Goal: Task Accomplishment & Management: Use online tool/utility

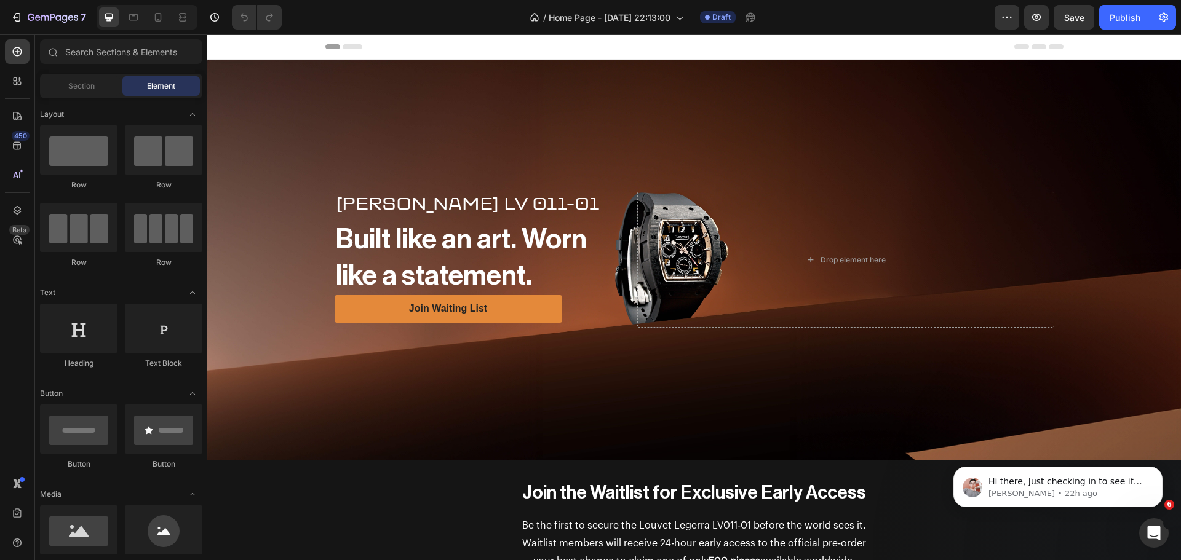
click at [856, 166] on div "Background Image" at bounding box center [694, 260] width 974 height 400
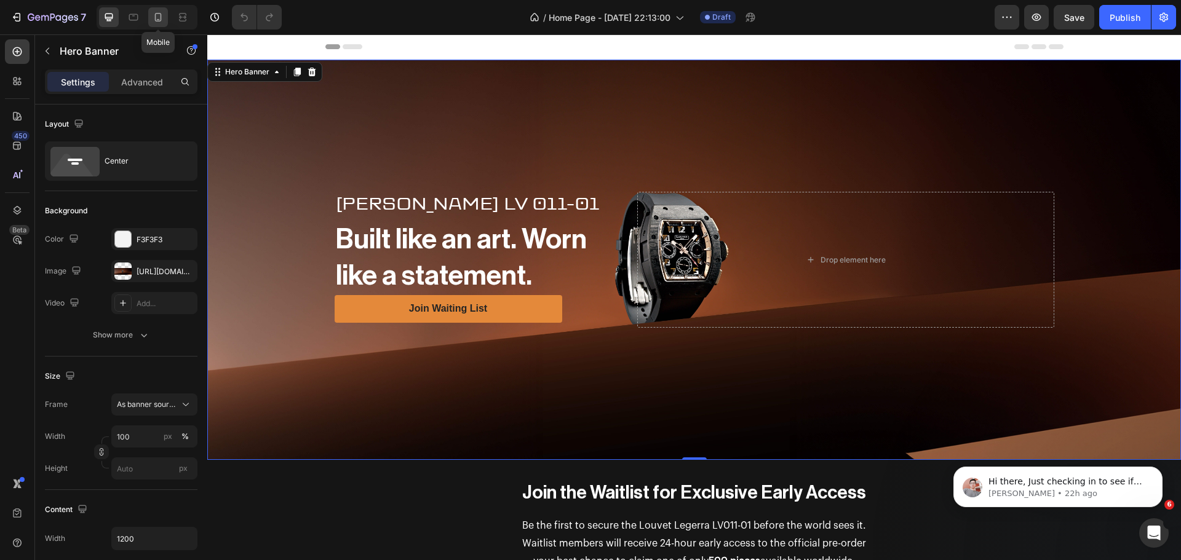
click at [162, 17] on icon at bounding box center [158, 17] width 12 height 12
type input "100%"
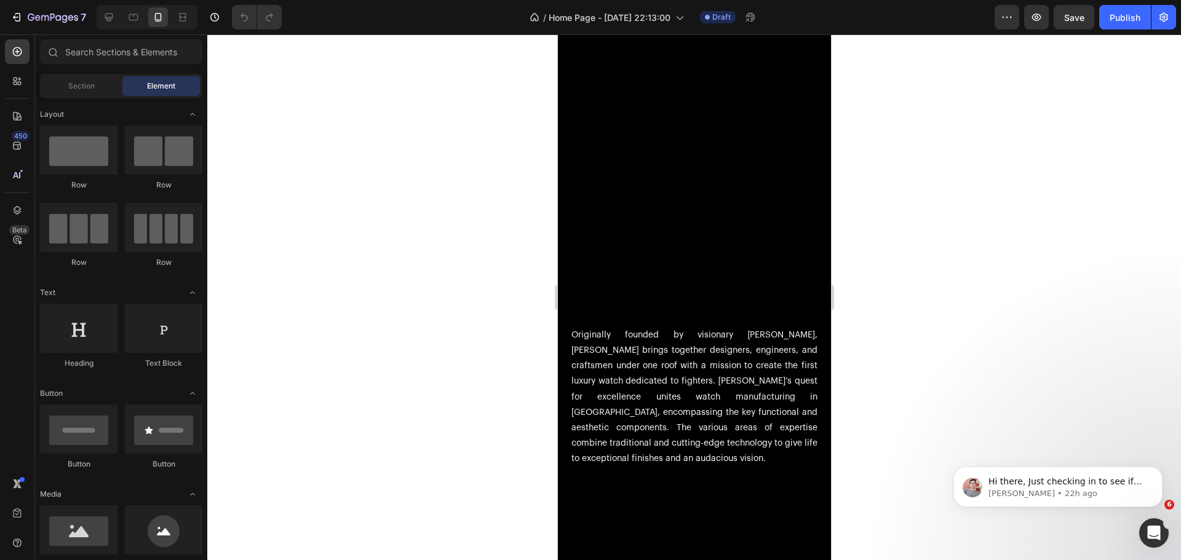
scroll to position [881, 0]
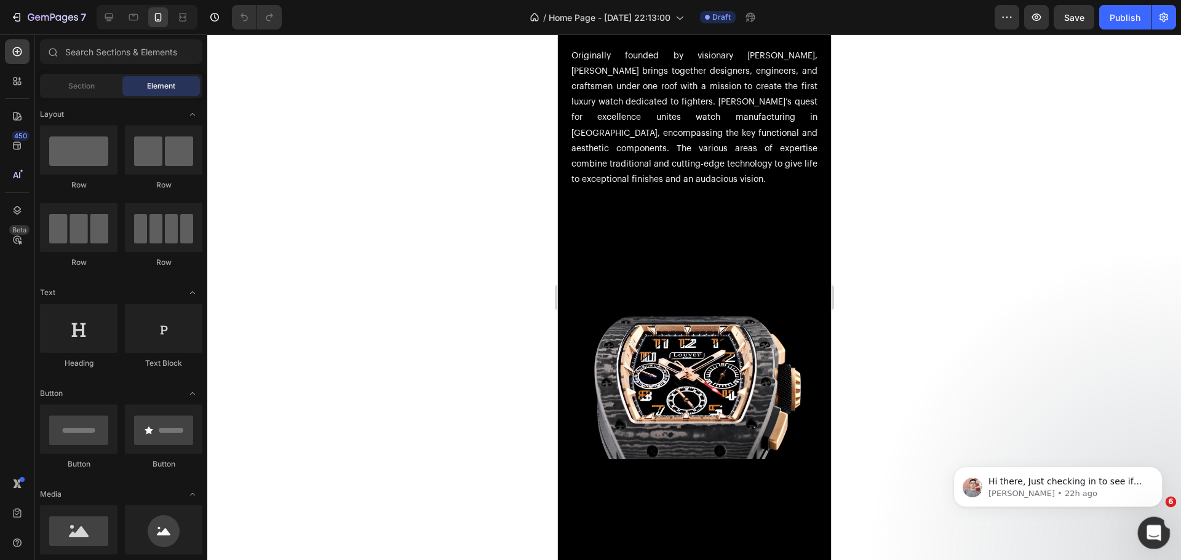
click at [1149, 525] on icon "Open Intercom Messenger" at bounding box center [1152, 532] width 20 height 20
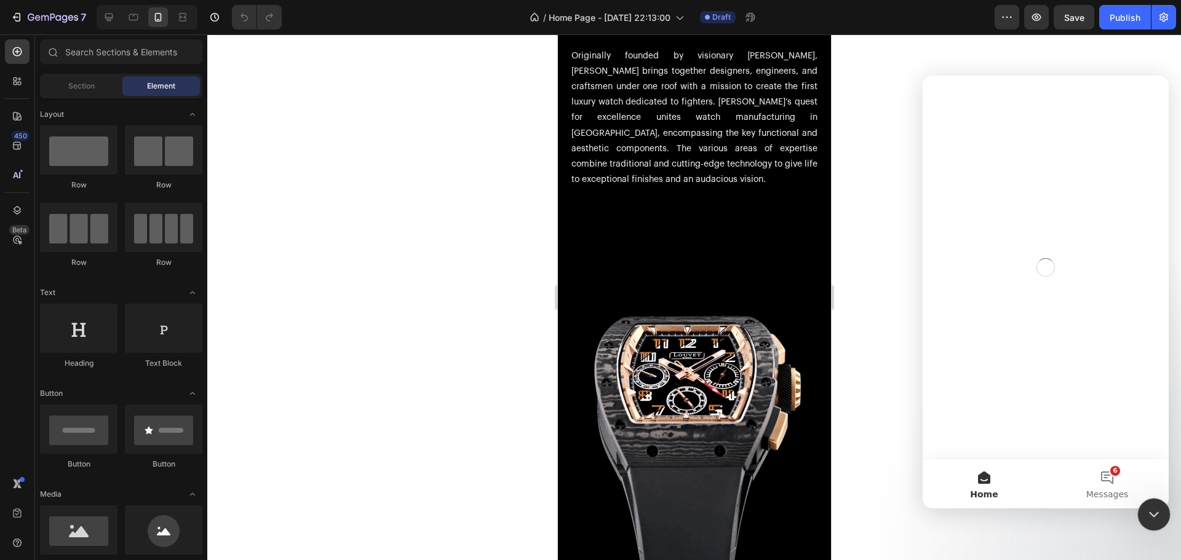
scroll to position [0, 0]
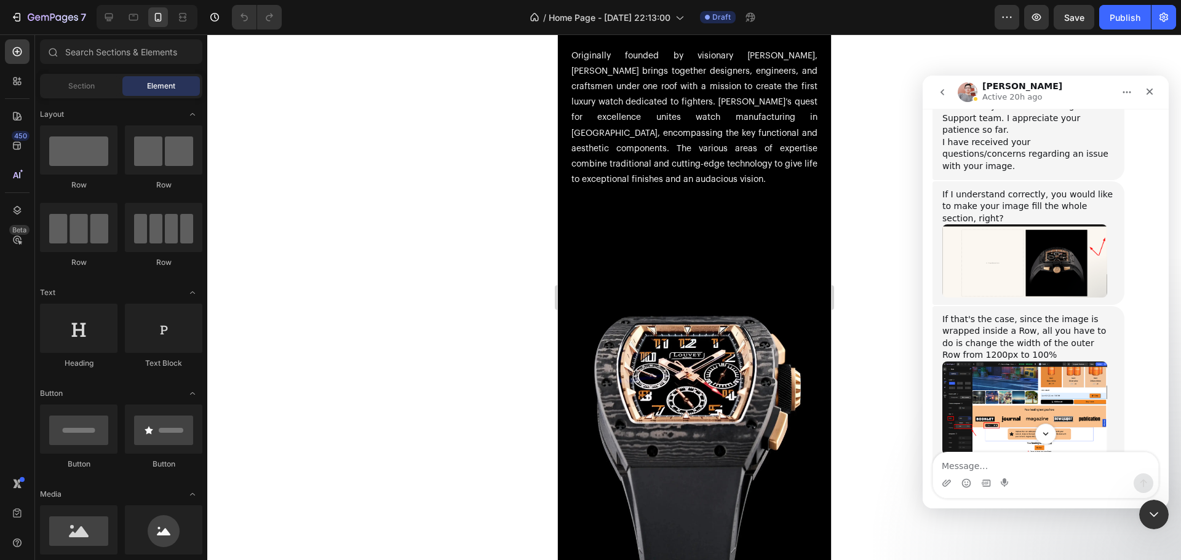
scroll to position [437, 0]
click at [1062, 360] on img "Harry says…" at bounding box center [1024, 406] width 165 height 93
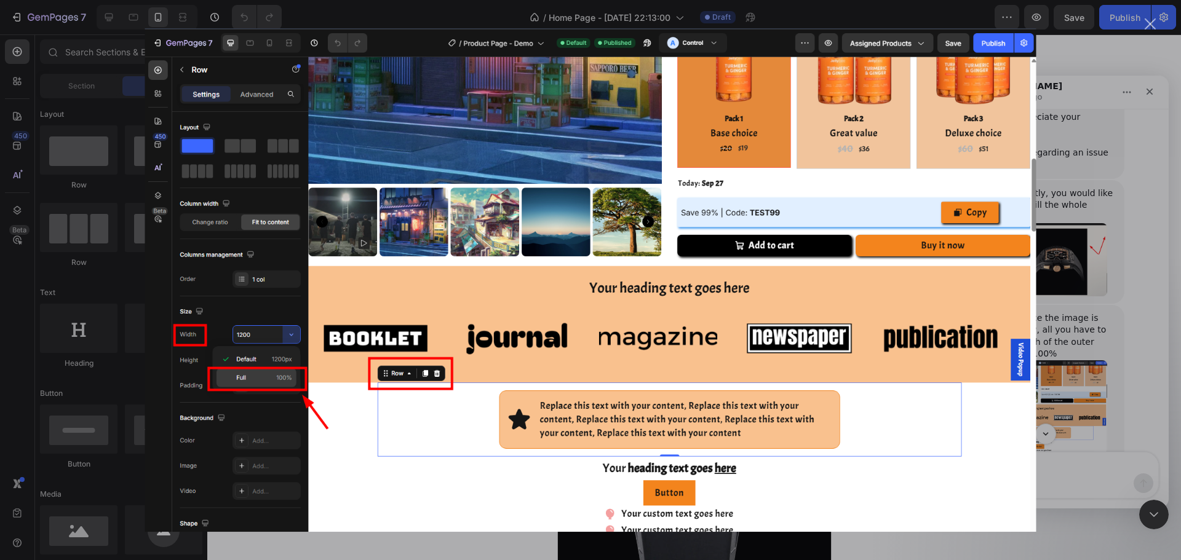
click at [1073, 367] on div "Intercom messenger" at bounding box center [590, 280] width 1181 height 560
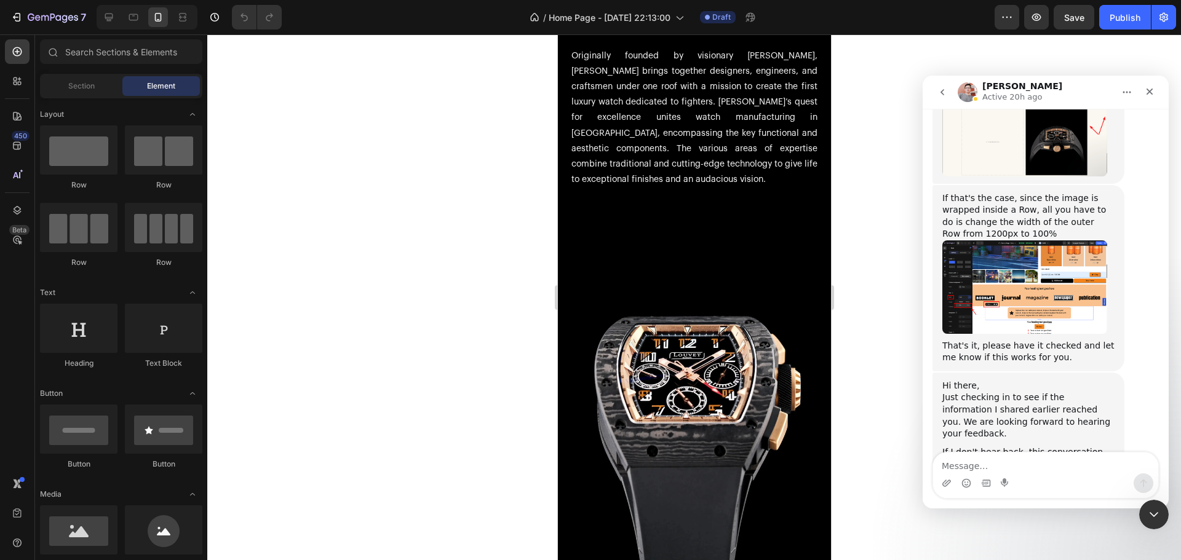
scroll to position [560, 0]
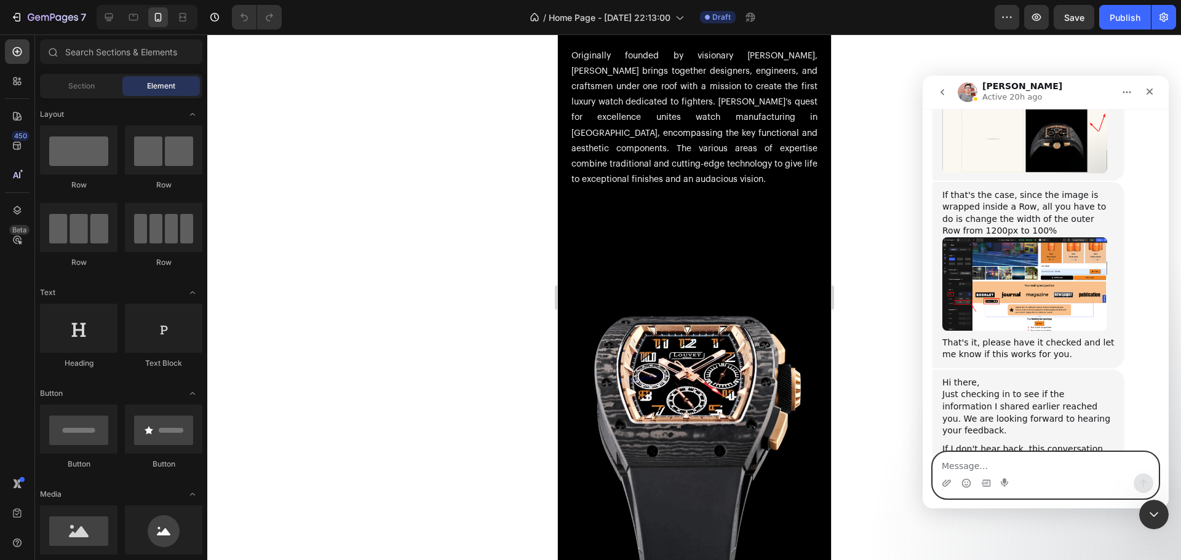
click at [1028, 466] on textarea "Message…" at bounding box center [1045, 463] width 225 height 21
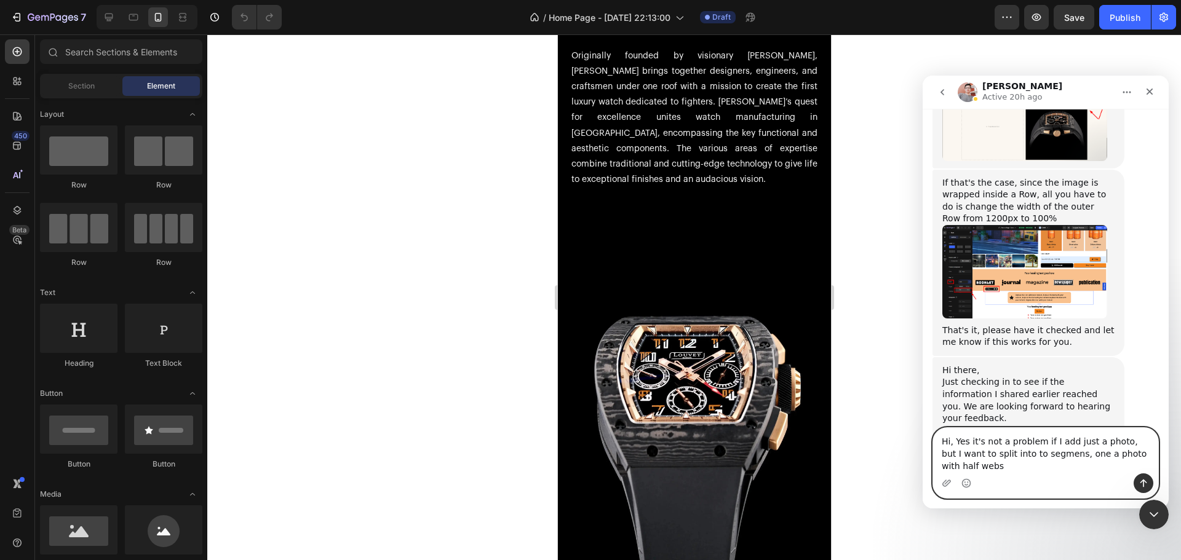
scroll to position [584, 0]
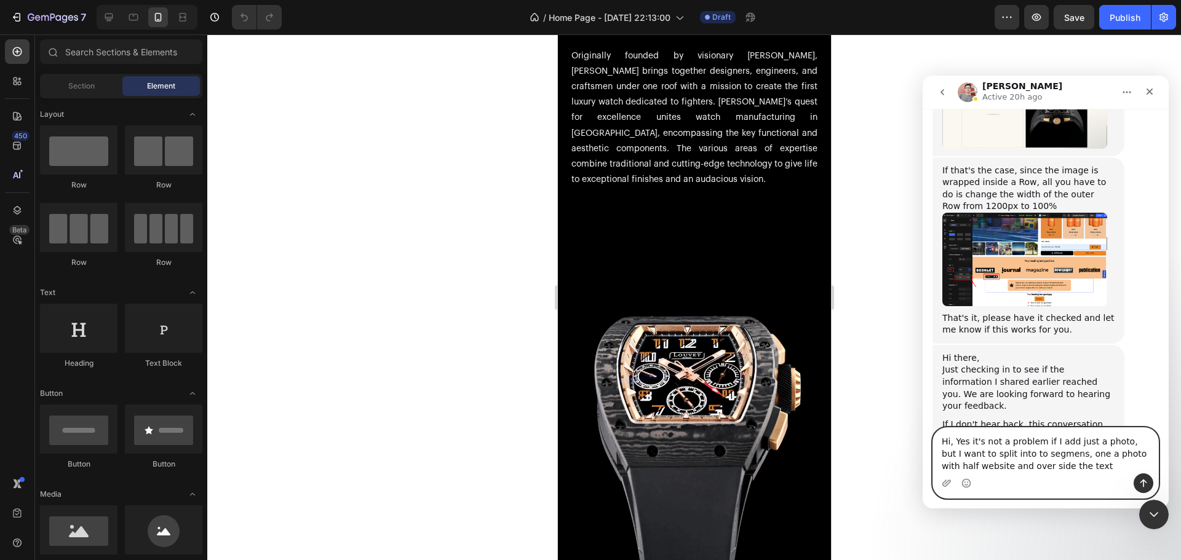
click at [1047, 451] on textarea "Hi, Yes it's not a problem if I add just a photo, but I want to split into to s…" at bounding box center [1045, 451] width 225 height 46
type textarea "Hi, Yes it's not a problem if I add just a photo, but I want to split into to s…"
click at [1135, 479] on button "Send a message…" at bounding box center [1143, 484] width 20 height 20
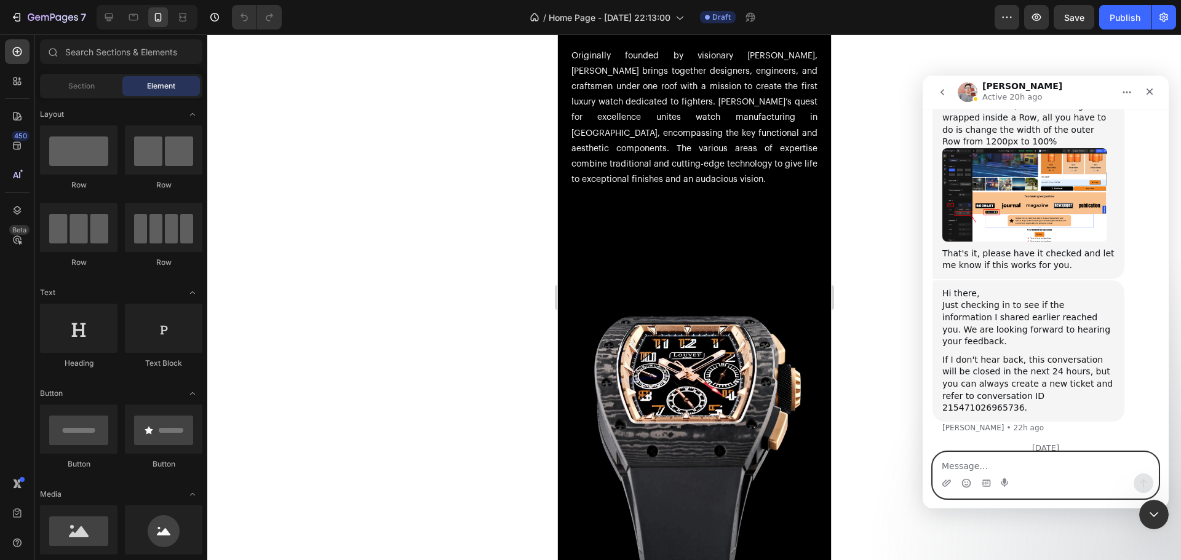
scroll to position [666, 0]
click at [939, 482] on div "Intercom messenger" at bounding box center [1045, 484] width 225 height 20
click at [954, 487] on div "Intercom messenger" at bounding box center [1045, 484] width 225 height 20
click at [943, 481] on icon "Upload attachment" at bounding box center [947, 483] width 10 height 10
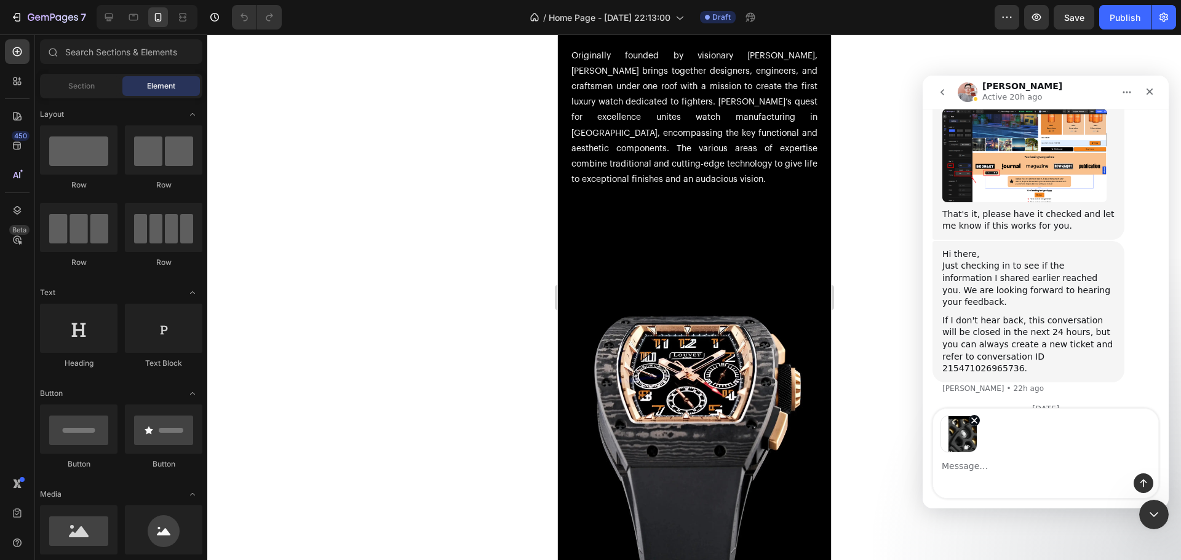
scroll to position [710, 0]
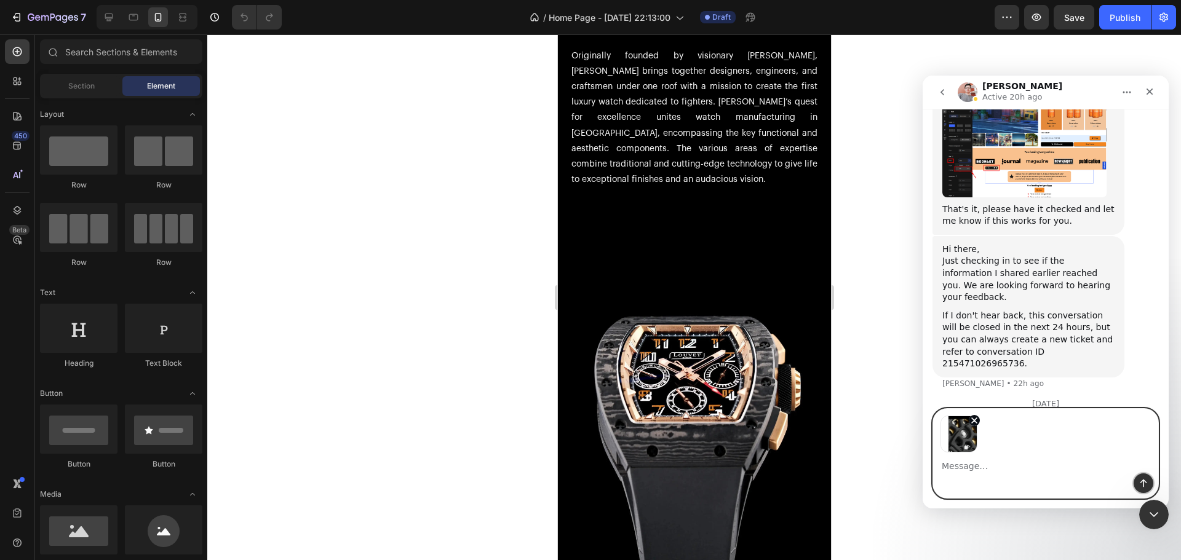
click at [1137, 478] on button "Send a message…" at bounding box center [1143, 484] width 20 height 20
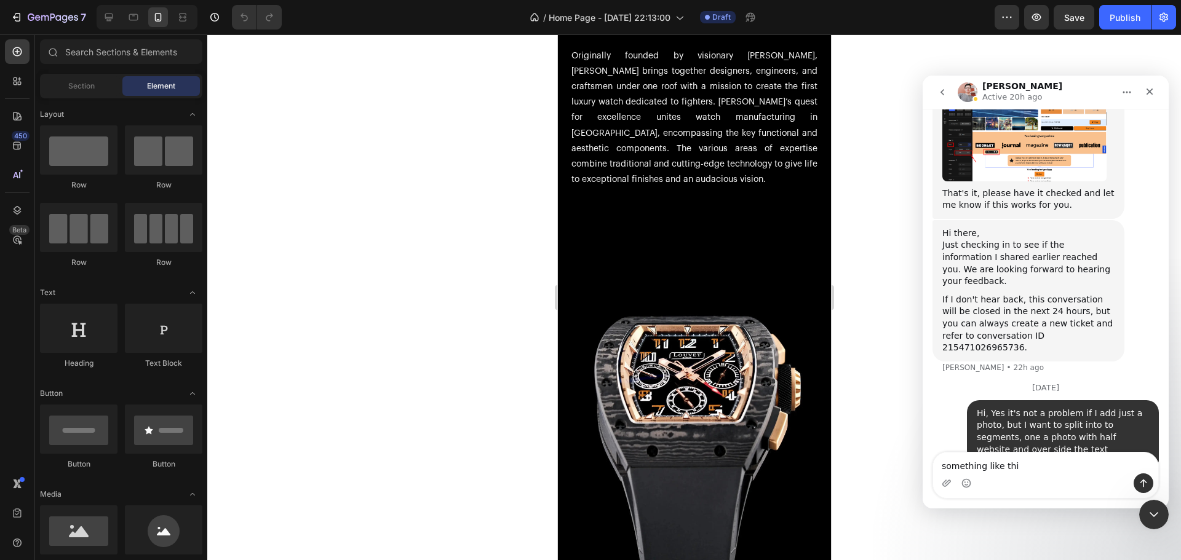
type textarea "something like this"
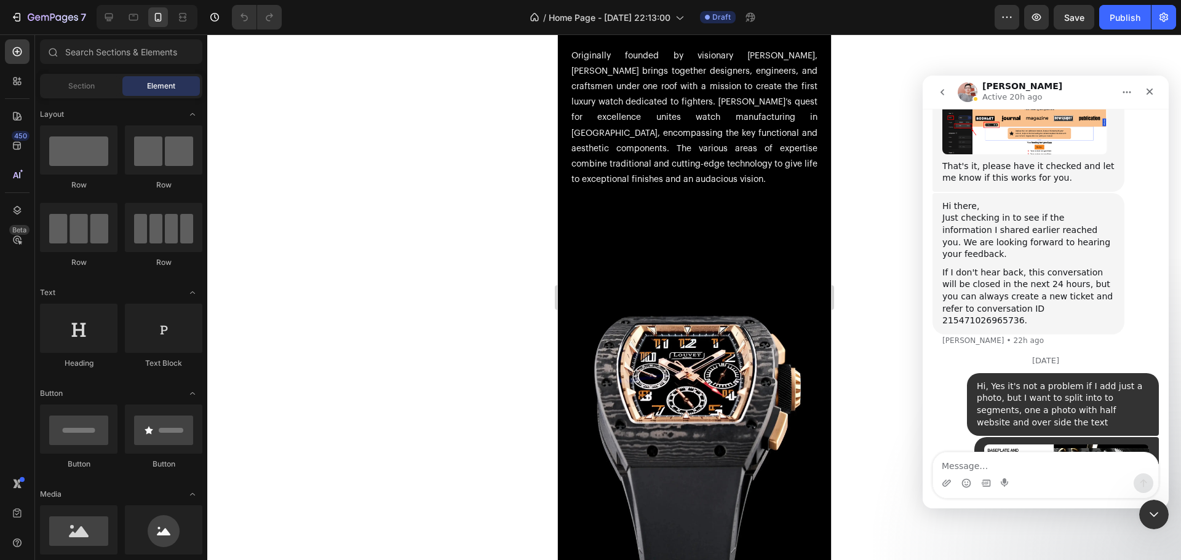
scroll to position [753, 0]
click at [1086, 444] on img "user says…" at bounding box center [1066, 466] width 165 height 44
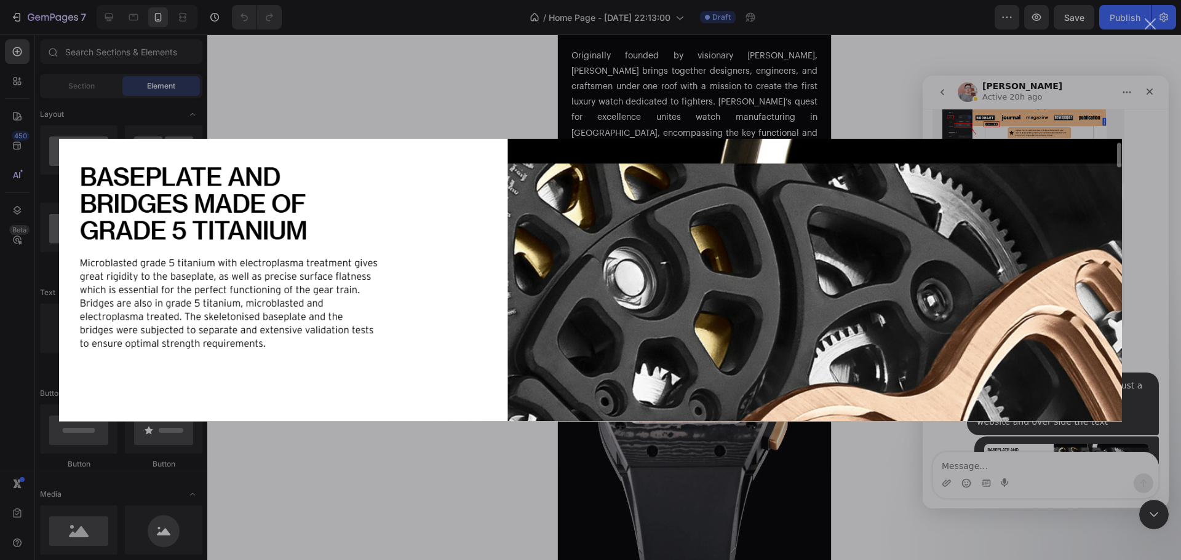
scroll to position [0, 0]
click at [889, 467] on div "Intercom messenger" at bounding box center [590, 280] width 1181 height 560
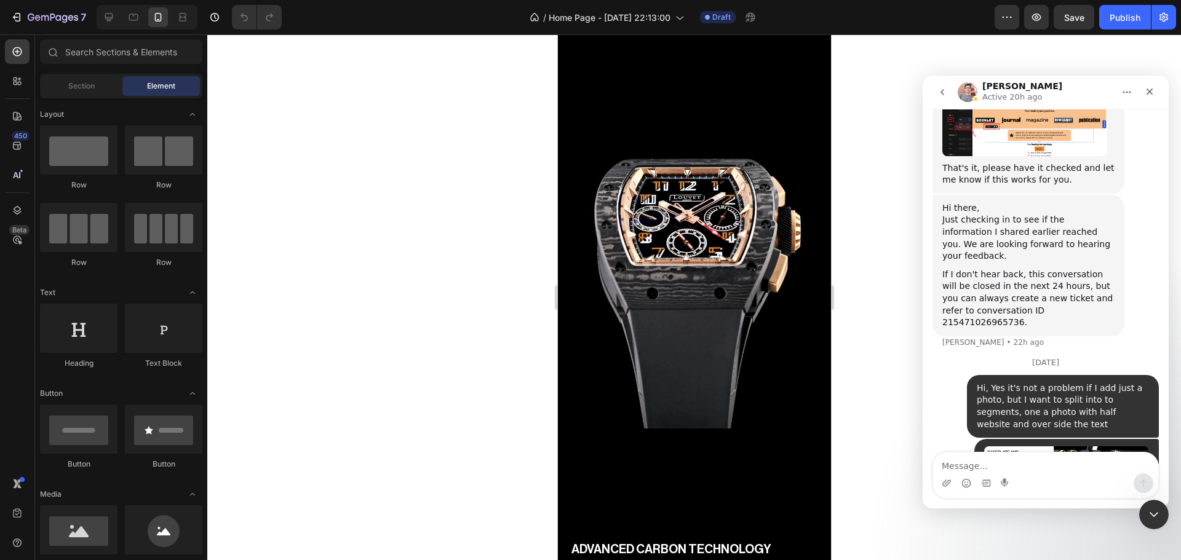
scroll to position [753, 0]
click at [1153, 506] on icon "Close Intercom Messenger" at bounding box center [1152, 513] width 15 height 15
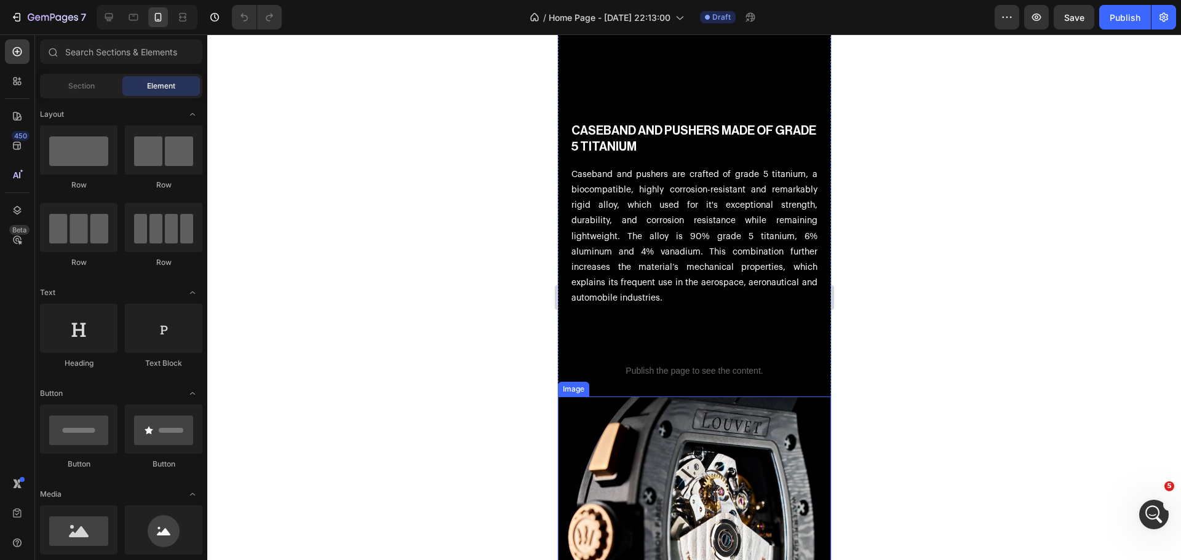
scroll to position [2603, 0]
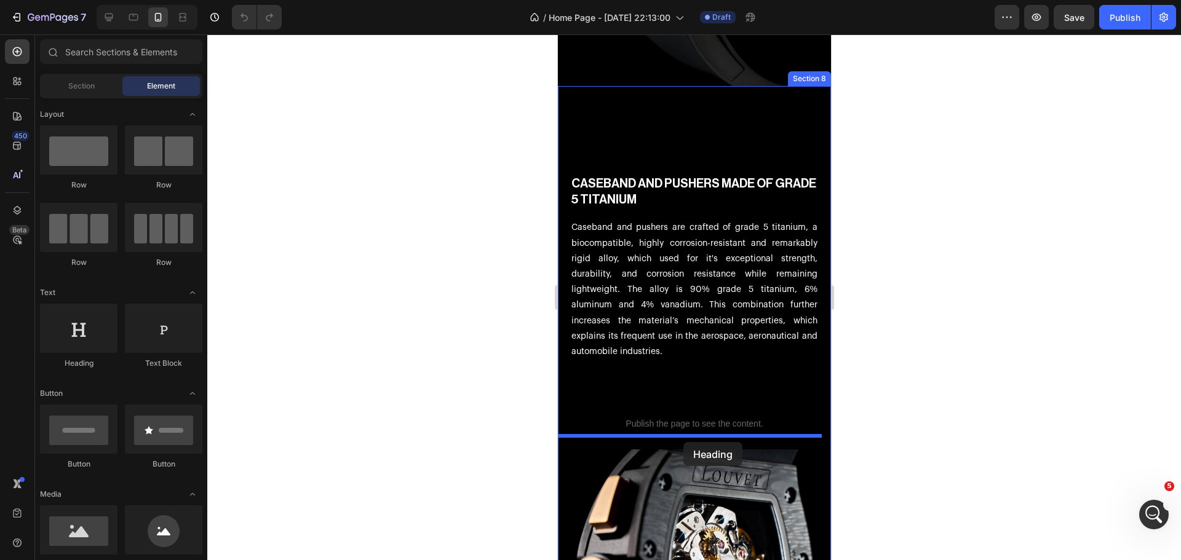
drag, startPoint x: 630, startPoint y: 368, endPoint x: 680, endPoint y: 436, distance: 84.0
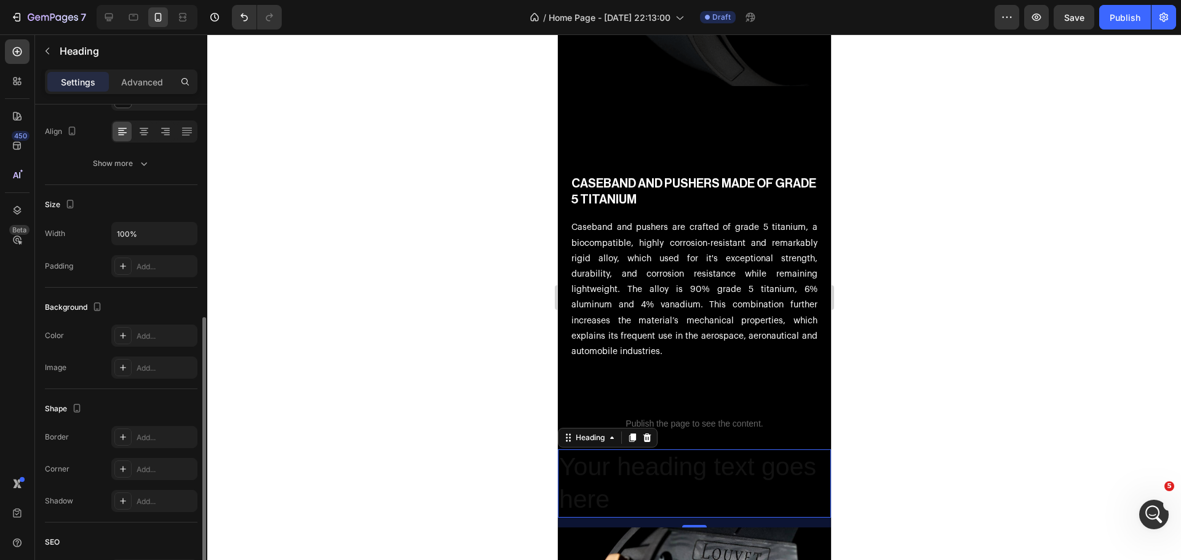
scroll to position [246, 0]
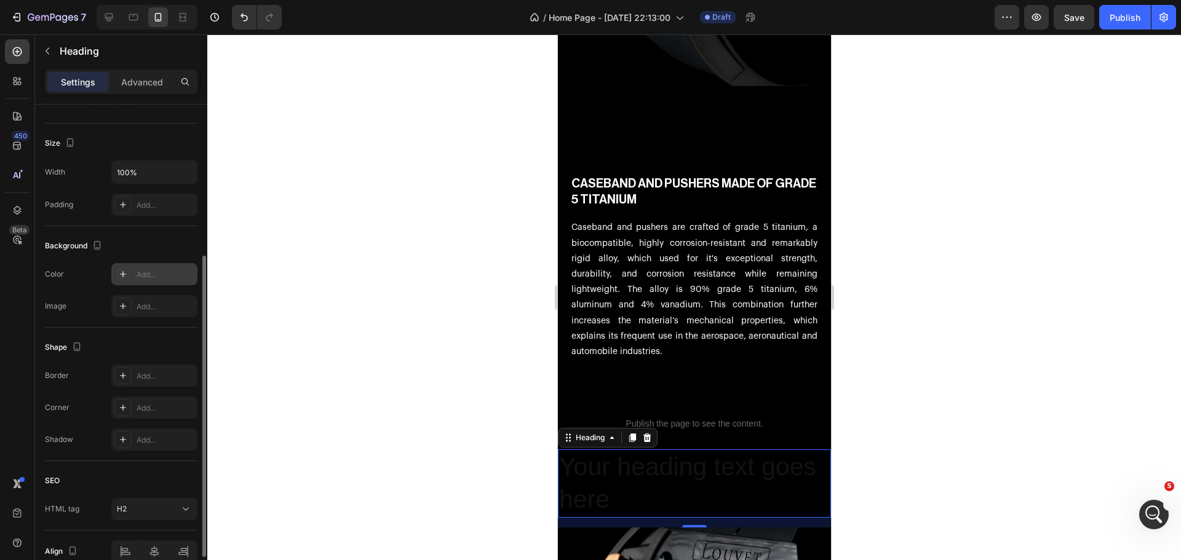
click at [148, 274] on div "Add..." at bounding box center [166, 274] width 58 height 11
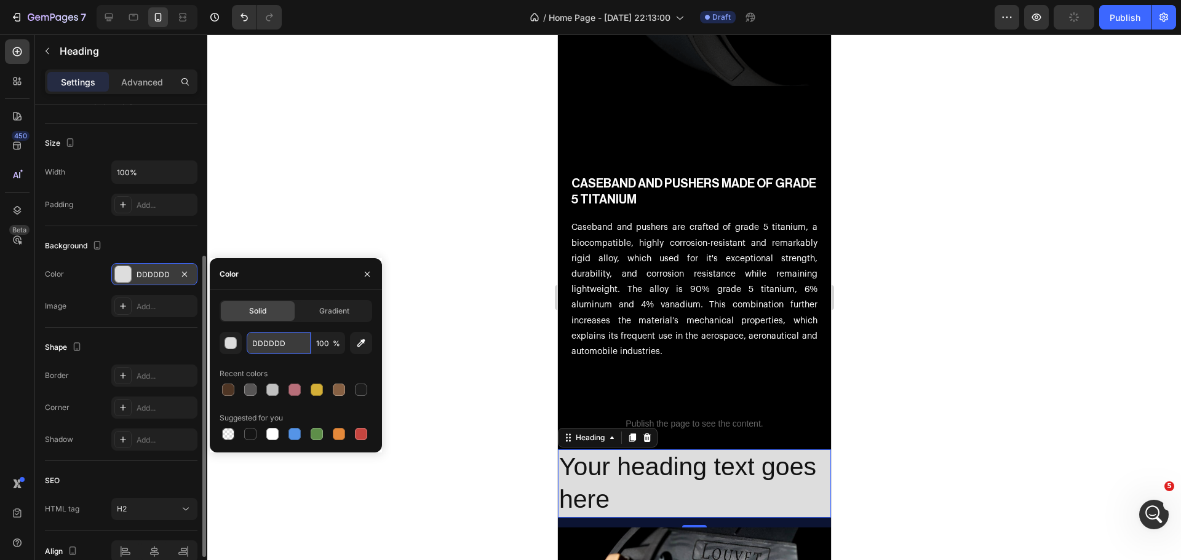
click at [272, 341] on input "DDDDDD" at bounding box center [279, 343] width 64 height 22
click at [272, 340] on input "DDDDDD" at bounding box center [279, 343] width 64 height 22
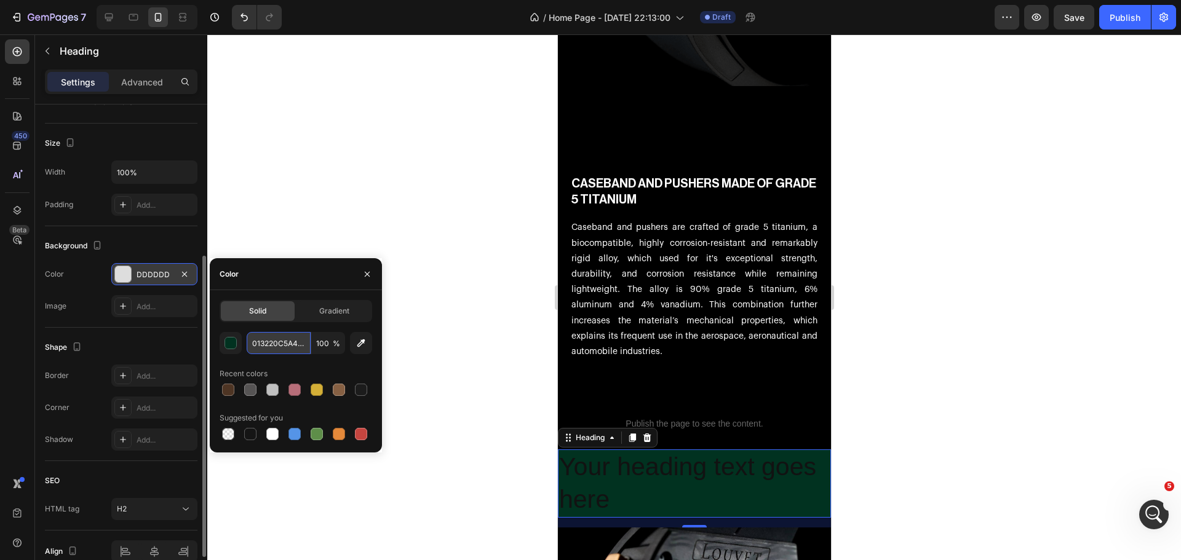
scroll to position [0, 2]
click at [272, 340] on input "013220C5A46D" at bounding box center [279, 343] width 64 height 22
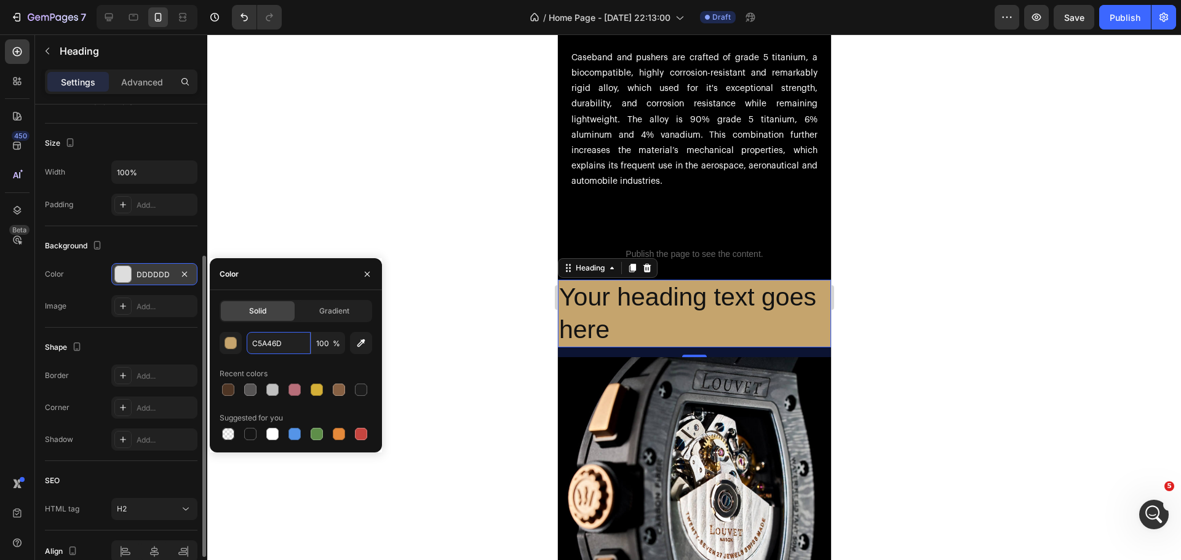
scroll to position [2788, 0]
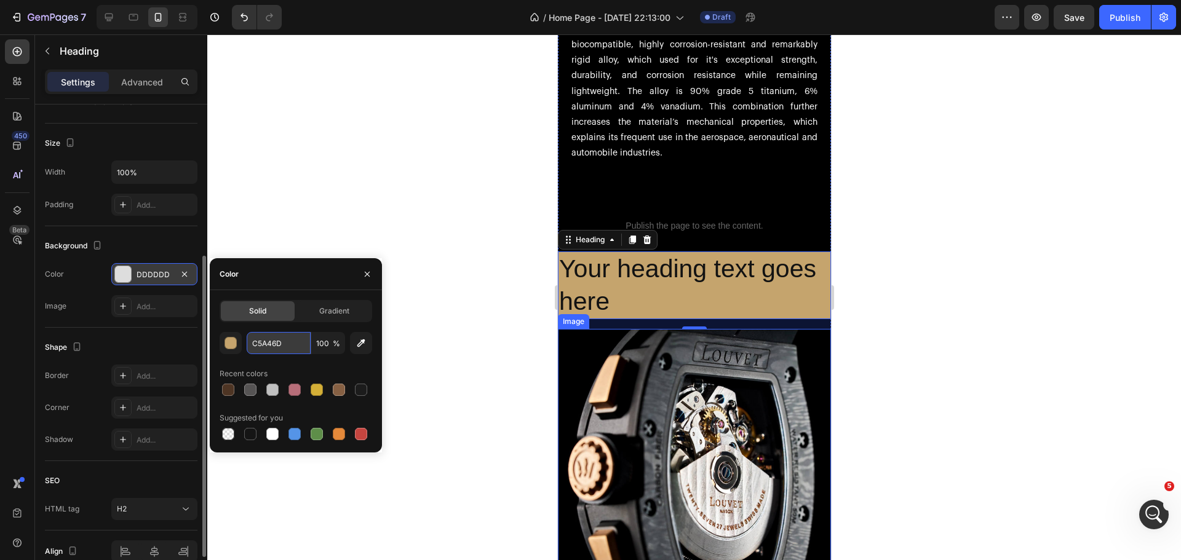
click at [274, 338] on input "C5A46D" at bounding box center [279, 343] width 64 height 22
click at [273, 337] on input "C5A46D" at bounding box center [279, 343] width 64 height 22
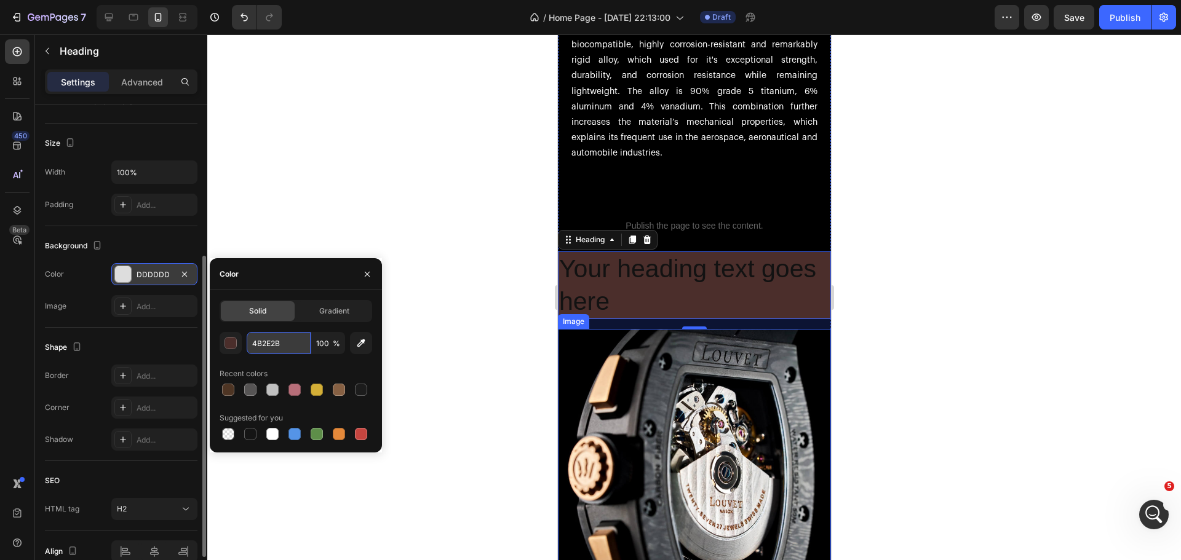
click at [281, 354] on input "4B2E2B" at bounding box center [279, 343] width 64 height 22
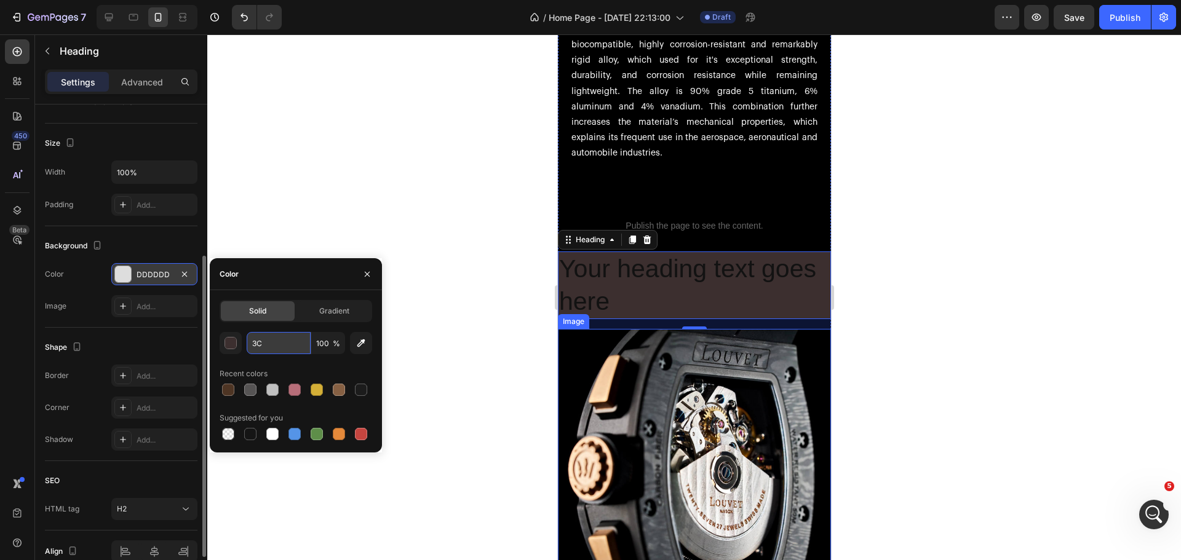
type input "3"
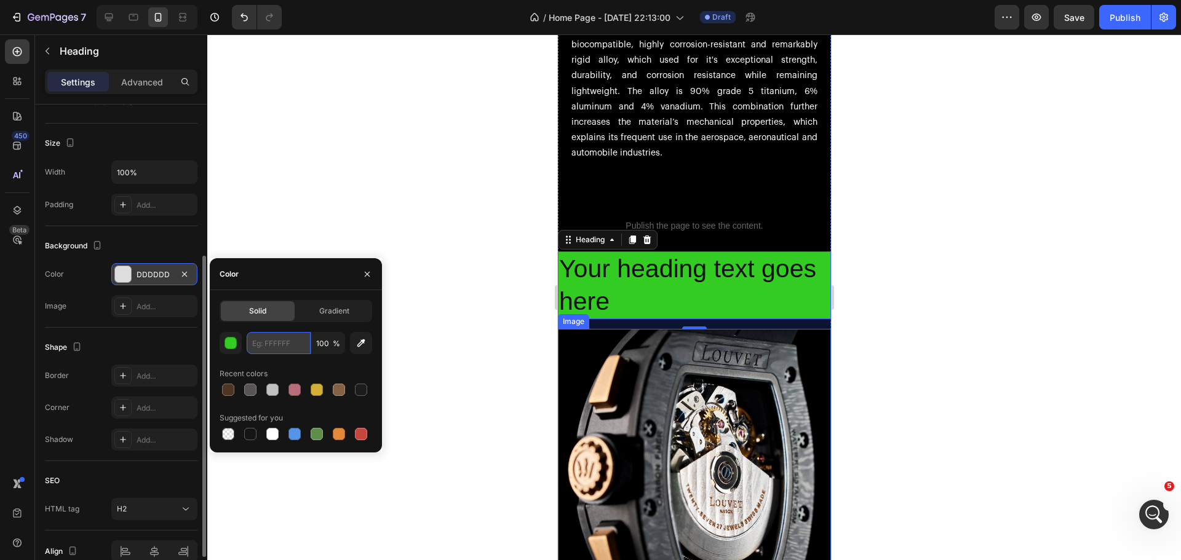
paste input "C5A46D"
type input "C5A46D"
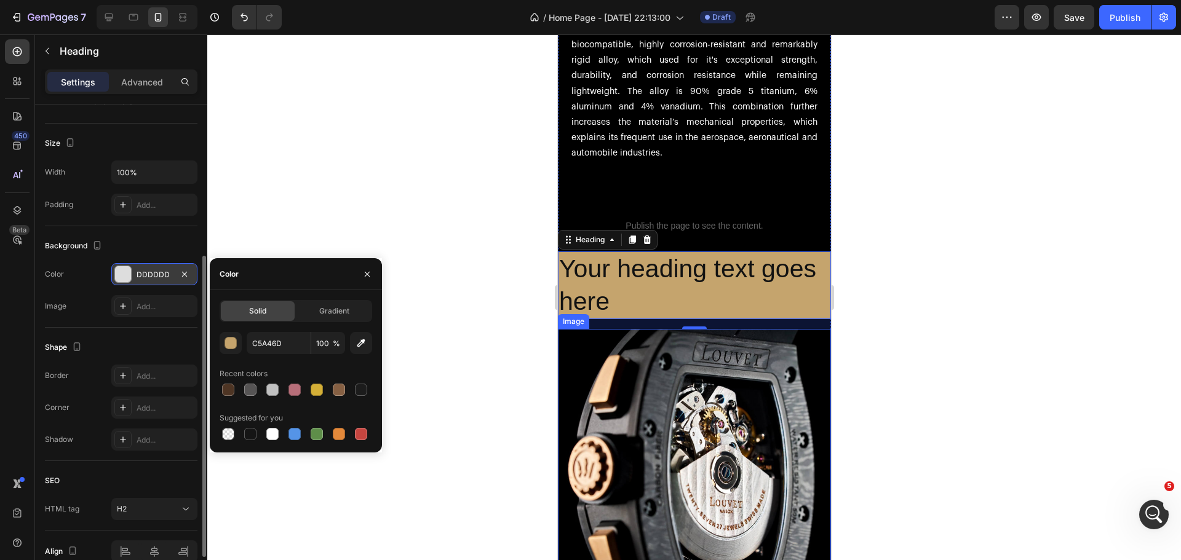
click at [458, 208] on div at bounding box center [694, 297] width 974 height 526
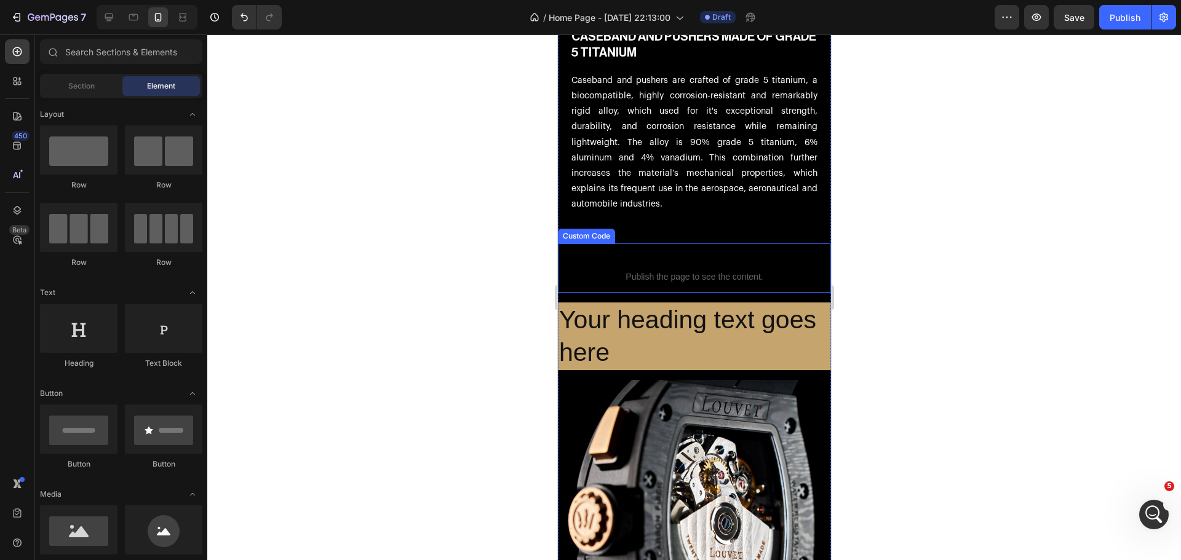
scroll to position [2726, 0]
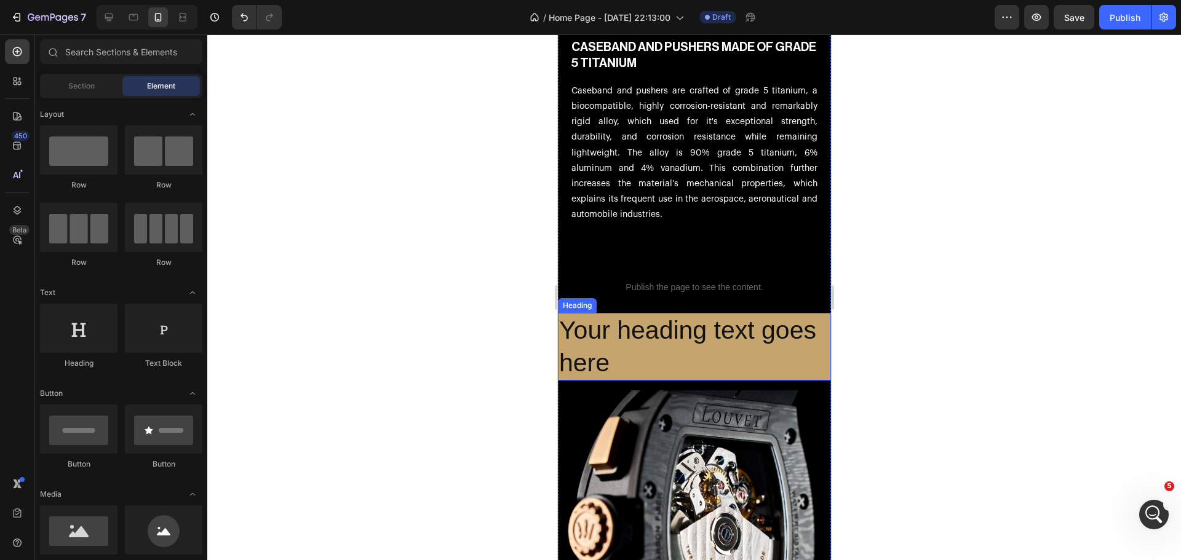
click at [696, 338] on h2 "Your heading text goes here" at bounding box center [693, 347] width 273 height 68
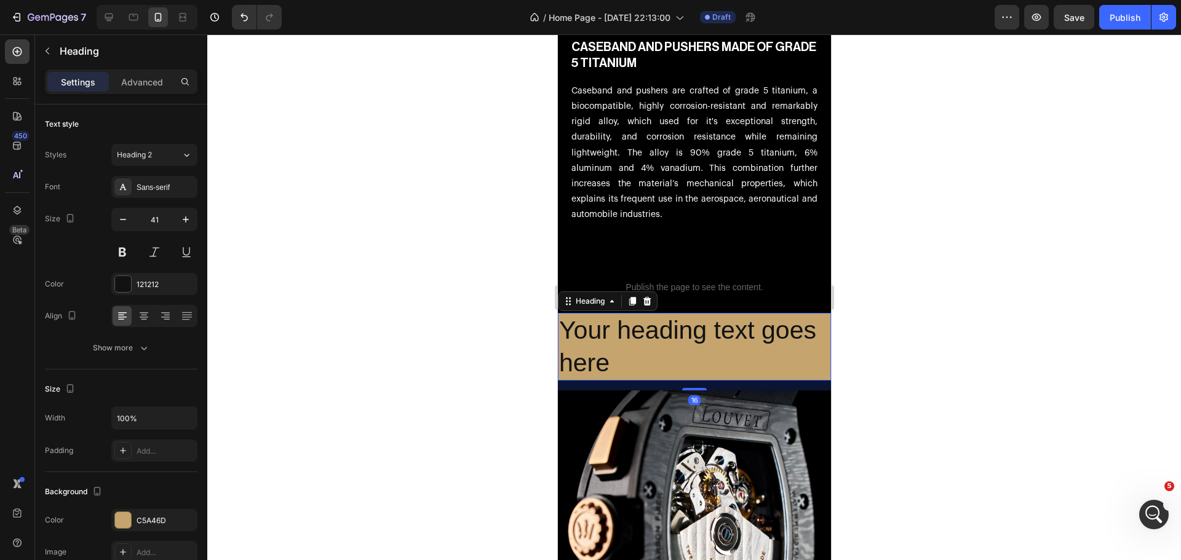
click at [696, 338] on h2 "Your heading text goes here" at bounding box center [693, 347] width 273 height 68
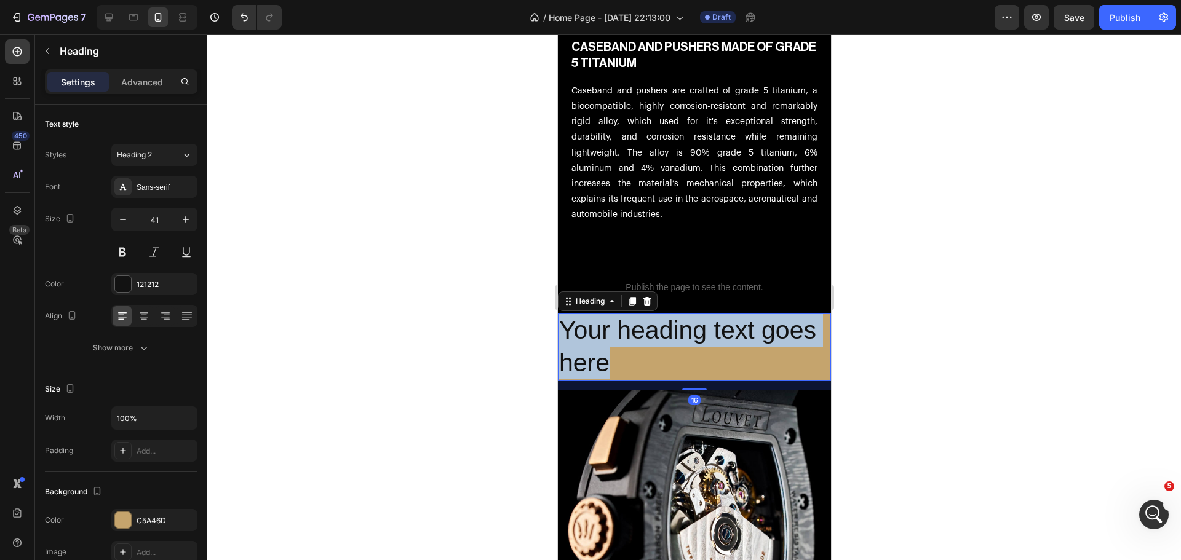
click at [696, 338] on p "Your heading text goes here" at bounding box center [693, 347] width 271 height 66
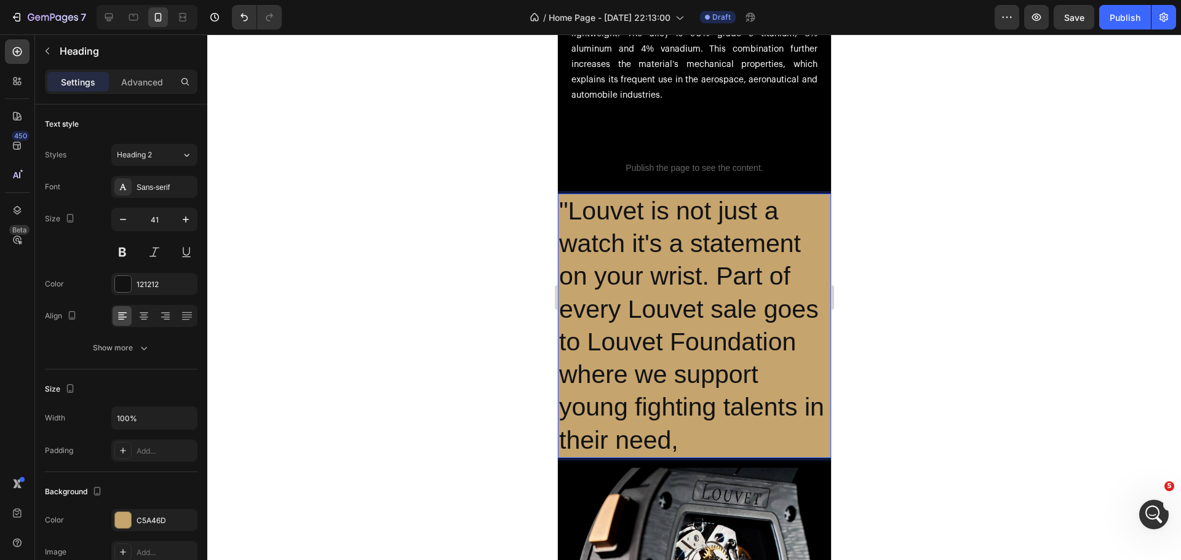
scroll to position [2911, 0]
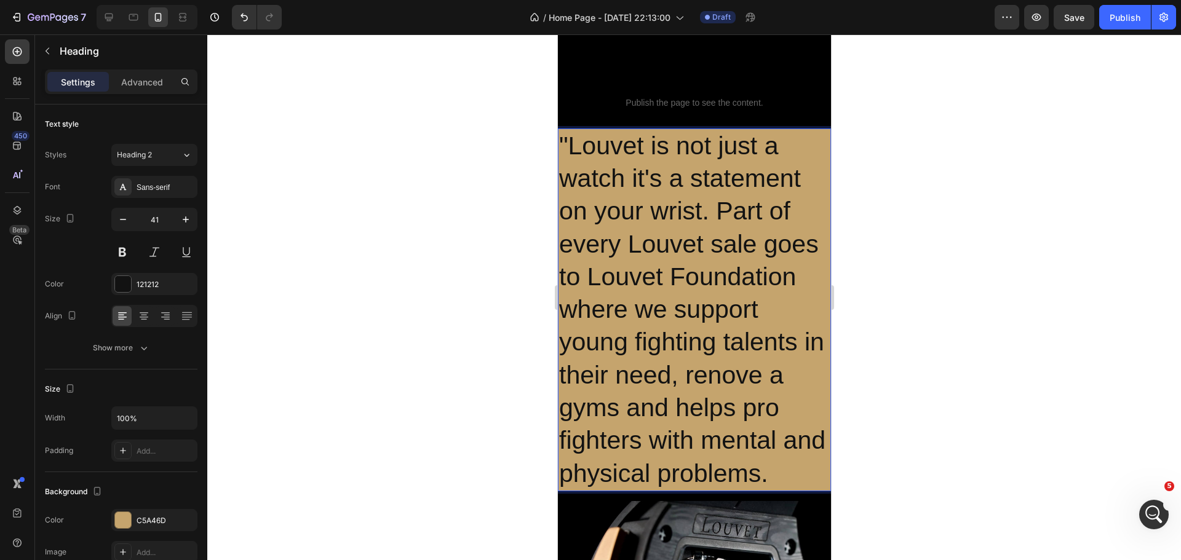
click at [568, 145] on p ""Louvet is not just a watch it's a statement on your wrist. Part of every Louve…" at bounding box center [693, 310] width 271 height 360
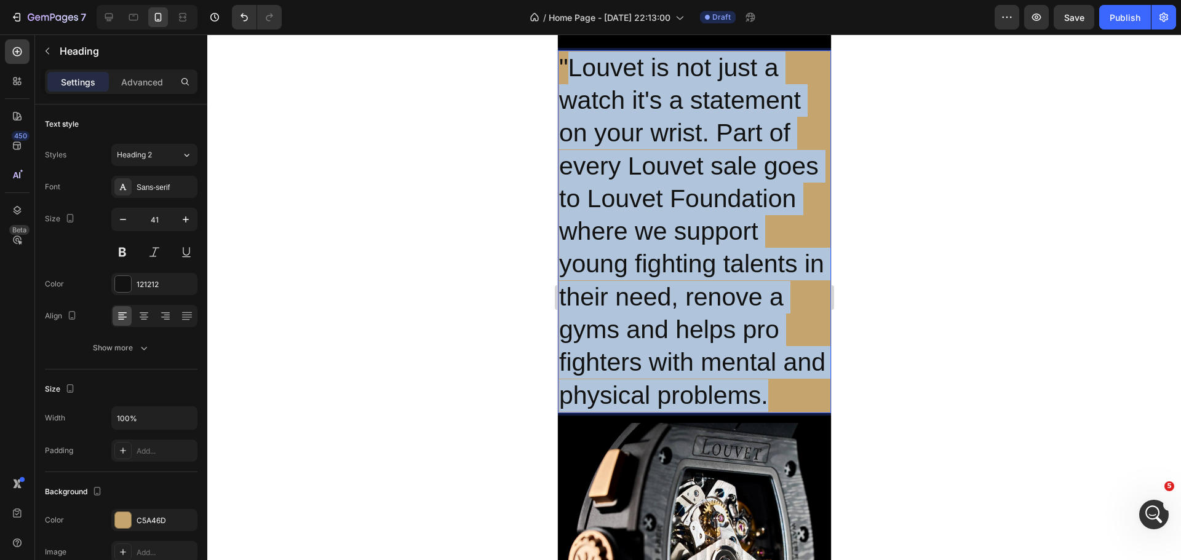
drag, startPoint x: 569, startPoint y: 145, endPoint x: 942, endPoint y: 551, distance: 551.5
click at [830, 551] on html "Mobile ( 444 px) iPhone 13 Mini iPhone 13 Pro iPhone 11 Pro Max iPhone 15 Pro M…" at bounding box center [693, 467] width 273 height 6845
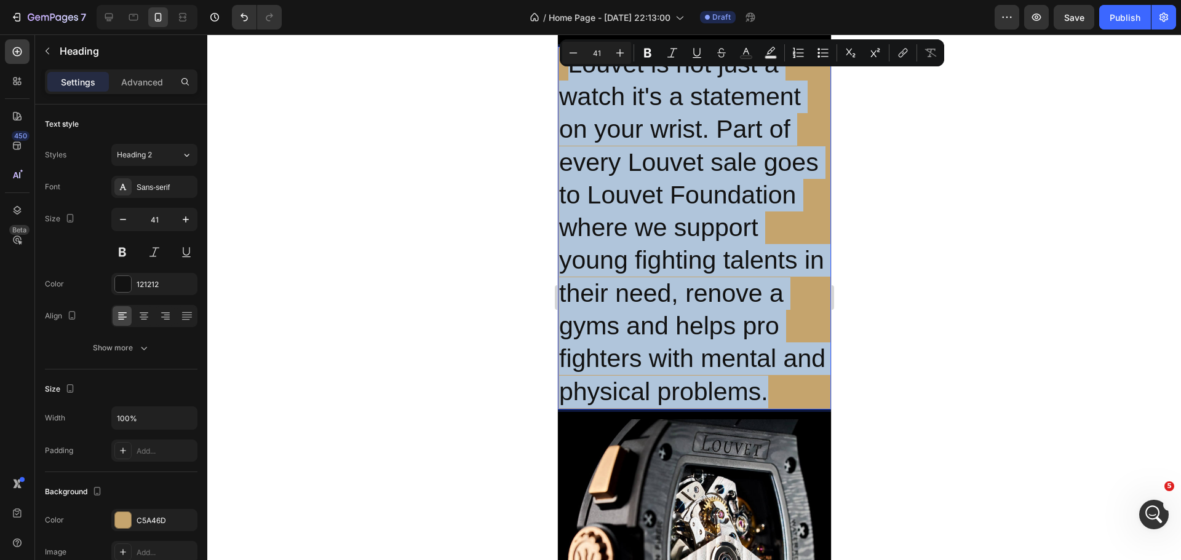
copy p "Louvet is not just a watch it's a statement on your wrist. Part of every Louvet…"
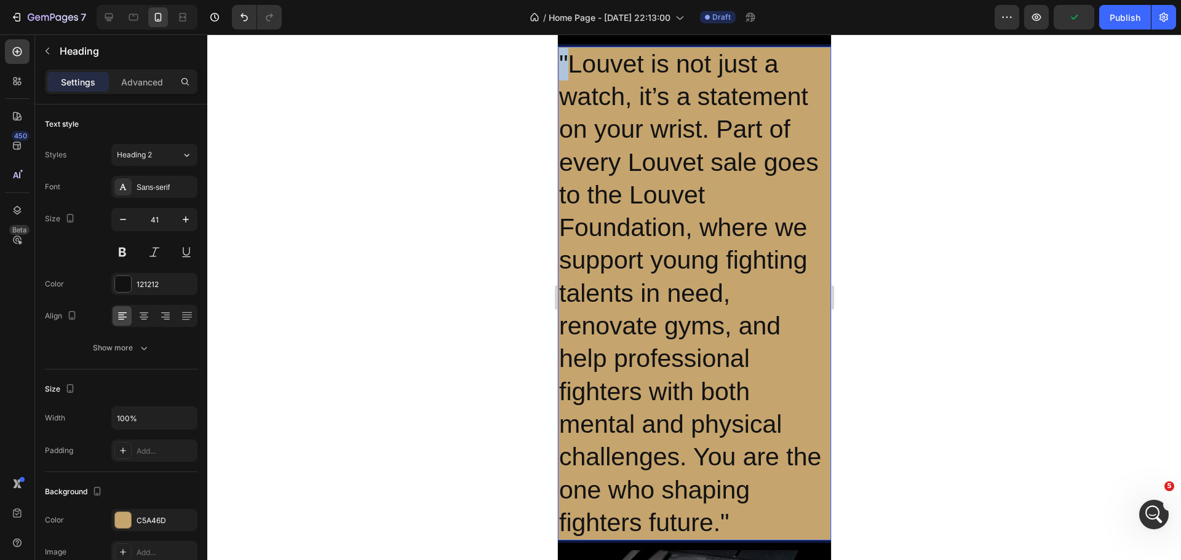
drag, startPoint x: 566, startPoint y: 57, endPoint x: 555, endPoint y: 60, distance: 10.9
click at [557, 60] on html "Mobile ( 444 px) iPhone 13 Mini iPhone 13 Pro iPhone 11 Pro Max iPhone 15 Pro M…" at bounding box center [693, 530] width 273 height 6976
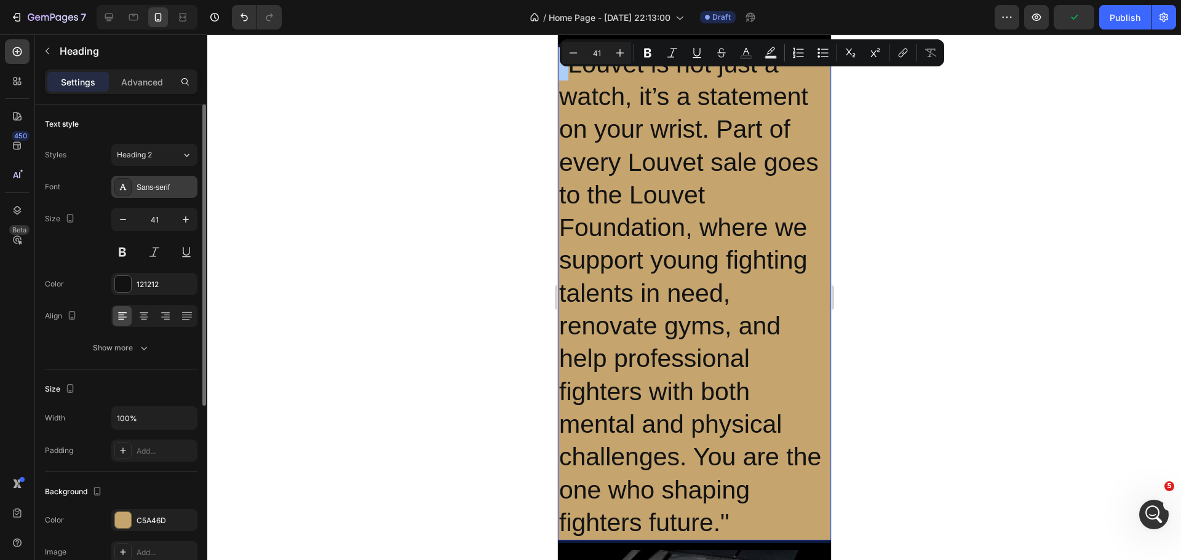
click at [160, 195] on div "Sans-serif" at bounding box center [154, 187] width 86 height 22
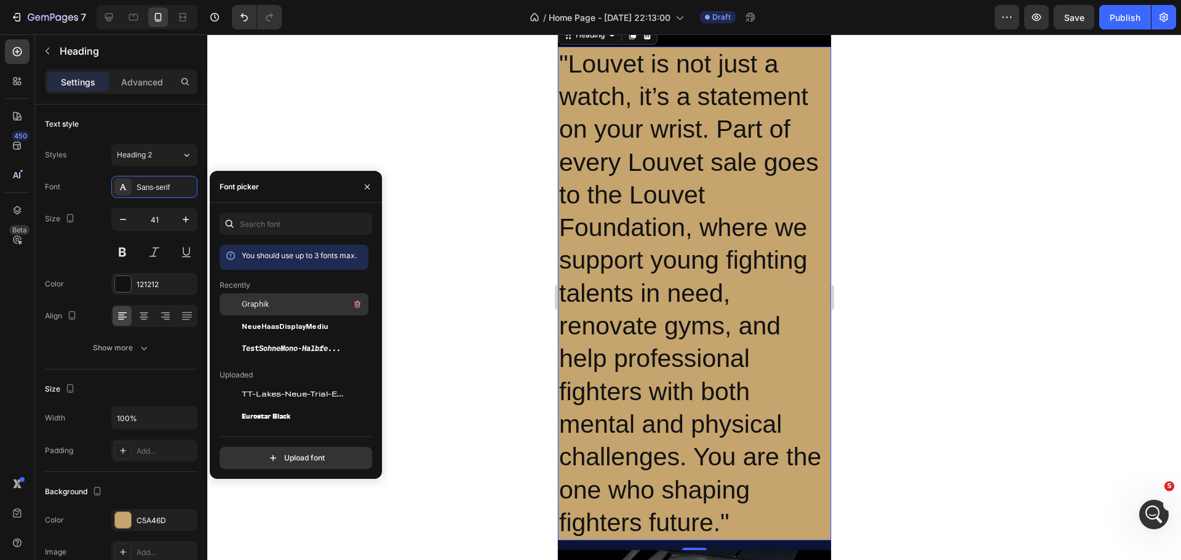
click at [250, 305] on span "Graphik" at bounding box center [255, 304] width 27 height 11
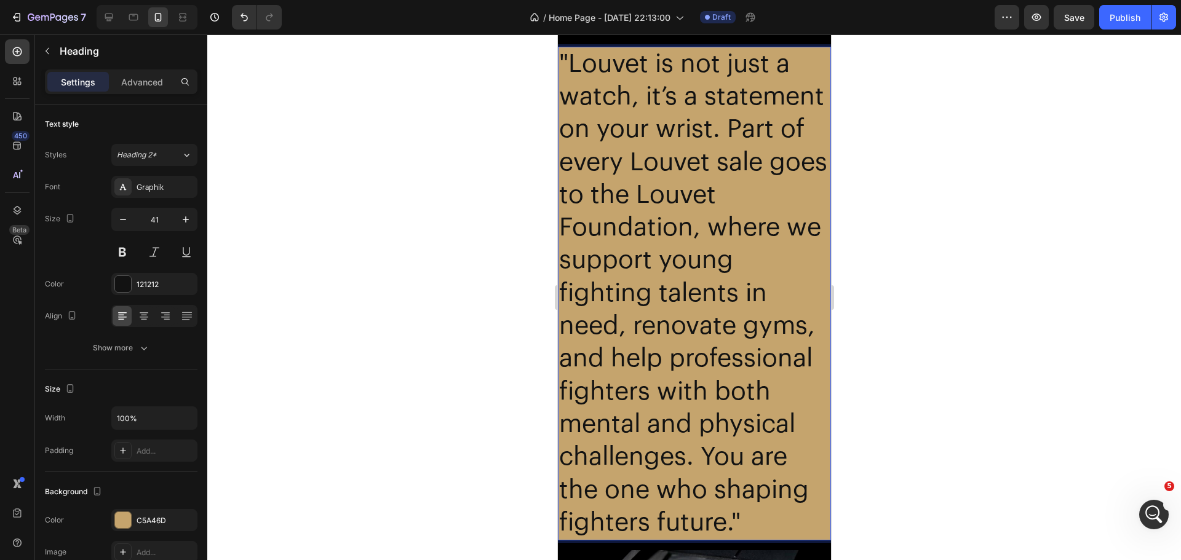
drag, startPoint x: 566, startPoint y: 64, endPoint x: 555, endPoint y: 65, distance: 11.1
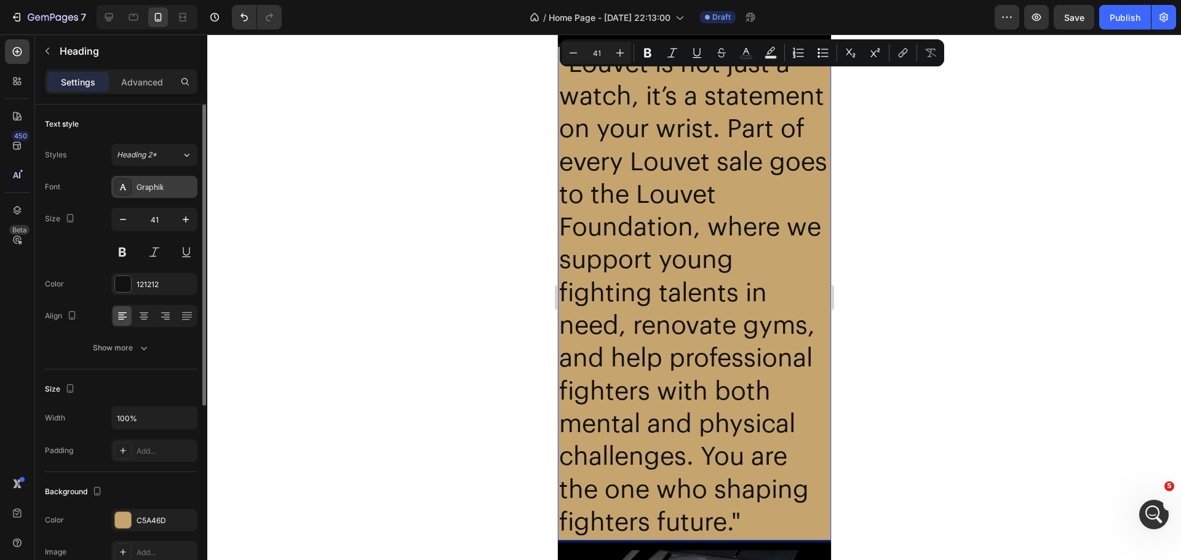
click at [186, 188] on div "Graphik" at bounding box center [166, 187] width 58 height 11
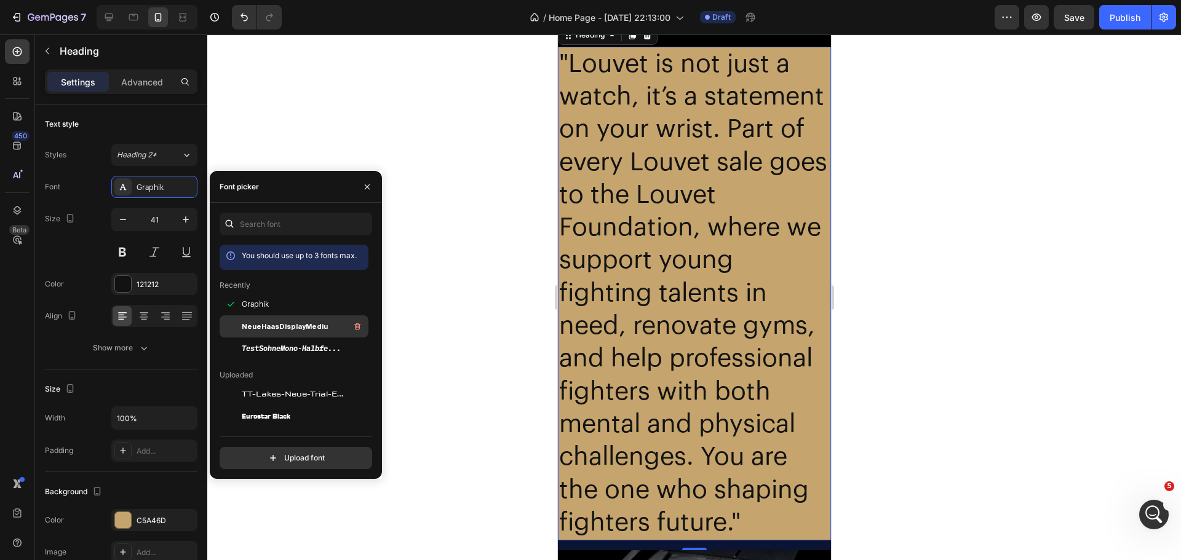
click at [232, 317] on div at bounding box center [231, 327] width 22 height 22
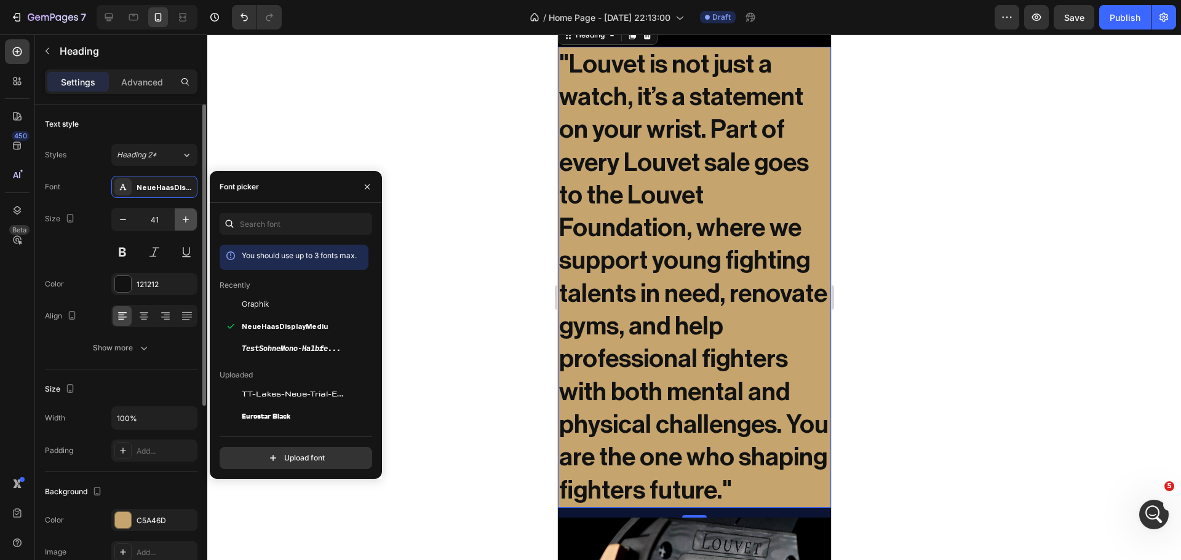
click at [175, 214] on button "button" at bounding box center [186, 219] width 22 height 22
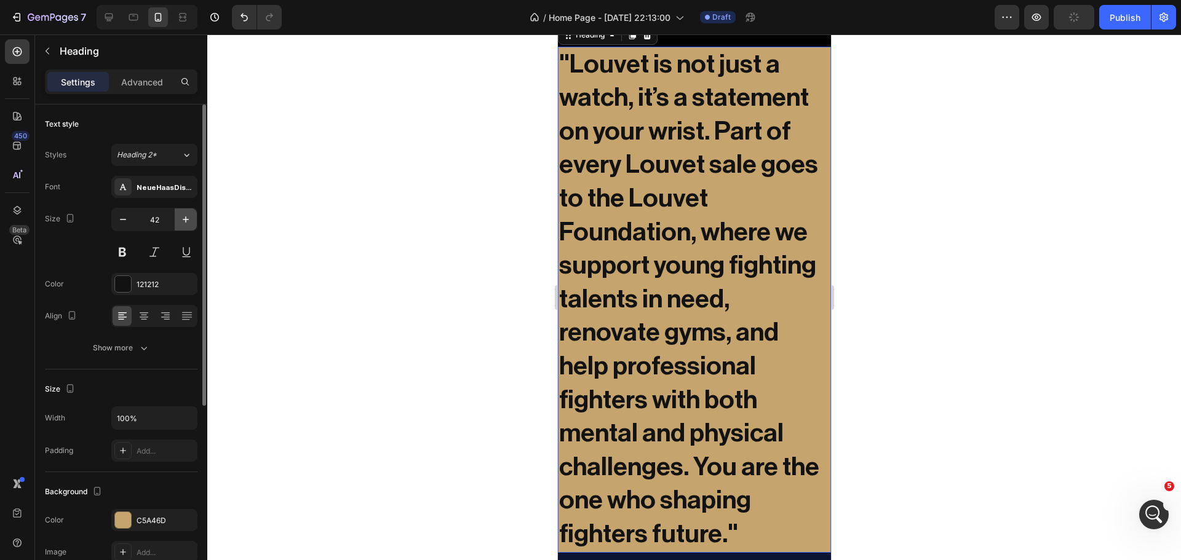
click at [175, 214] on button "button" at bounding box center [186, 219] width 22 height 22
type input "43"
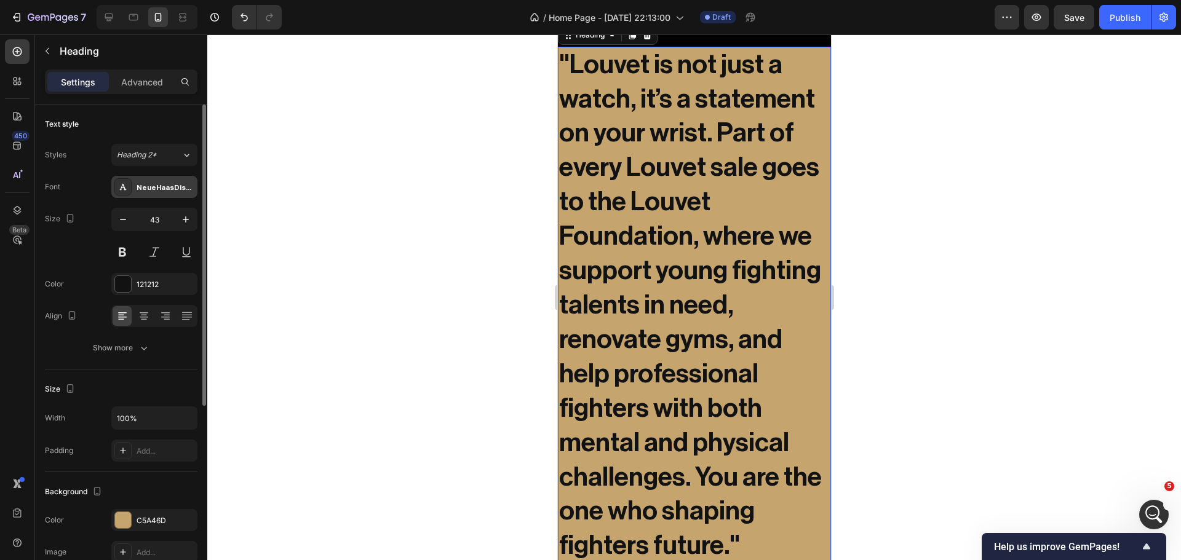
click at [167, 195] on div "NeueHaasDisplayMediu" at bounding box center [154, 187] width 86 height 22
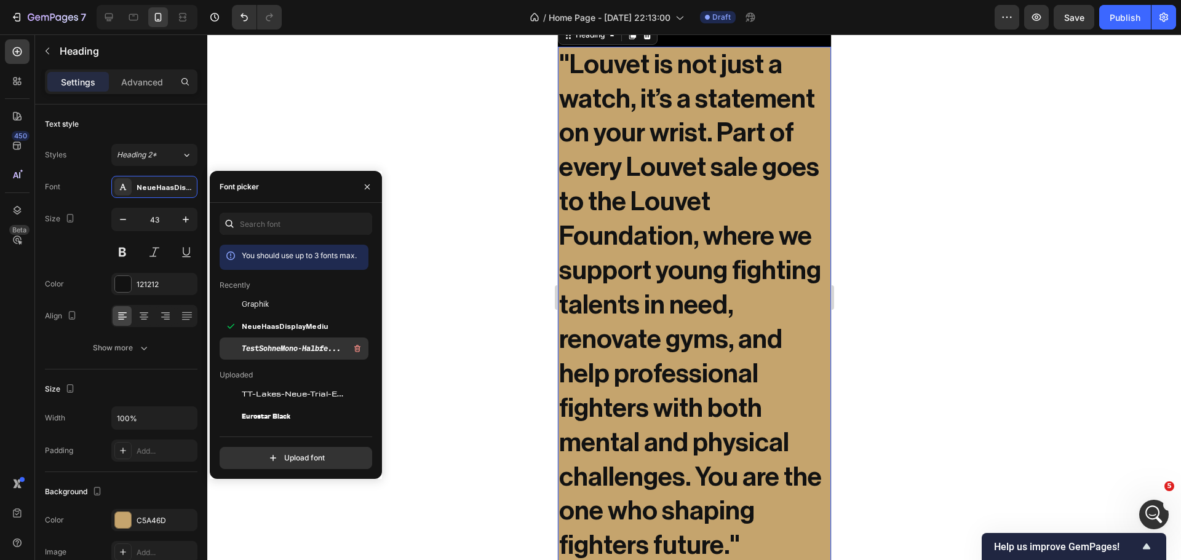
click at [267, 354] on span "TestSohneMono-HalbfettKursiv-BF663d89cc6d0d0" at bounding box center [293, 348] width 102 height 11
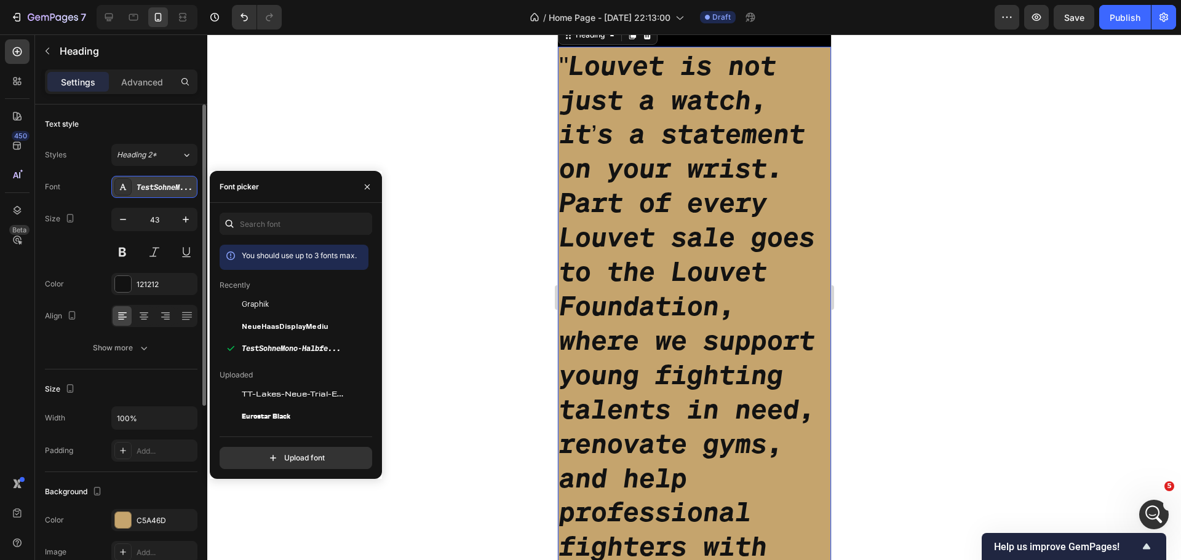
click at [151, 189] on div "TestSohneMono-HalbfettKursiv-BF663d89cc6d0d0" at bounding box center [166, 187] width 58 height 11
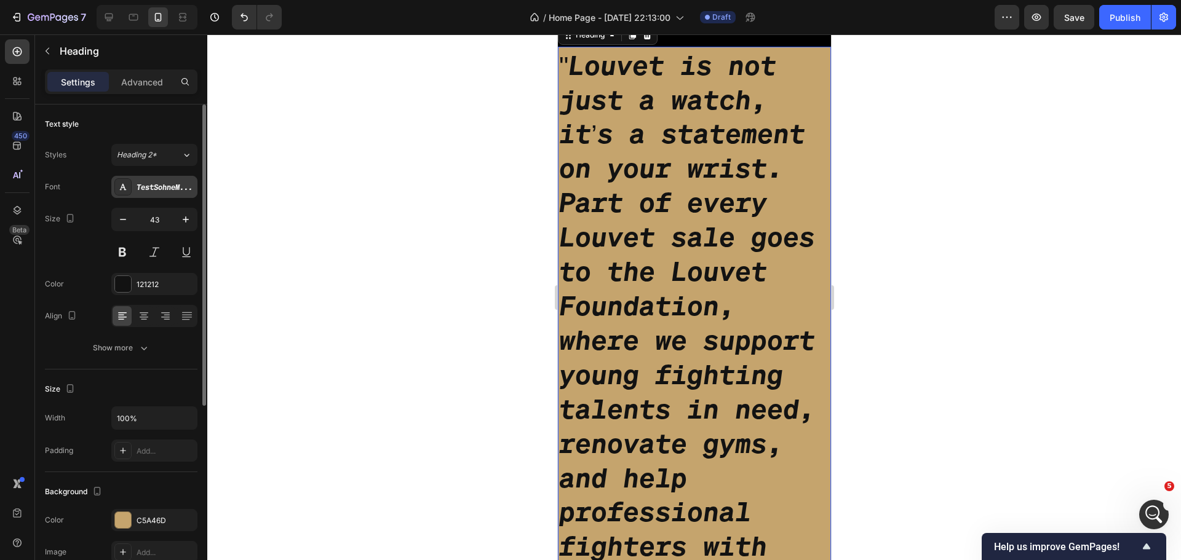
click at [151, 189] on div "TestSohneMono-HalbfettKursiv-BF663d89cc6d0d0" at bounding box center [166, 187] width 58 height 11
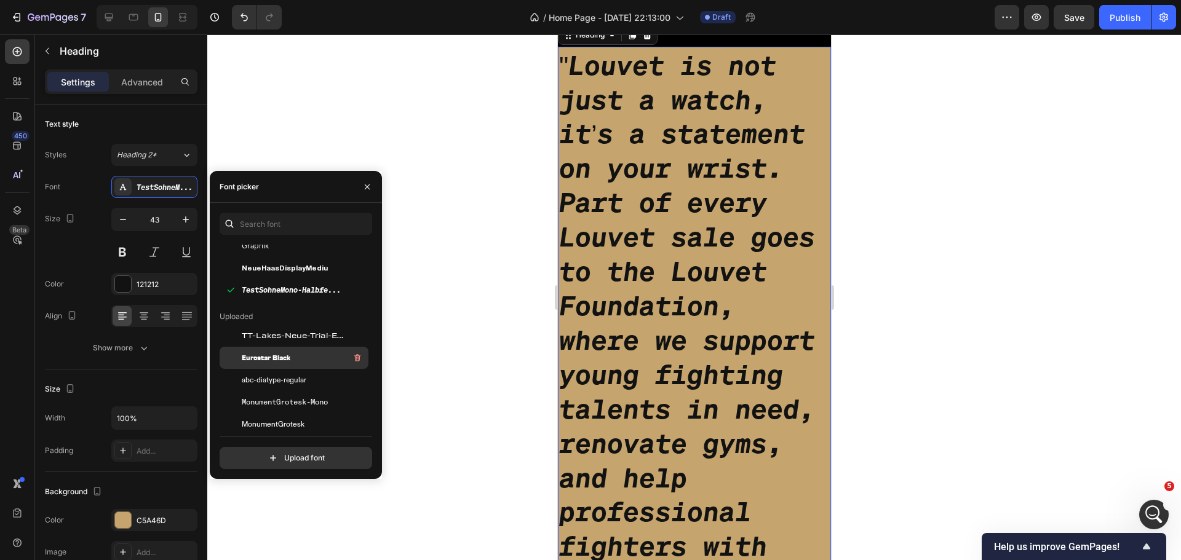
scroll to position [62, 0]
click at [293, 331] on span "TT-Lakes-Neue-Trial-Extended-Medium-BF641a4c32c5109" at bounding box center [293, 332] width 102 height 11
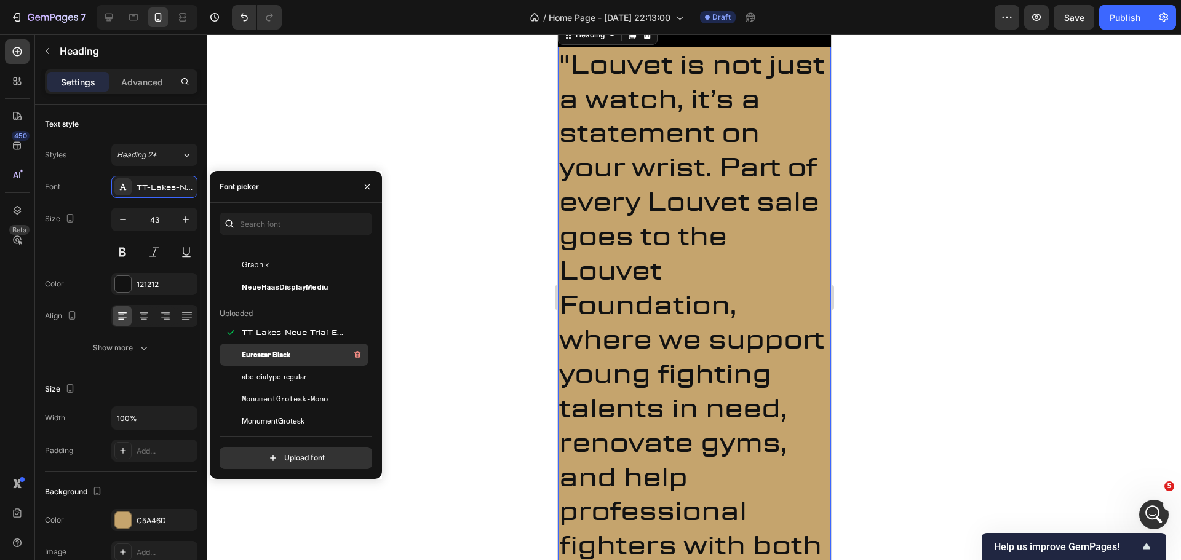
click at [293, 351] on div "Eurostar Black" at bounding box center [304, 354] width 124 height 15
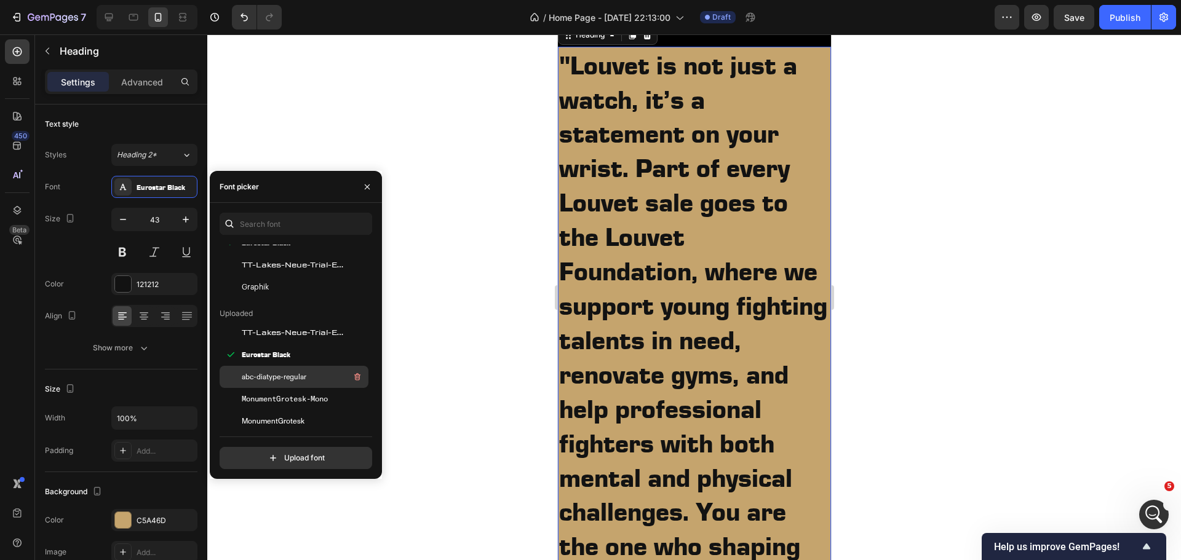
click at [294, 375] on span "abc-diatype-regular" at bounding box center [274, 376] width 65 height 11
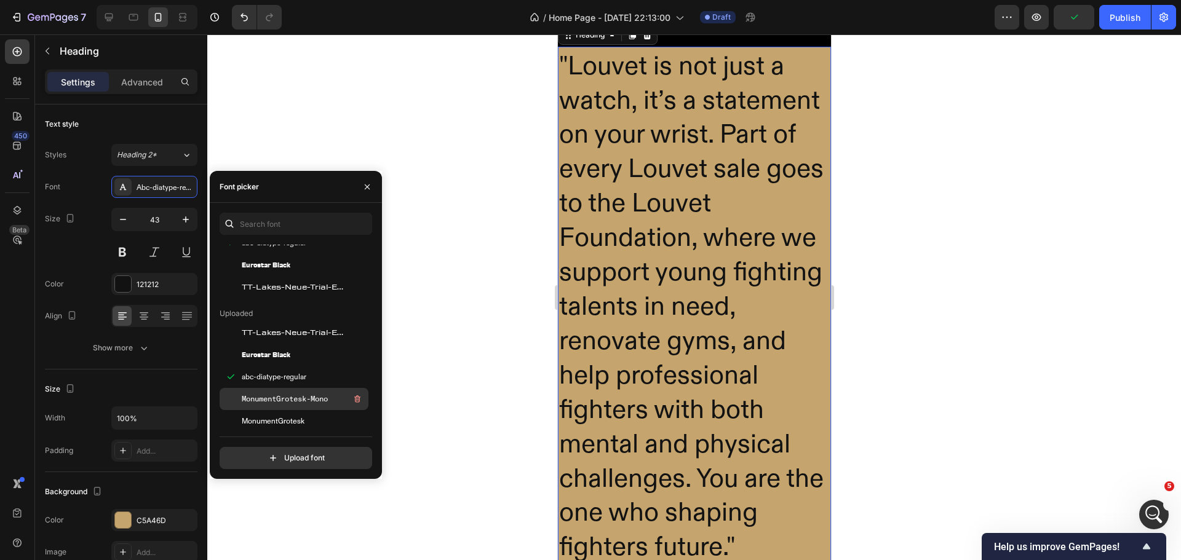
click at [302, 390] on div "MonumentGrotesk-Mono" at bounding box center [294, 399] width 149 height 22
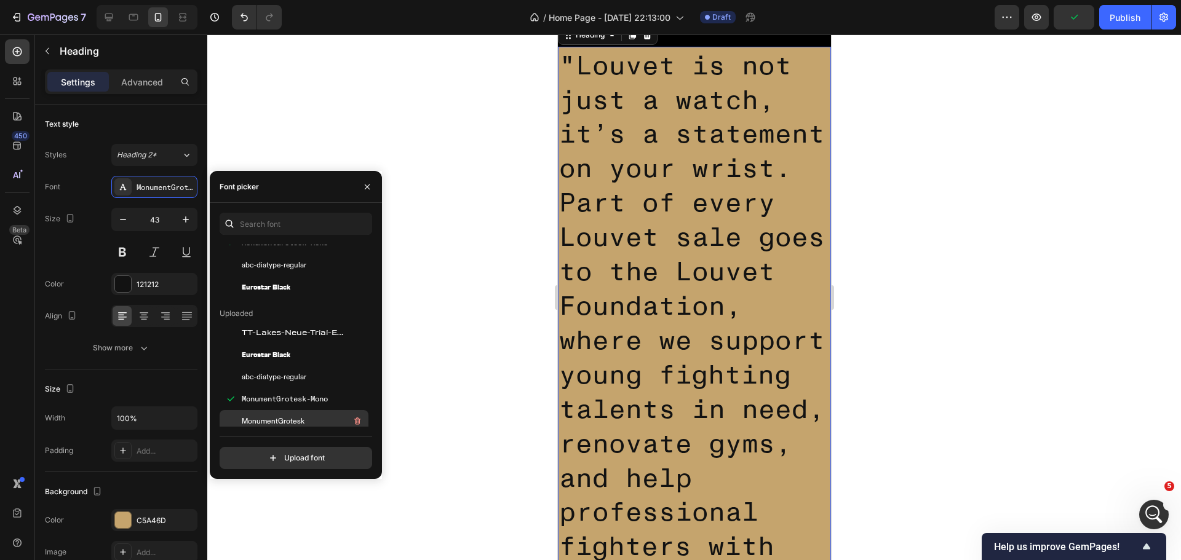
click at [282, 418] on span "MonumentGrotesk" at bounding box center [273, 421] width 63 height 11
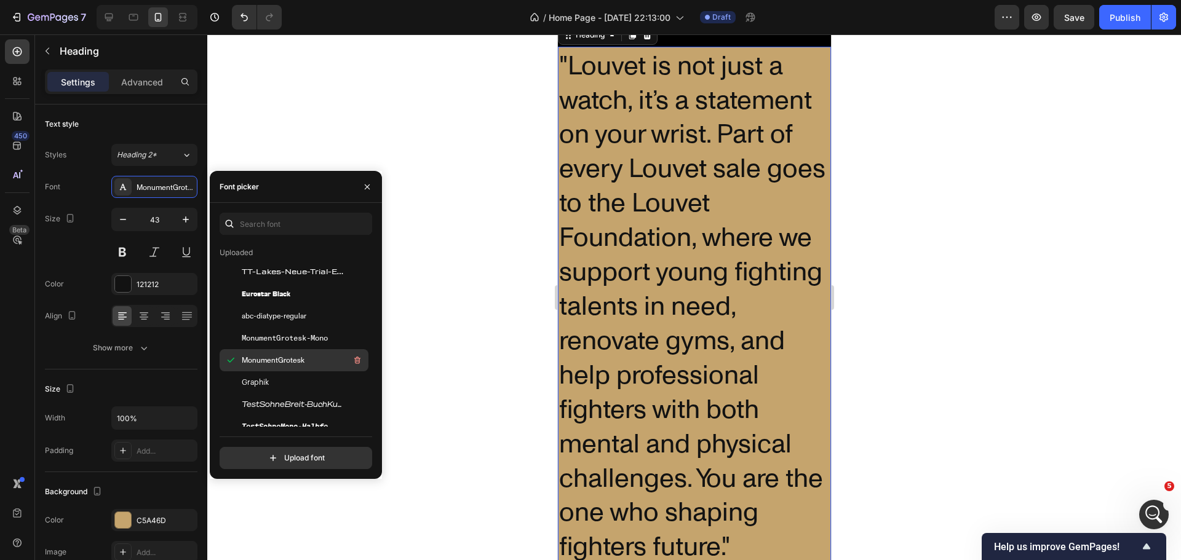
scroll to position [123, 0]
click at [282, 380] on div "Graphik" at bounding box center [304, 382] width 124 height 15
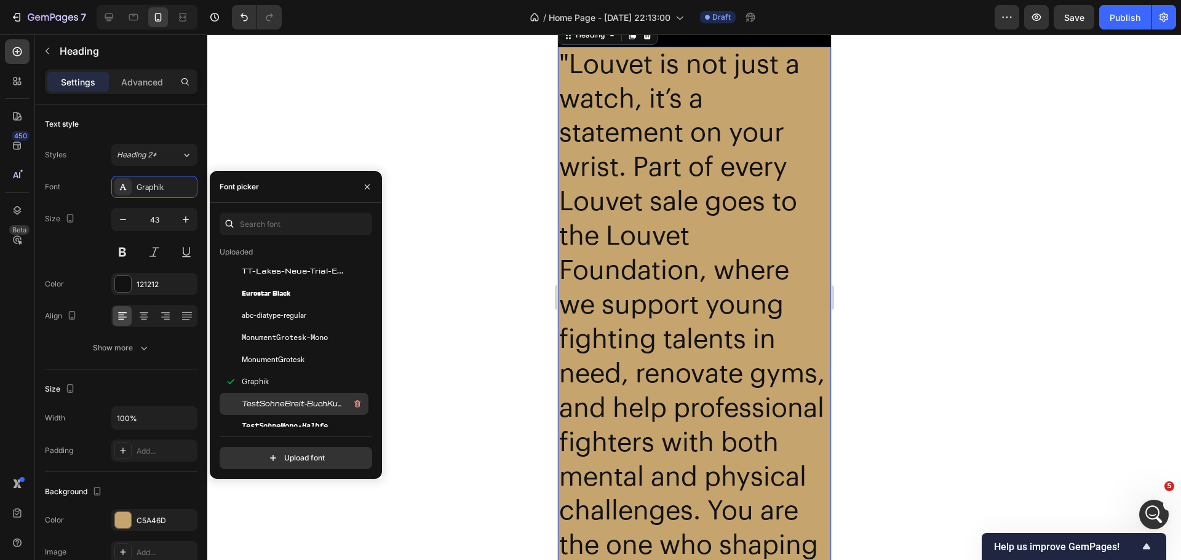
click at [311, 410] on div "TestSohneBreit-BuchKursiv-BF663d89ca6008d" at bounding box center [304, 404] width 124 height 15
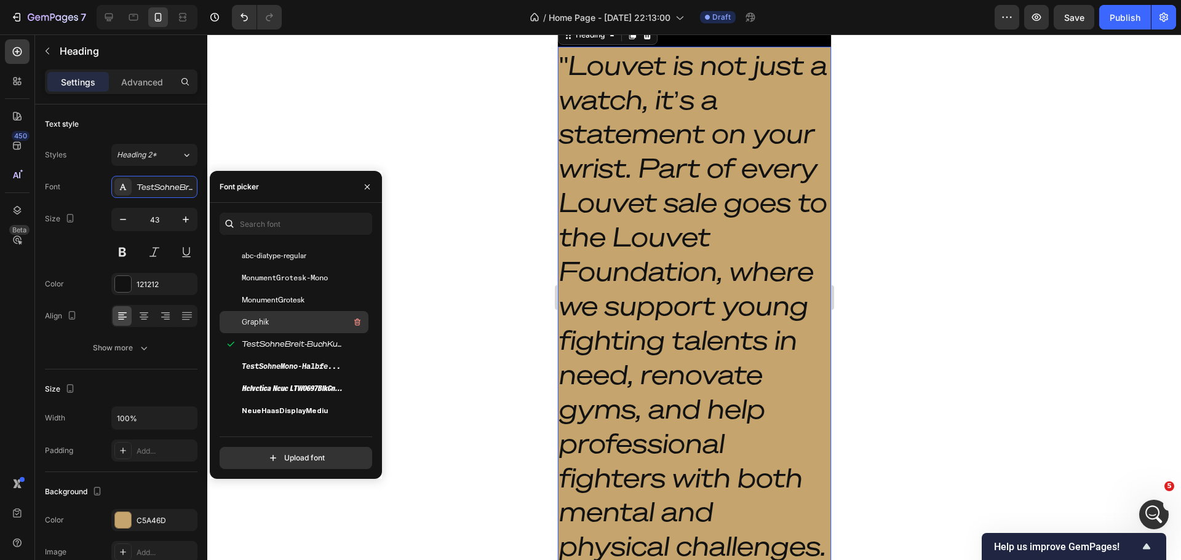
scroll to position [185, 0]
click at [320, 360] on span "TestSohneMono-HalbfettKursiv-BF663d89cc6d0d0" at bounding box center [293, 364] width 102 height 11
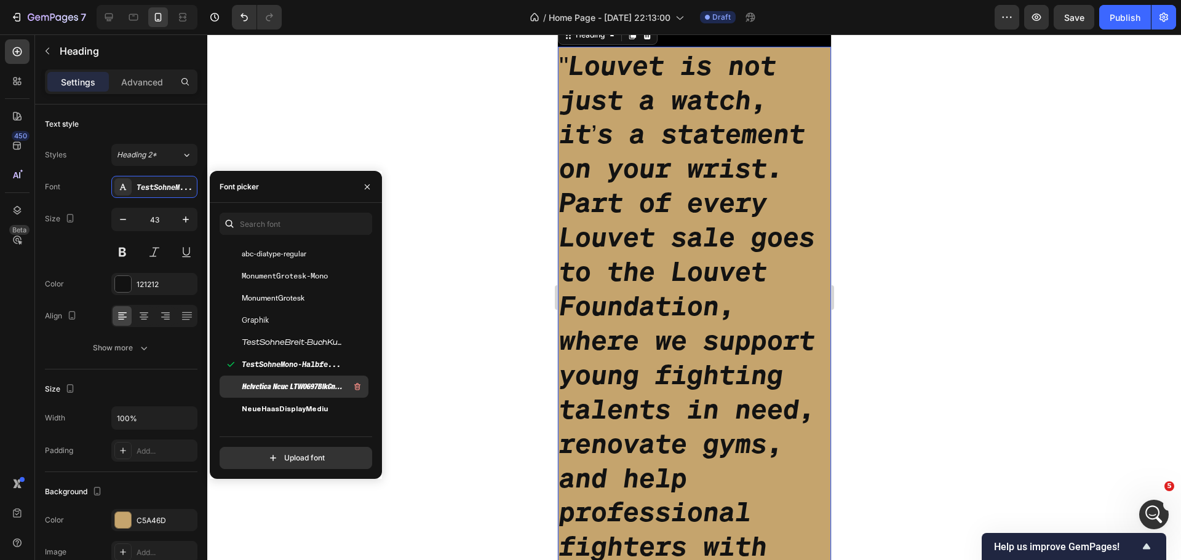
click at [314, 382] on span "Helvetica Neue LTW0697BlkCnObl" at bounding box center [293, 386] width 102 height 11
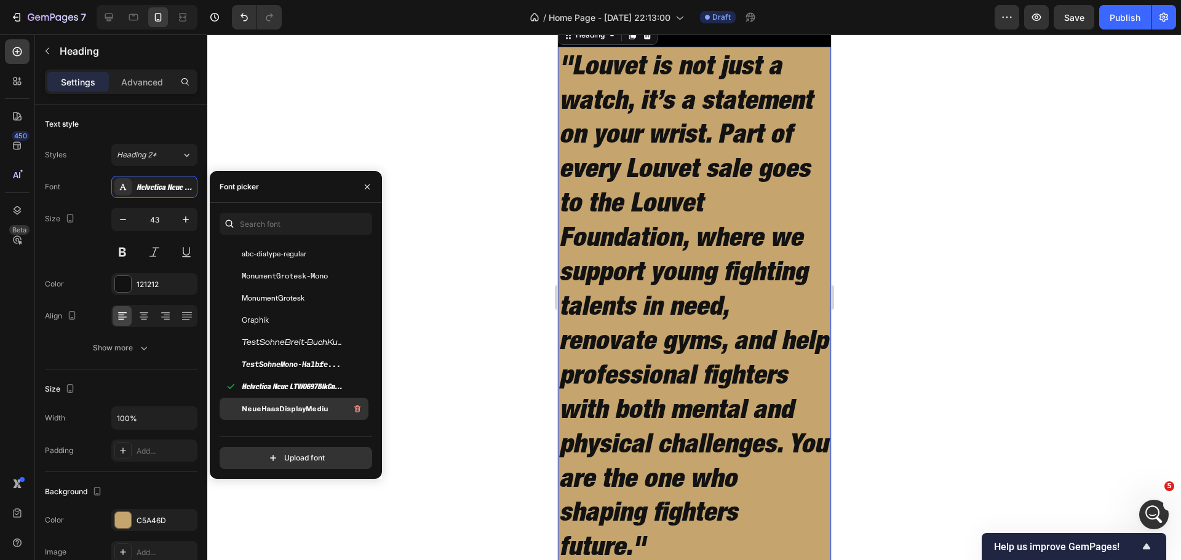
click at [313, 405] on span "NeueHaasDisplayMediu" at bounding box center [285, 408] width 86 height 11
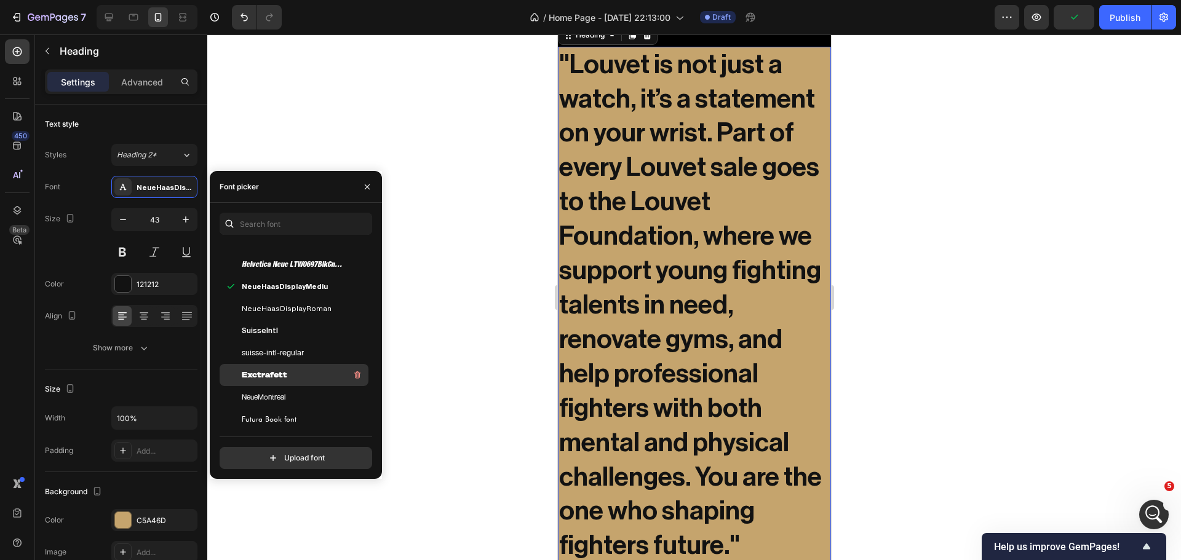
scroll to position [308, 0]
click at [280, 306] on span "NeueHaasDisplayRoman" at bounding box center [287, 306] width 90 height 11
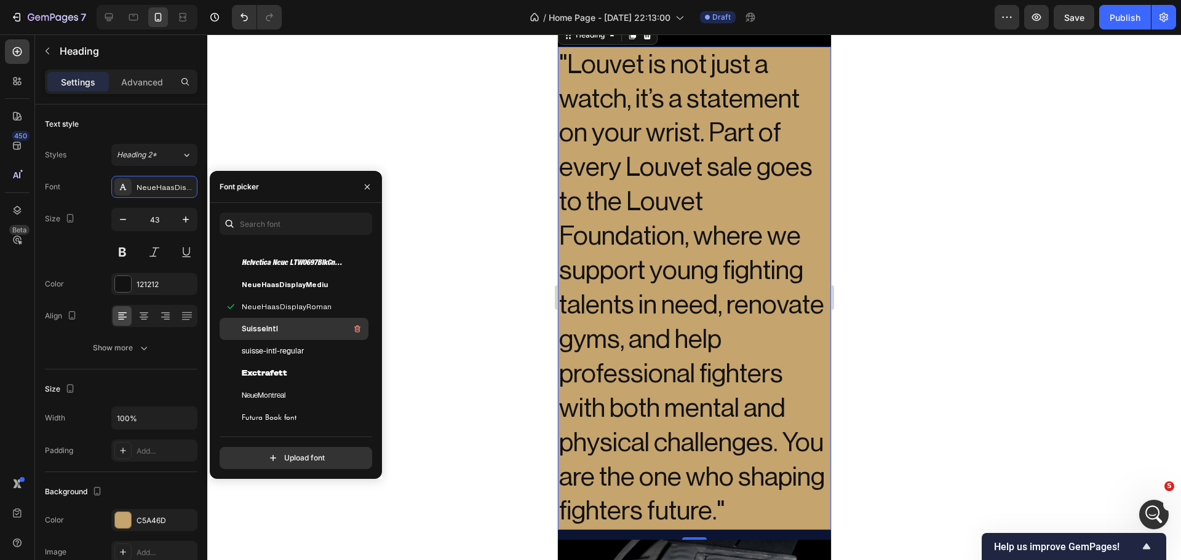
click at [275, 327] on span "SuisseIntl" at bounding box center [260, 328] width 36 height 11
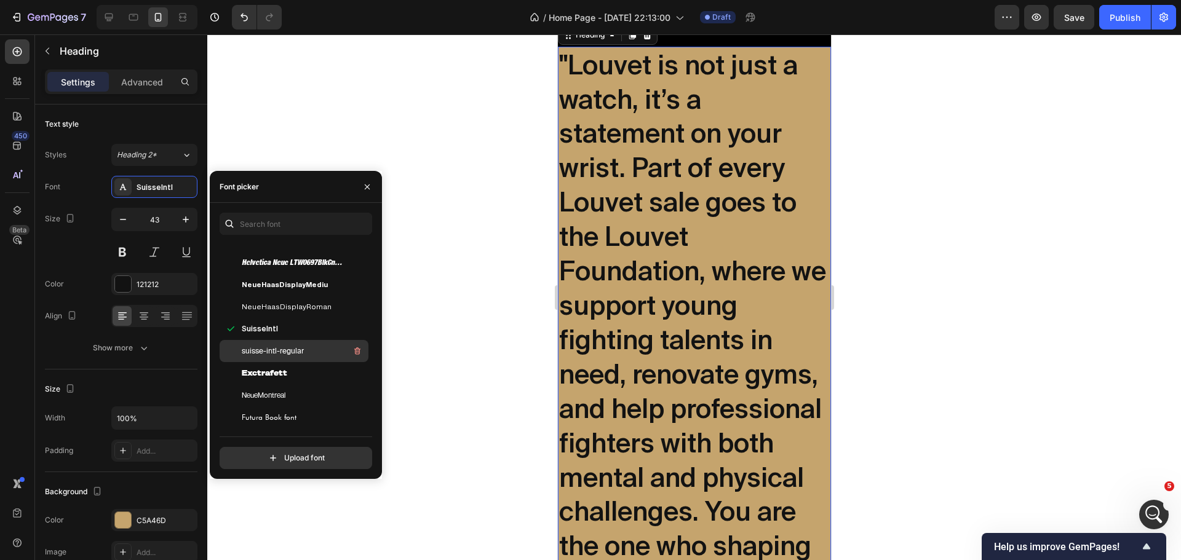
click at [279, 353] on span "suisse-intl-regular" at bounding box center [273, 351] width 62 height 11
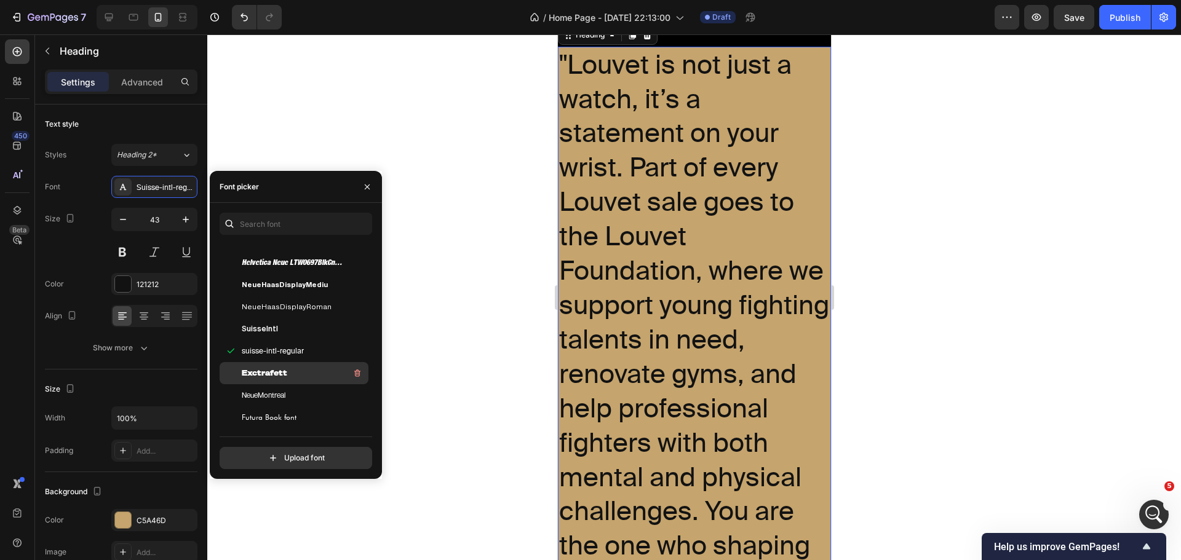
click at [281, 373] on span "Exctrafett" at bounding box center [265, 373] width 46 height 11
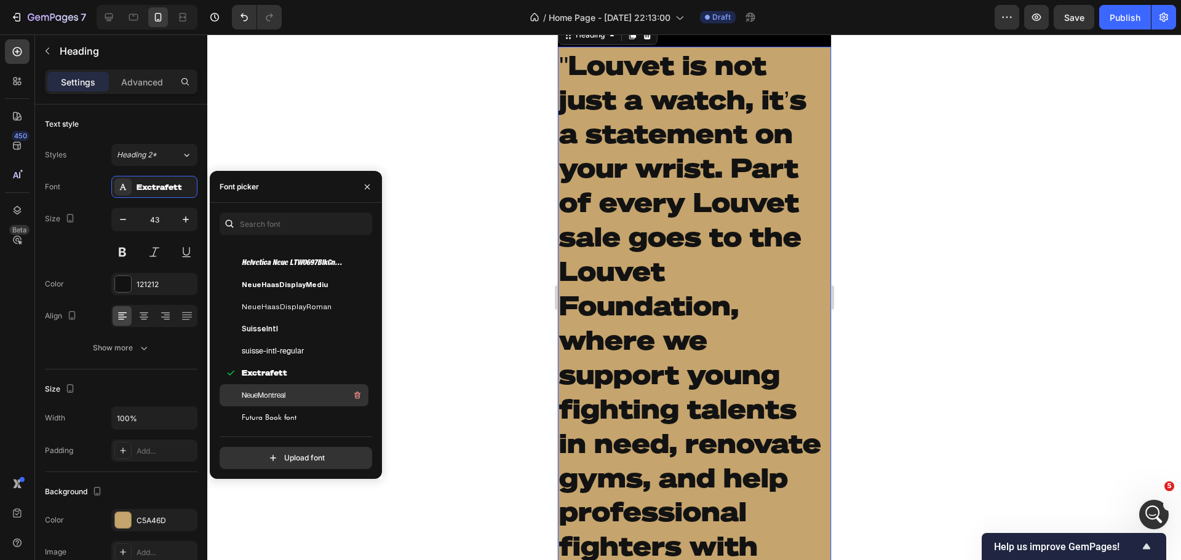
click at [284, 393] on span "NeueMontreal" at bounding box center [264, 395] width 44 height 11
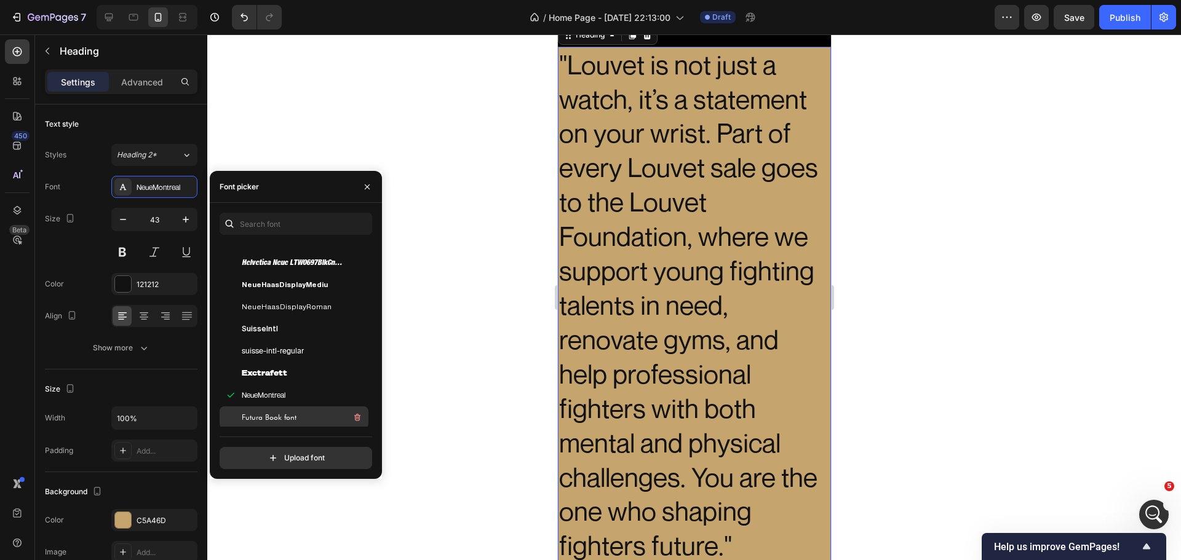
click at [285, 410] on div "Futura Book font" at bounding box center [294, 418] width 149 height 22
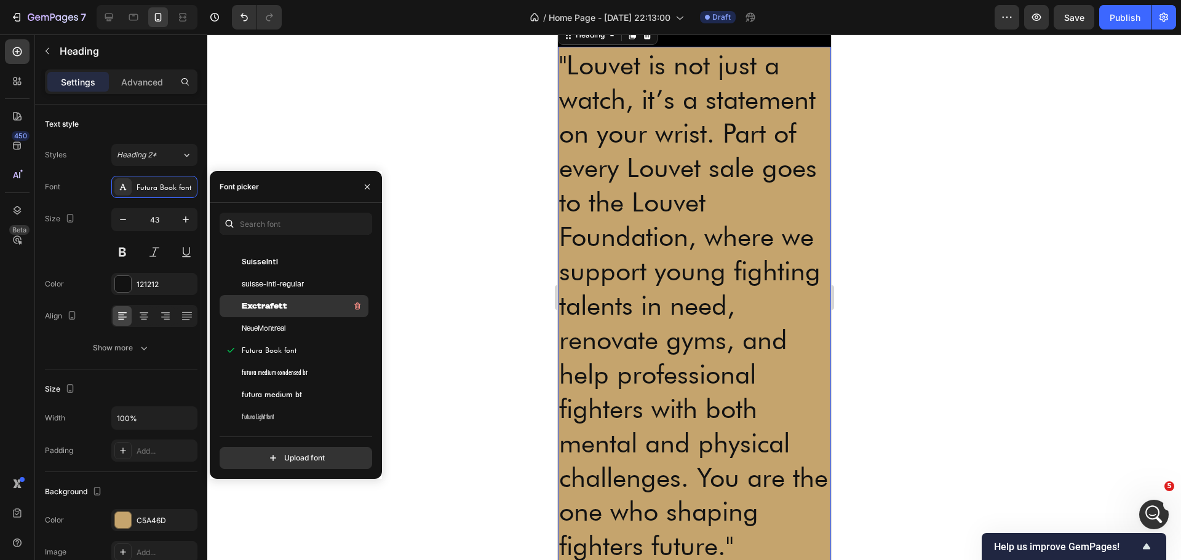
scroll to position [369, 0]
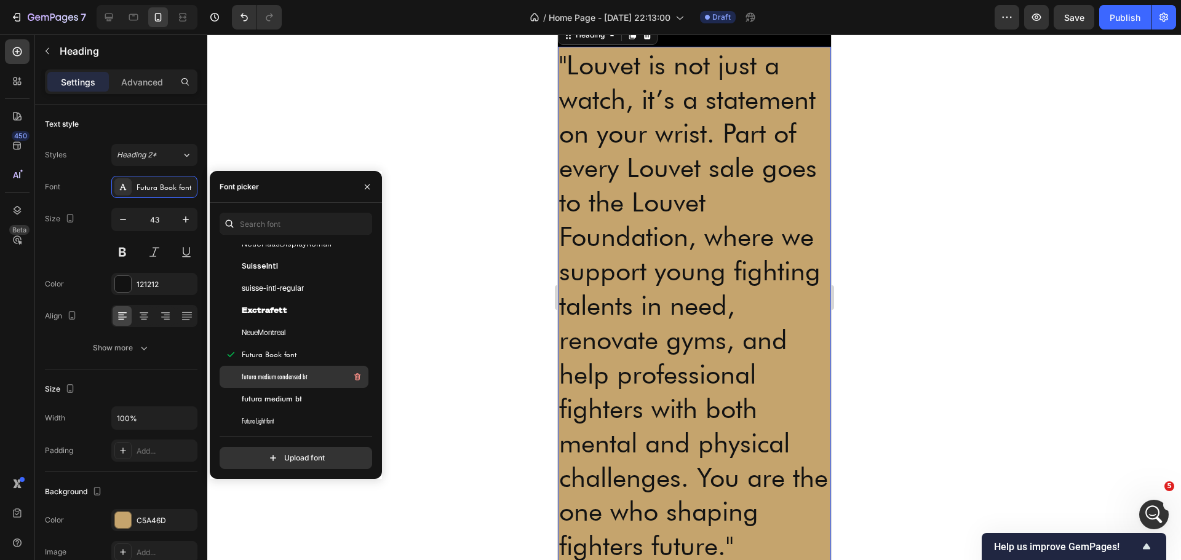
click at [301, 373] on span "futura medium condensed bt" at bounding box center [275, 376] width 66 height 11
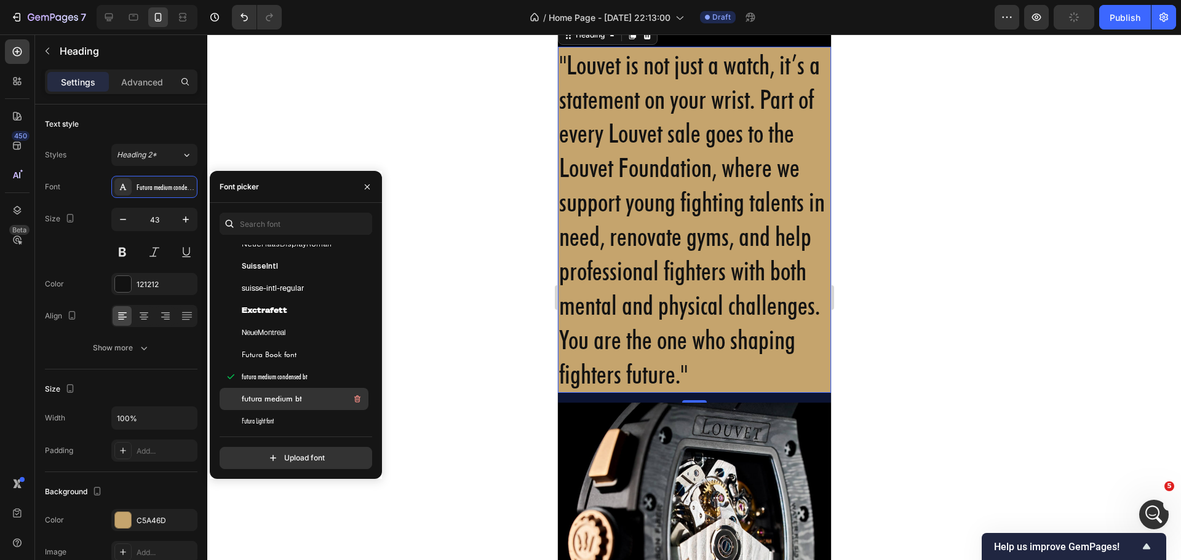
click at [301, 392] on div "futura medium bt" at bounding box center [294, 399] width 149 height 22
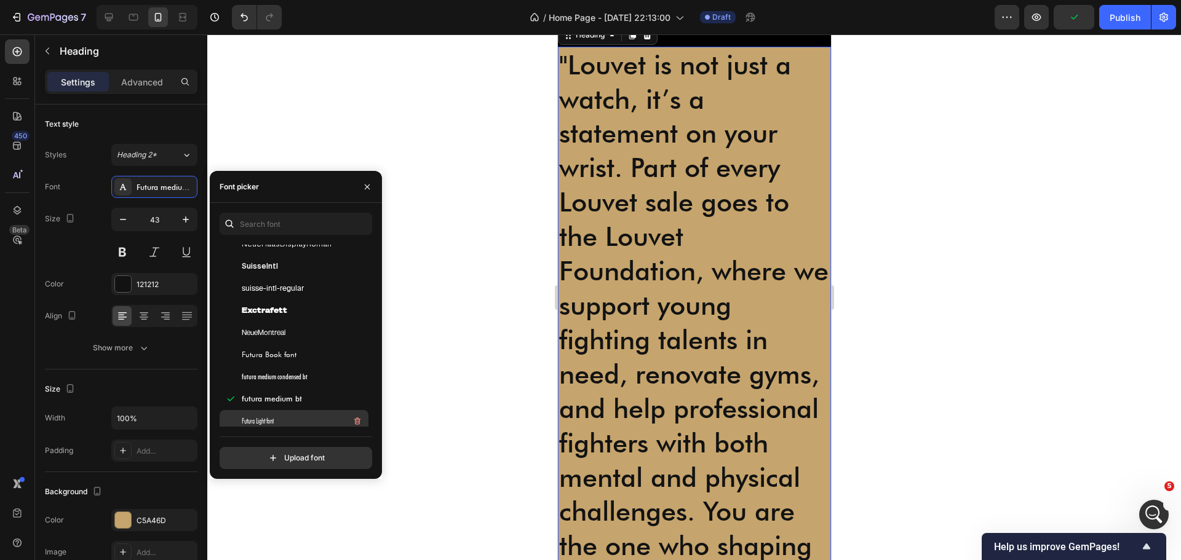
click at [306, 415] on div "Futura Light font" at bounding box center [304, 421] width 124 height 15
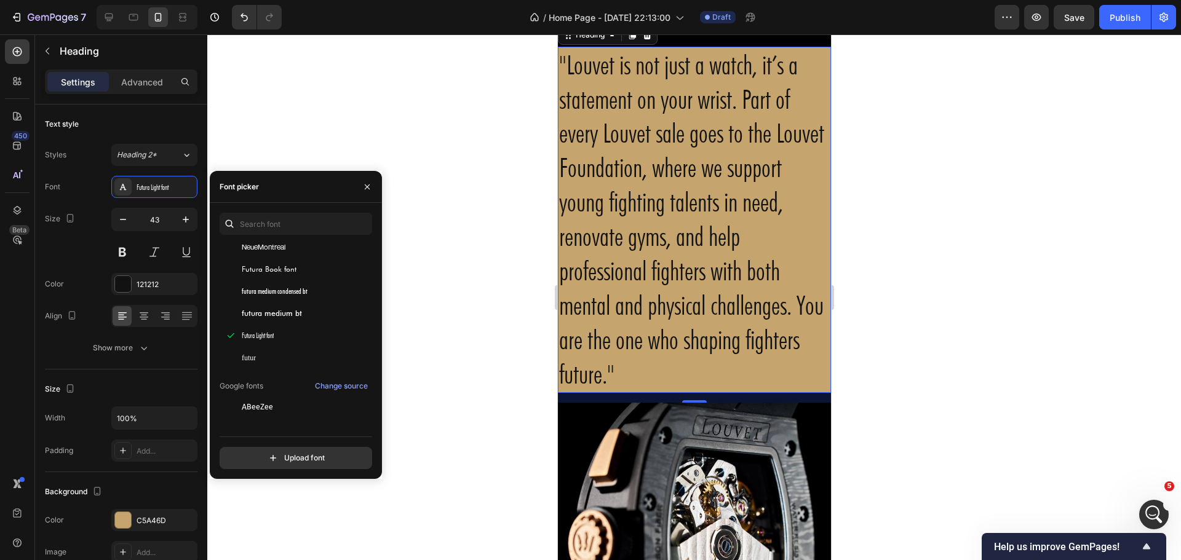
scroll to position [492, 0]
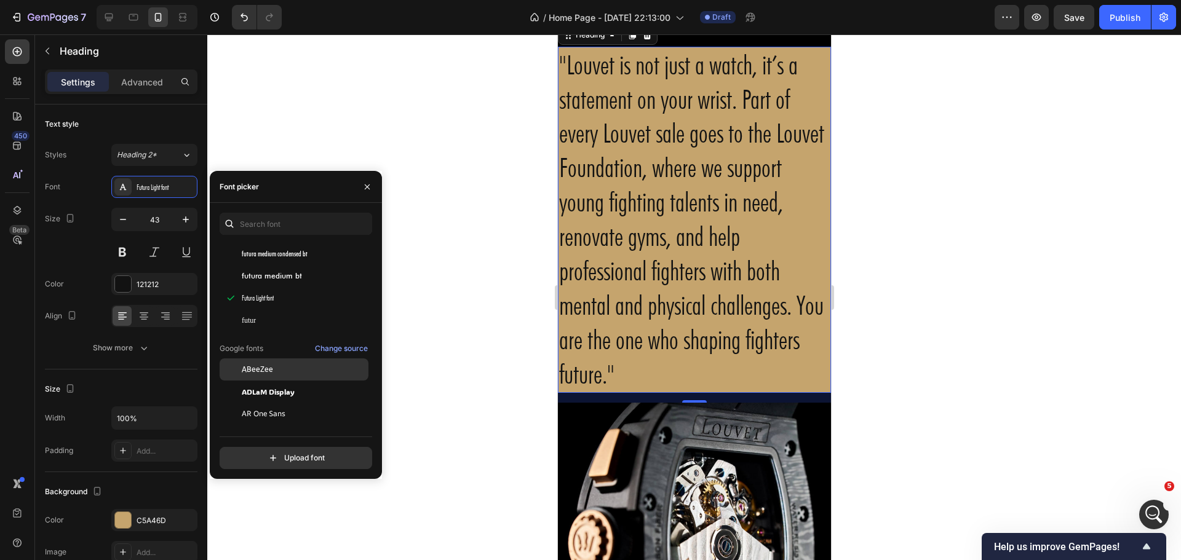
click at [295, 371] on div "ABeeZee" at bounding box center [304, 369] width 124 height 11
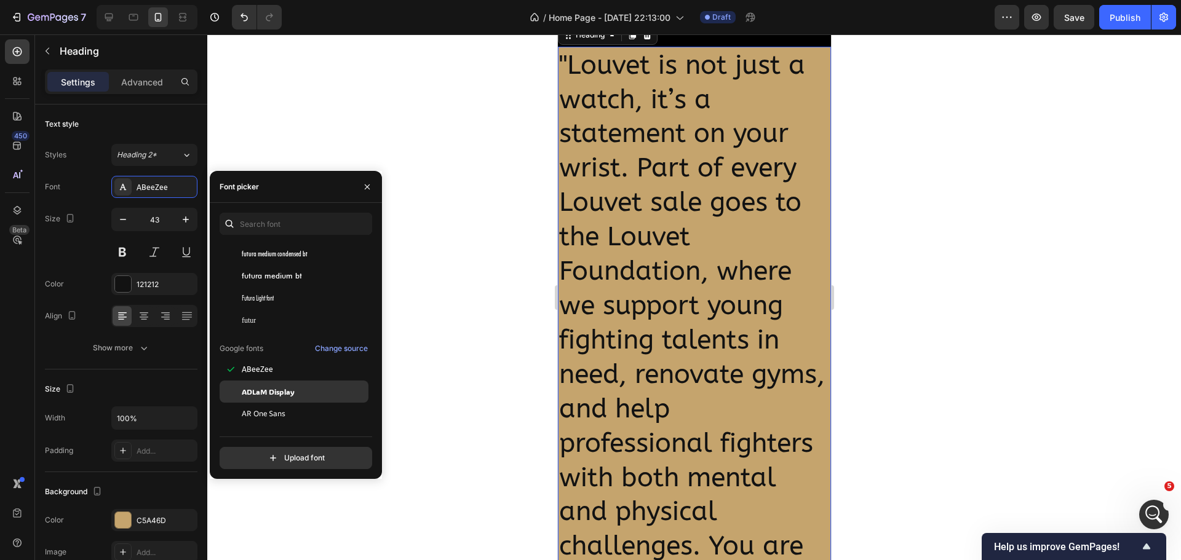
click at [295, 395] on span "ADLaM Display" at bounding box center [268, 391] width 53 height 11
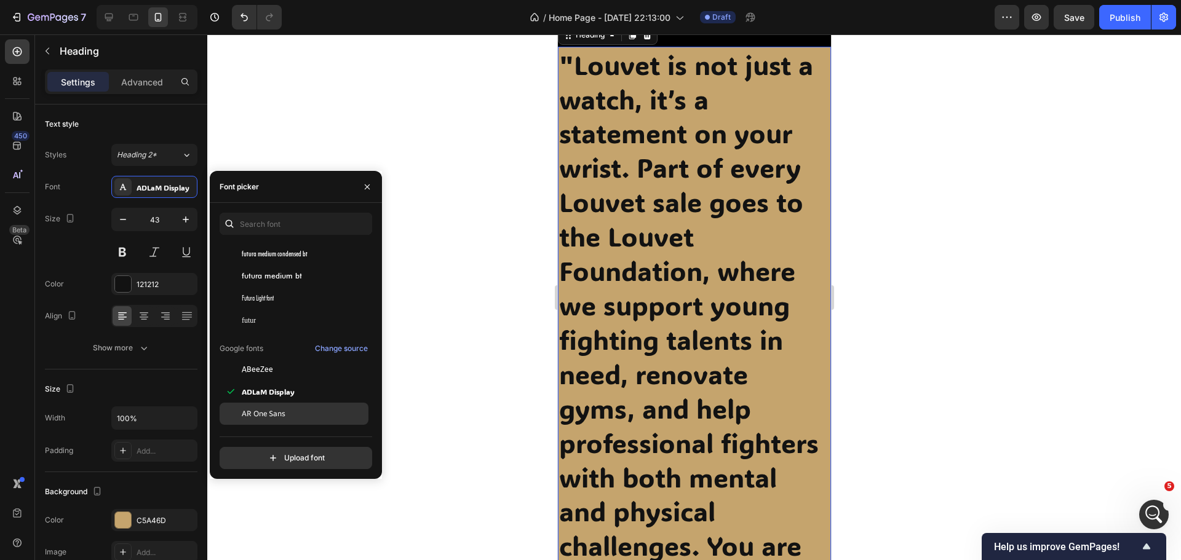
click at [297, 413] on div "AR One Sans" at bounding box center [304, 413] width 124 height 11
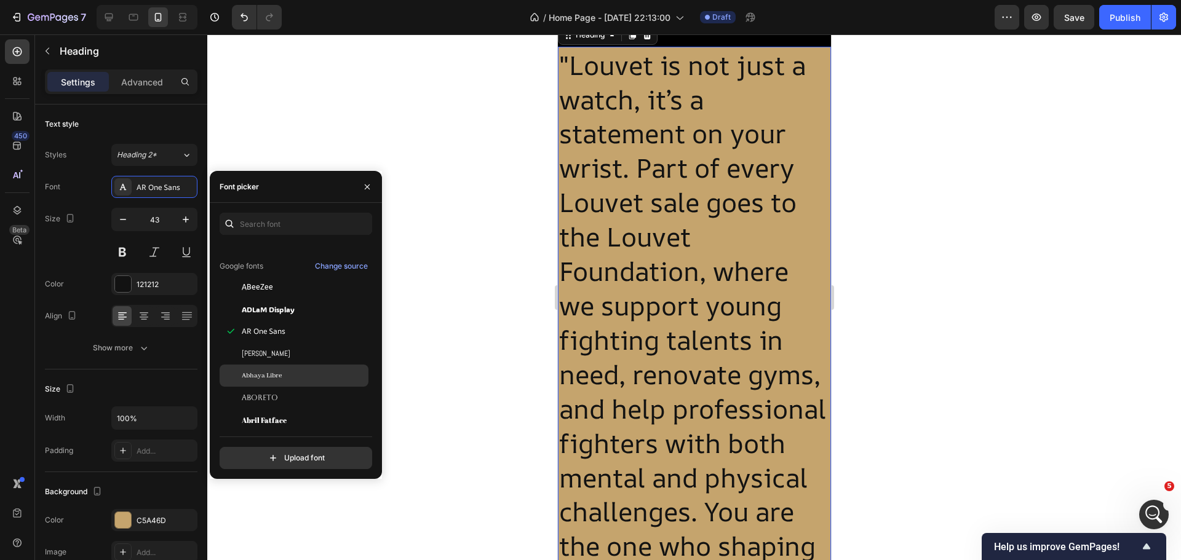
scroll to position [615, 0]
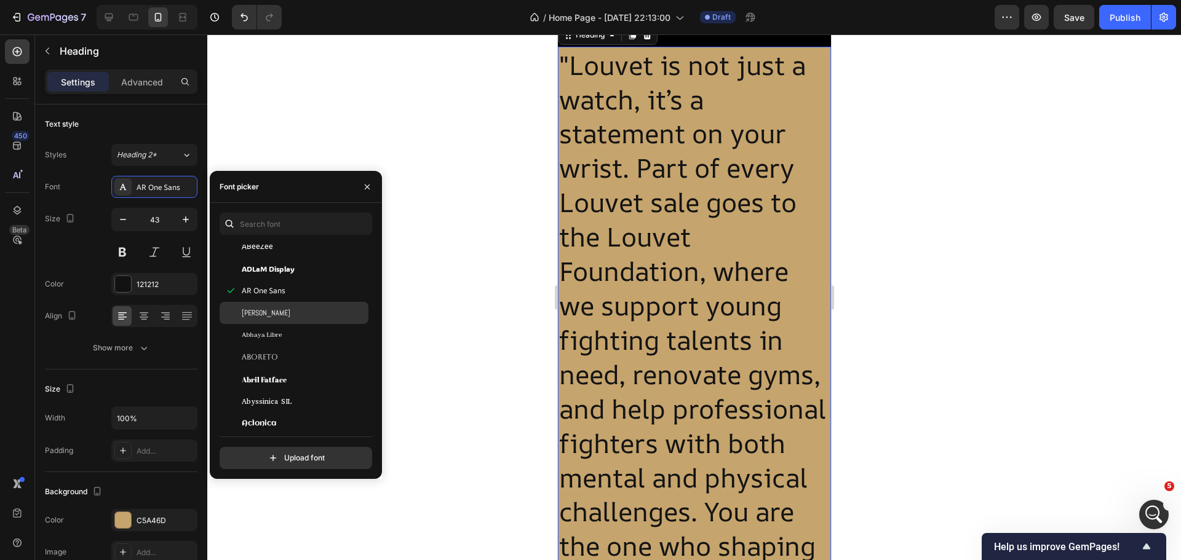
click at [297, 321] on div "[PERSON_NAME]" at bounding box center [294, 313] width 149 height 22
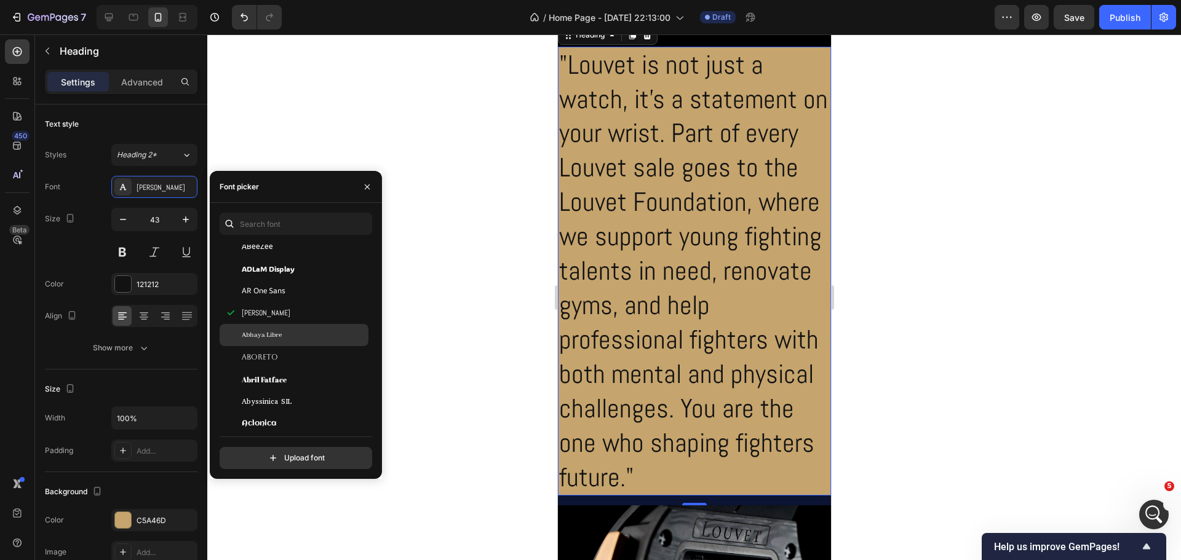
click at [297, 335] on div "Abhaya Libre" at bounding box center [304, 335] width 124 height 11
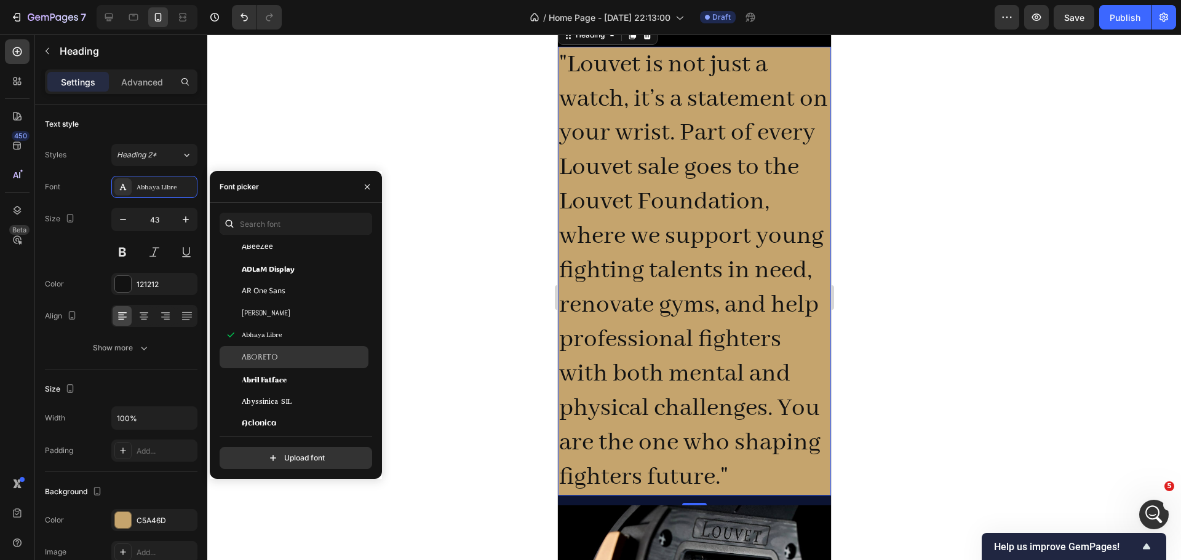
click at [297, 357] on div "Aboreto" at bounding box center [304, 357] width 124 height 11
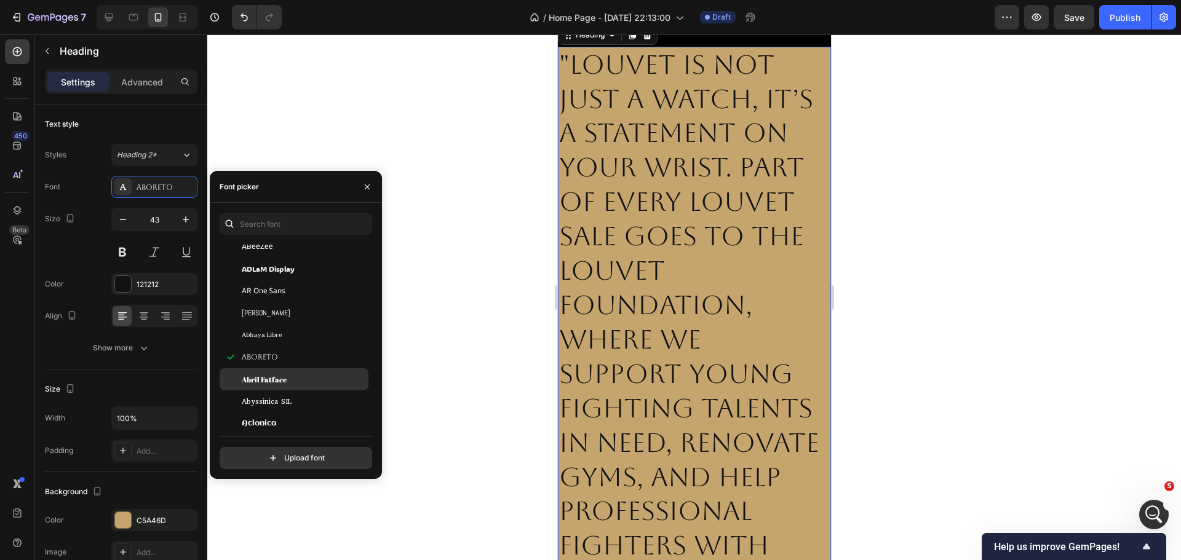
click at [297, 370] on div "Abril Fatface" at bounding box center [294, 379] width 149 height 22
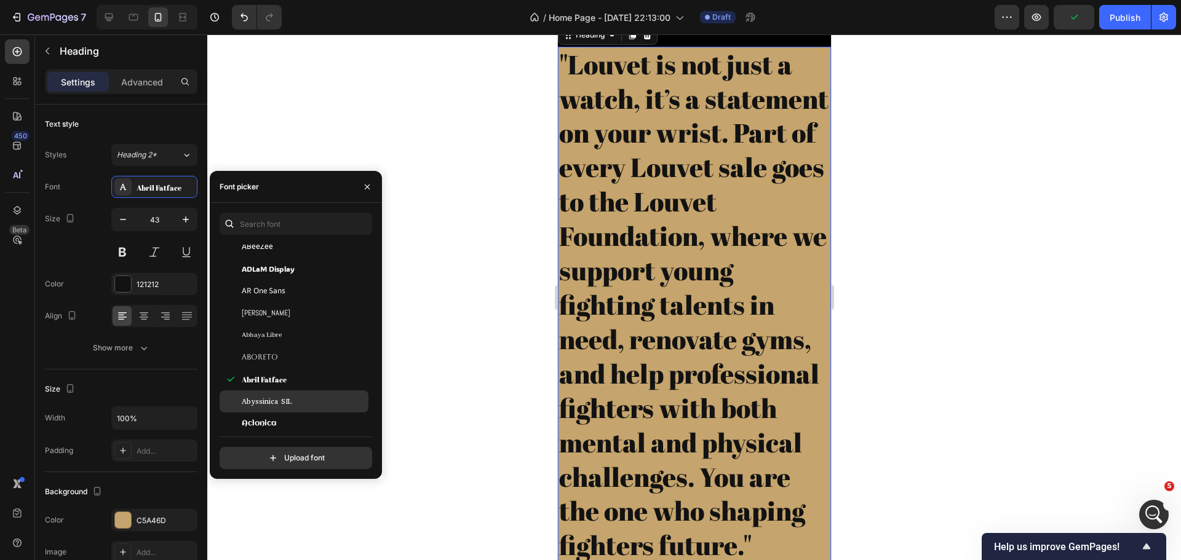
click at [300, 394] on div "Abyssinica SIL" at bounding box center [294, 402] width 149 height 22
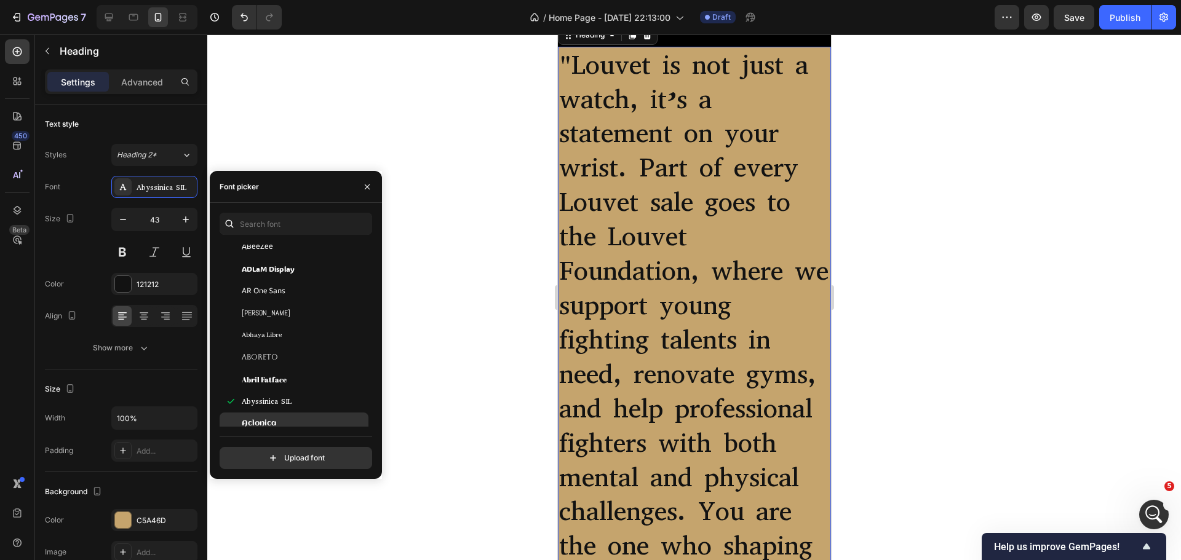
click at [298, 413] on div "Aclonica" at bounding box center [294, 424] width 149 height 22
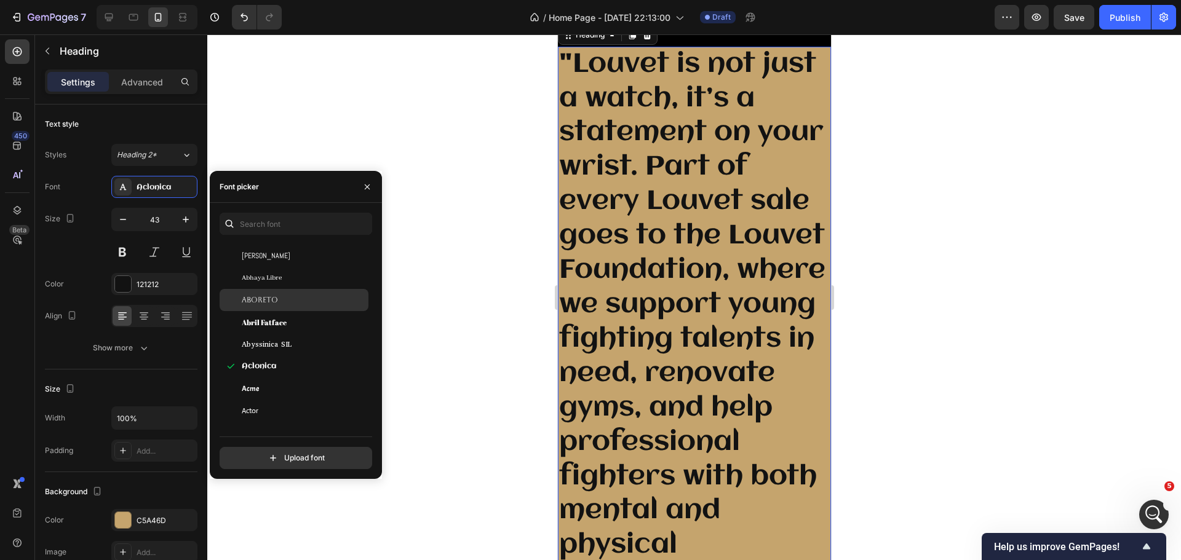
scroll to position [677, 0]
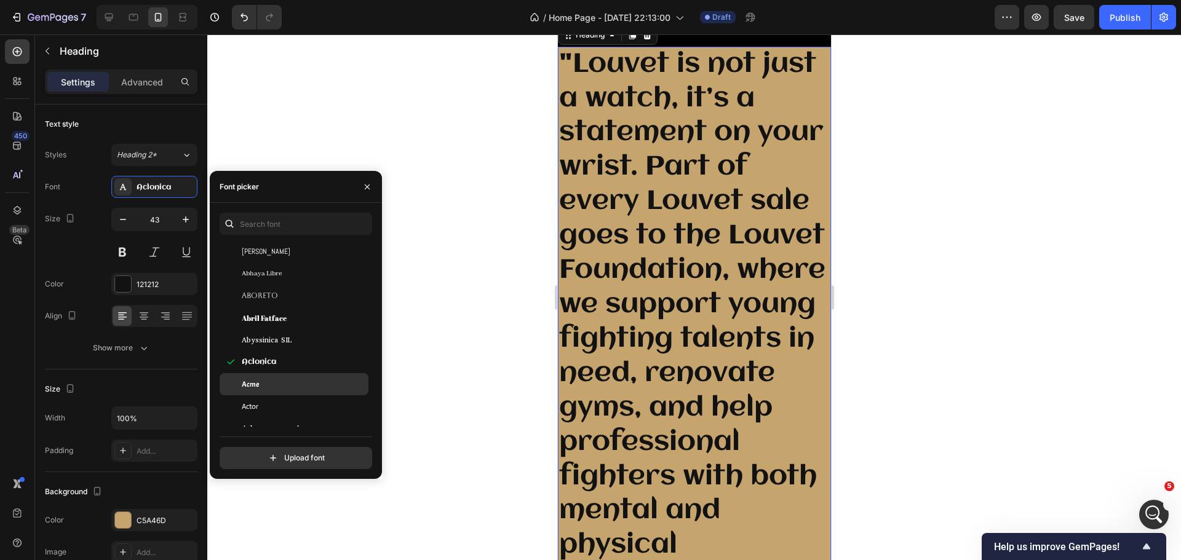
click at [294, 380] on div "Acme" at bounding box center [304, 384] width 124 height 11
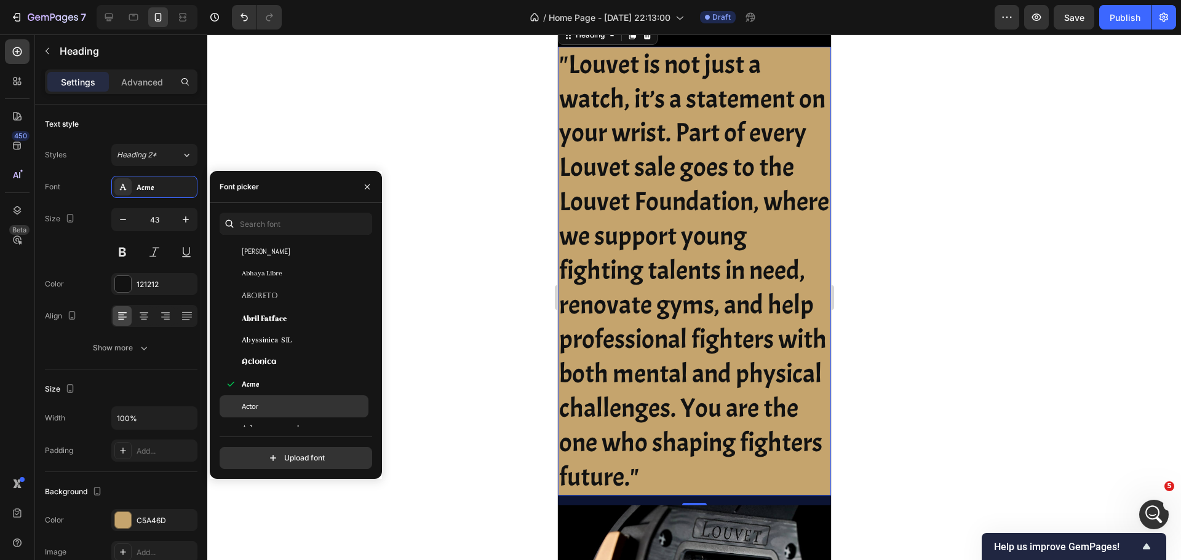
click at [322, 397] on div "Actor" at bounding box center [294, 406] width 149 height 22
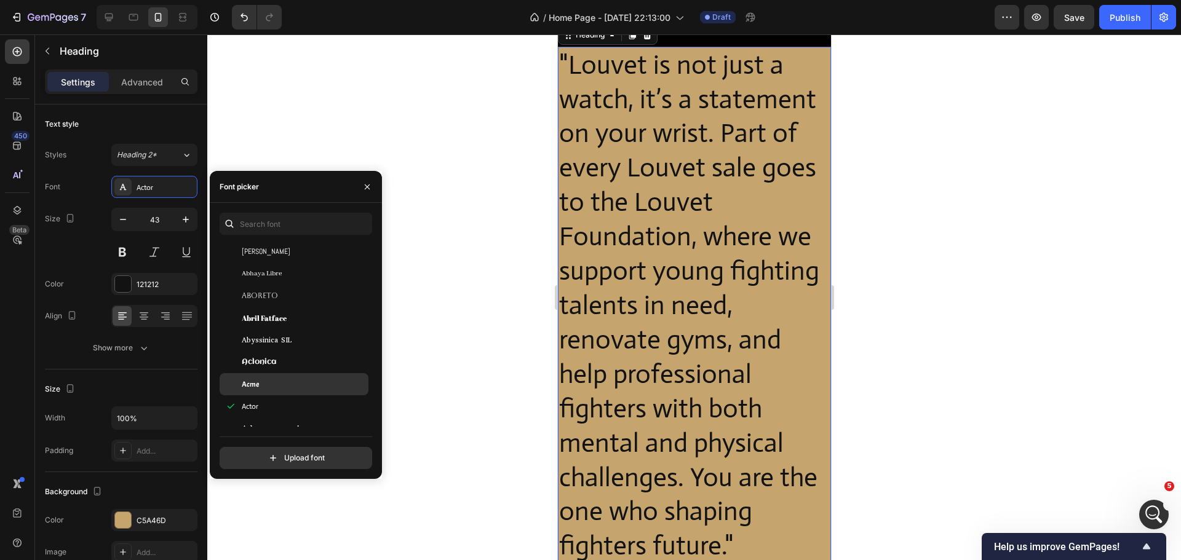
scroll to position [738, 0]
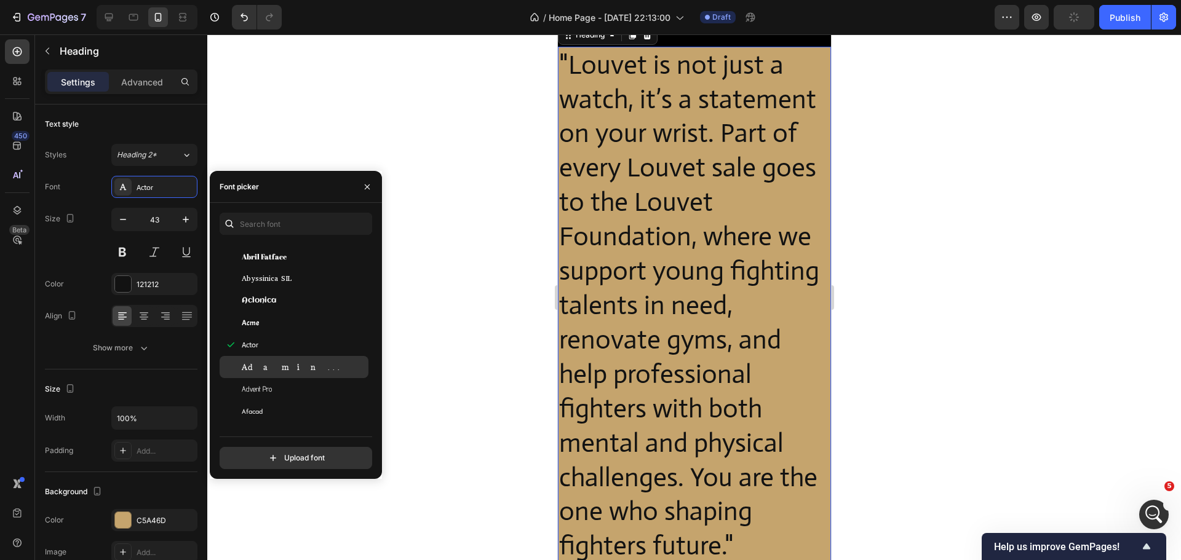
click at [300, 366] on div "Adamina" at bounding box center [304, 367] width 124 height 11
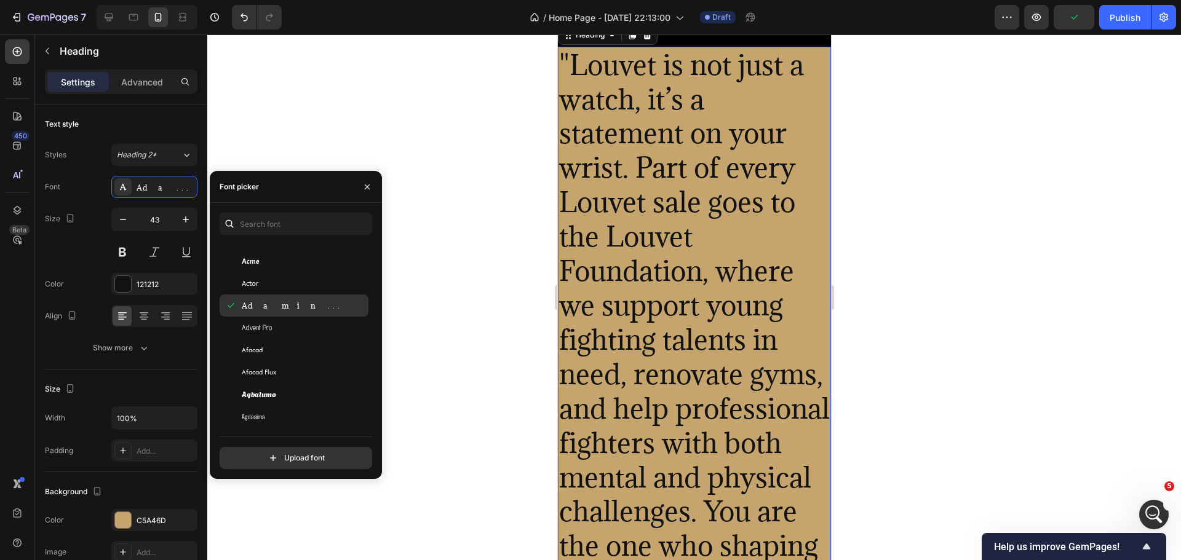
scroll to position [800, 0]
click at [288, 316] on div "Advent Pro" at bounding box center [294, 323] width 149 height 22
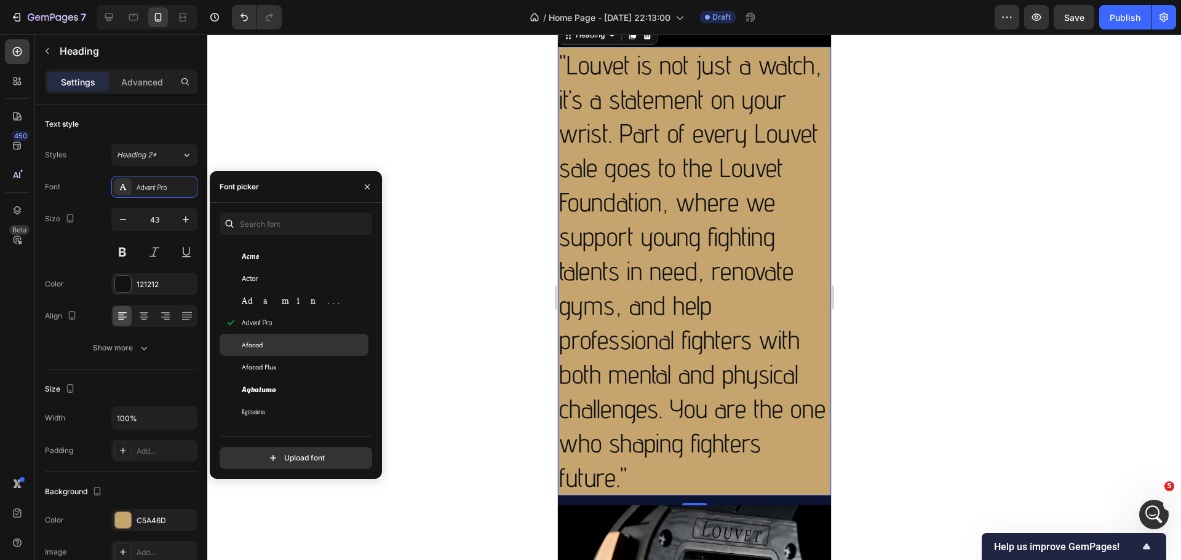
click at [288, 345] on div "Afacad" at bounding box center [304, 344] width 124 height 11
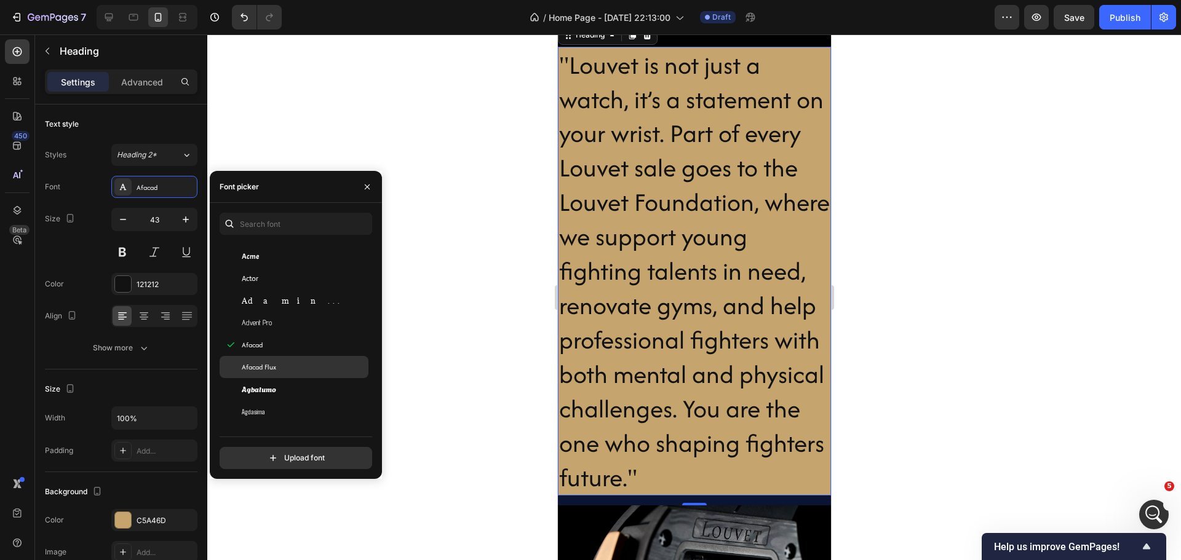
click at [296, 362] on div "Afacad Flux" at bounding box center [304, 367] width 124 height 11
click at [304, 386] on div "Agbalumo" at bounding box center [304, 389] width 124 height 11
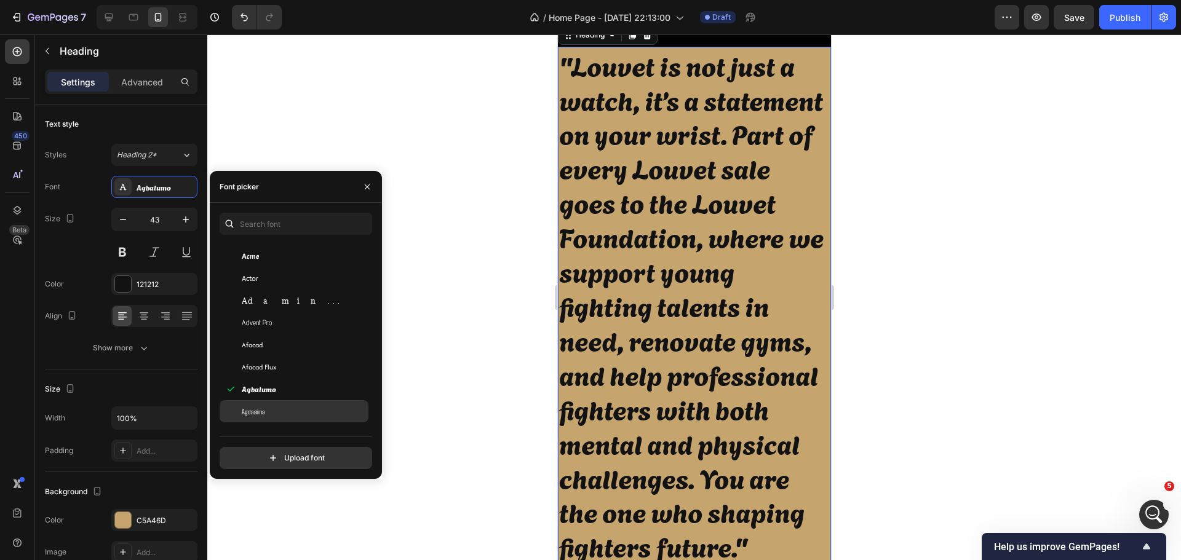
click at [312, 411] on div "Agdasima" at bounding box center [304, 411] width 124 height 11
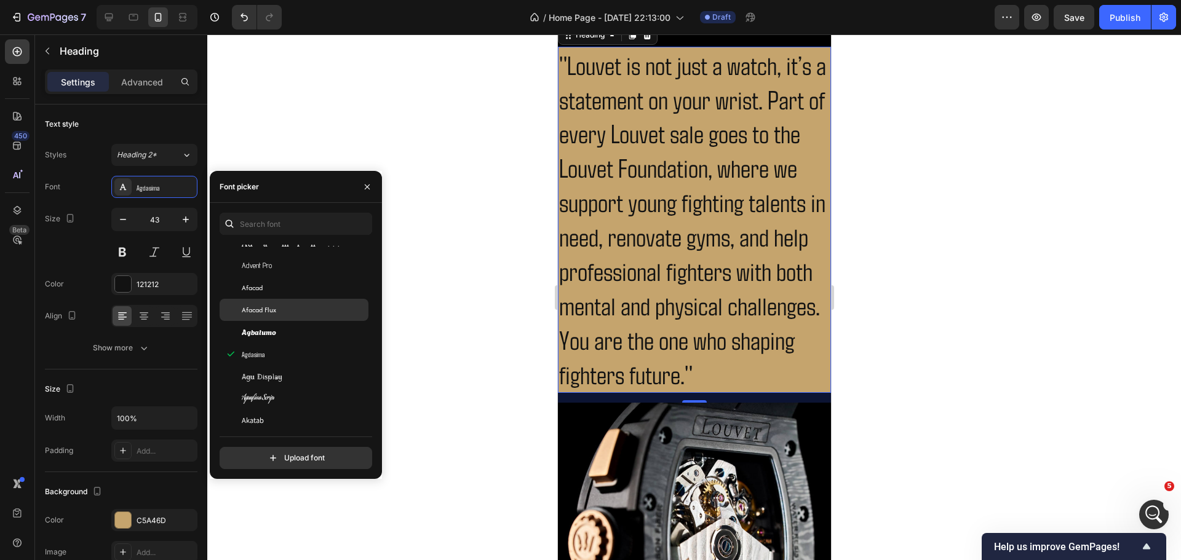
scroll to position [861, 0]
click at [302, 370] on div "Agu Display" at bounding box center [304, 372] width 124 height 11
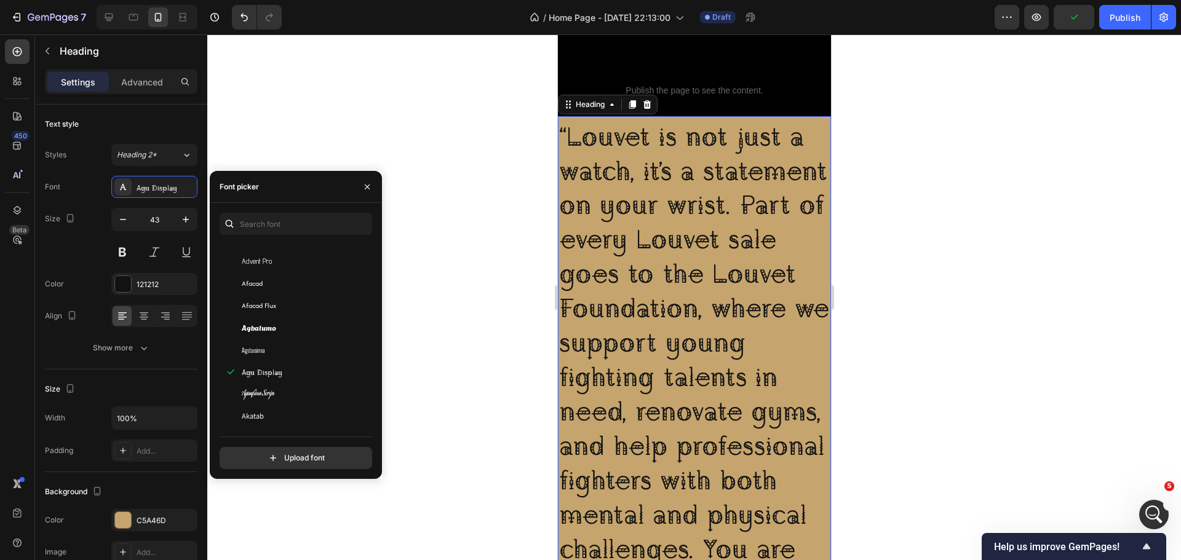
scroll to position [2870, 0]
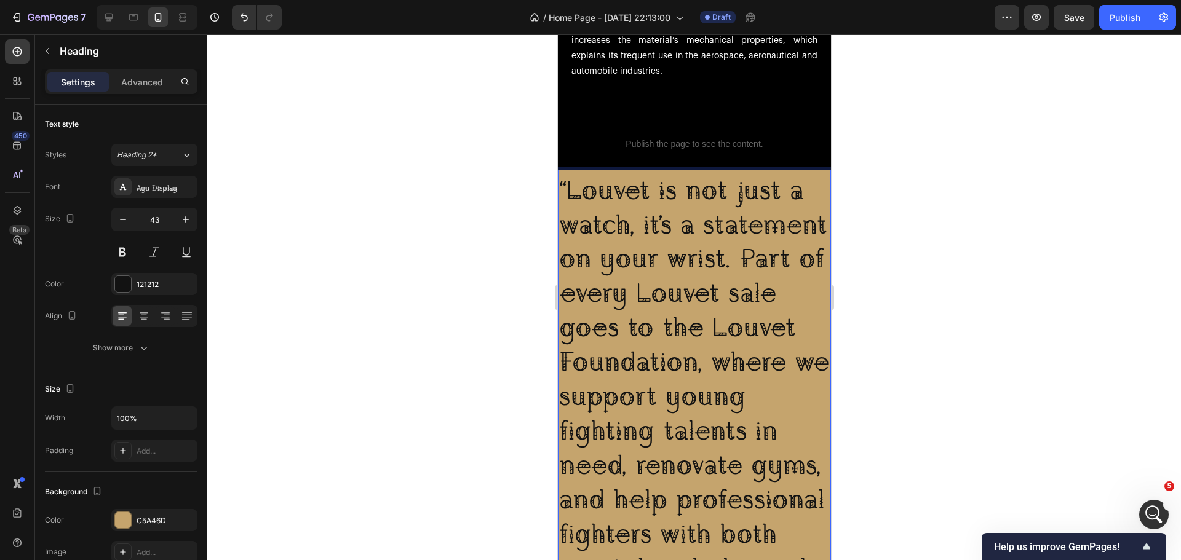
drag, startPoint x: 567, startPoint y: 186, endPoint x: 1114, endPoint y: 218, distance: 548.3
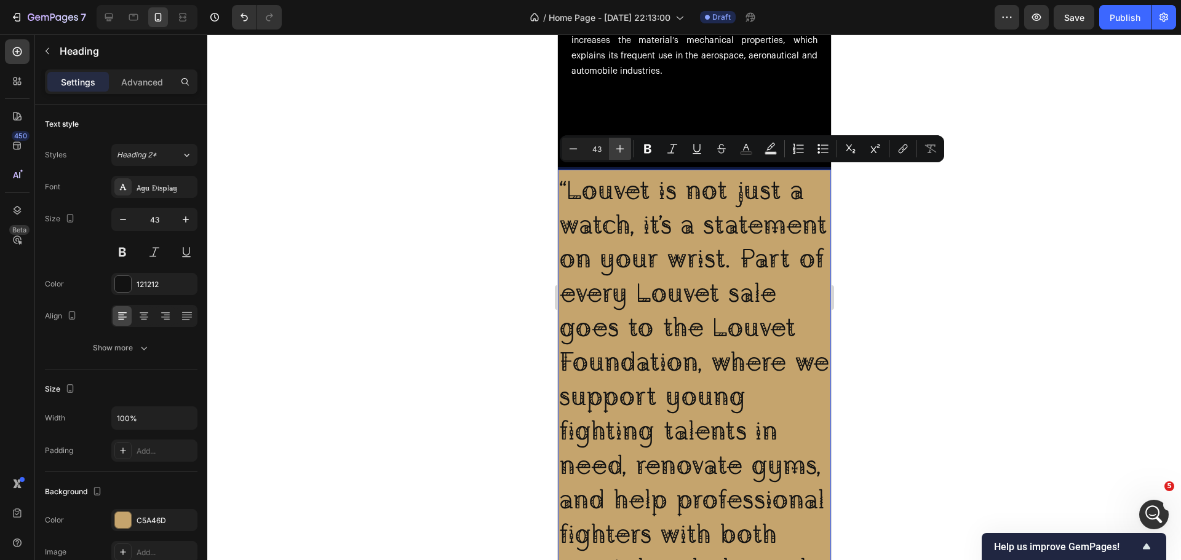
click at [626, 157] on button "Plus" at bounding box center [620, 149] width 22 height 22
click at [624, 156] on button "Plus" at bounding box center [620, 149] width 22 height 22
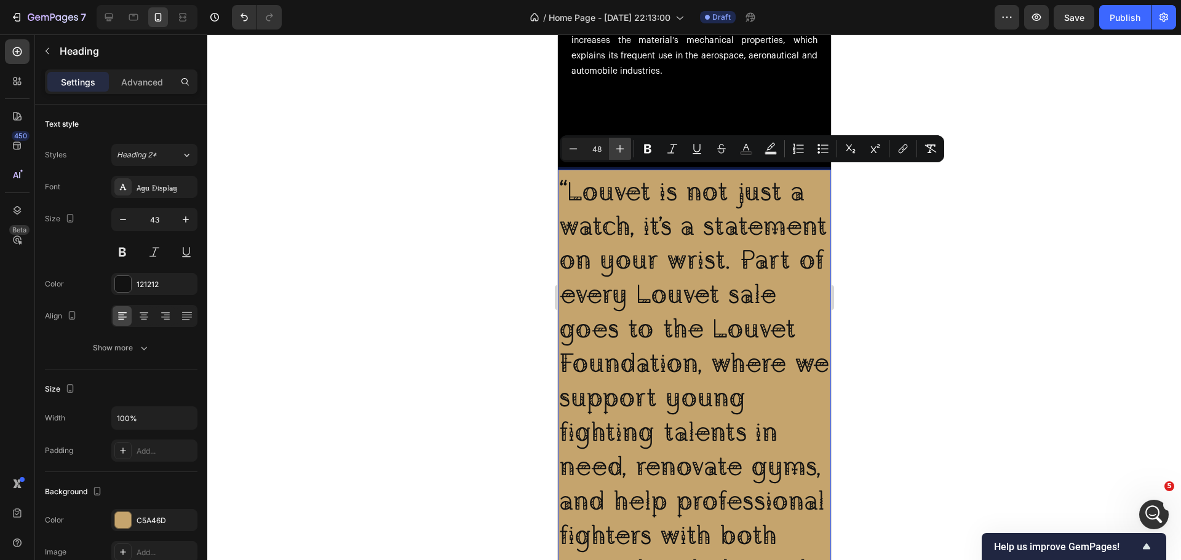
click at [624, 156] on button "Plus" at bounding box center [620, 149] width 22 height 22
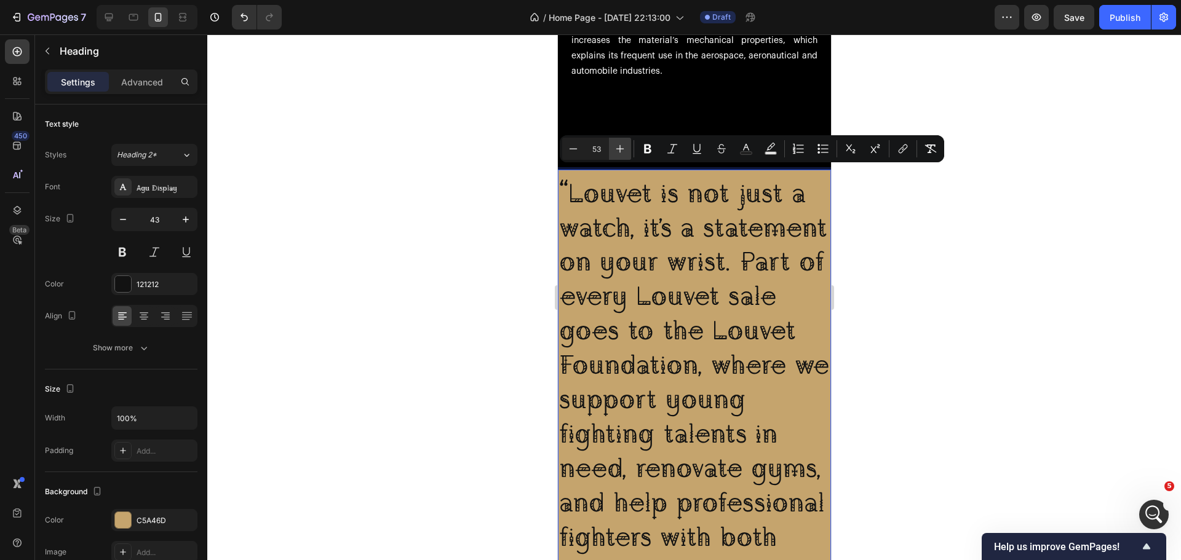
click at [624, 156] on button "Plus" at bounding box center [620, 149] width 22 height 22
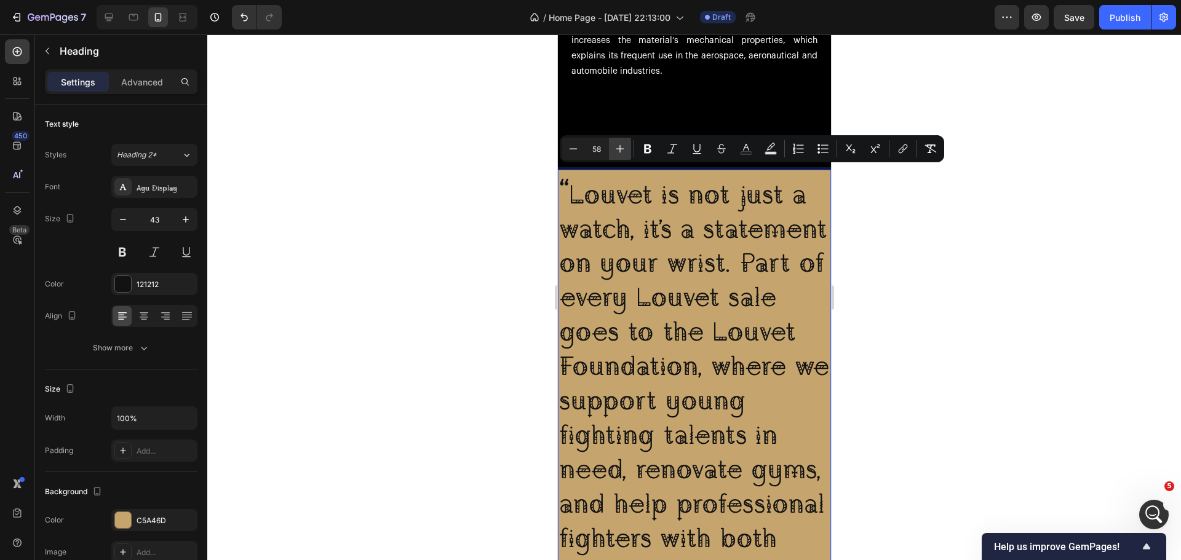
click at [624, 156] on button "Plus" at bounding box center [620, 149] width 22 height 22
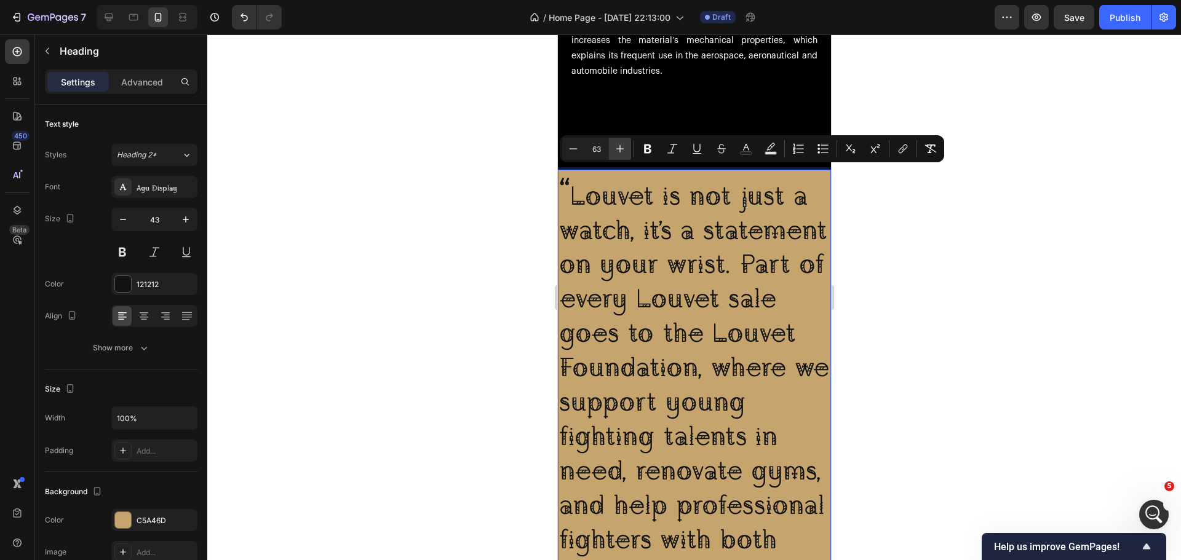
click at [624, 156] on button "Plus" at bounding box center [620, 149] width 22 height 22
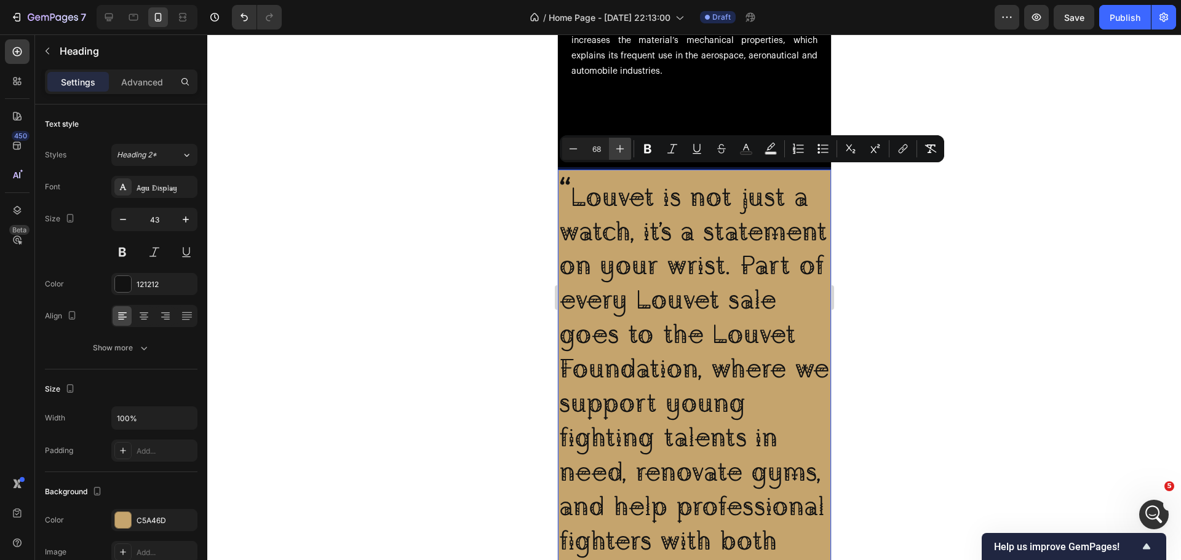
click at [624, 156] on button "Plus" at bounding box center [620, 149] width 22 height 22
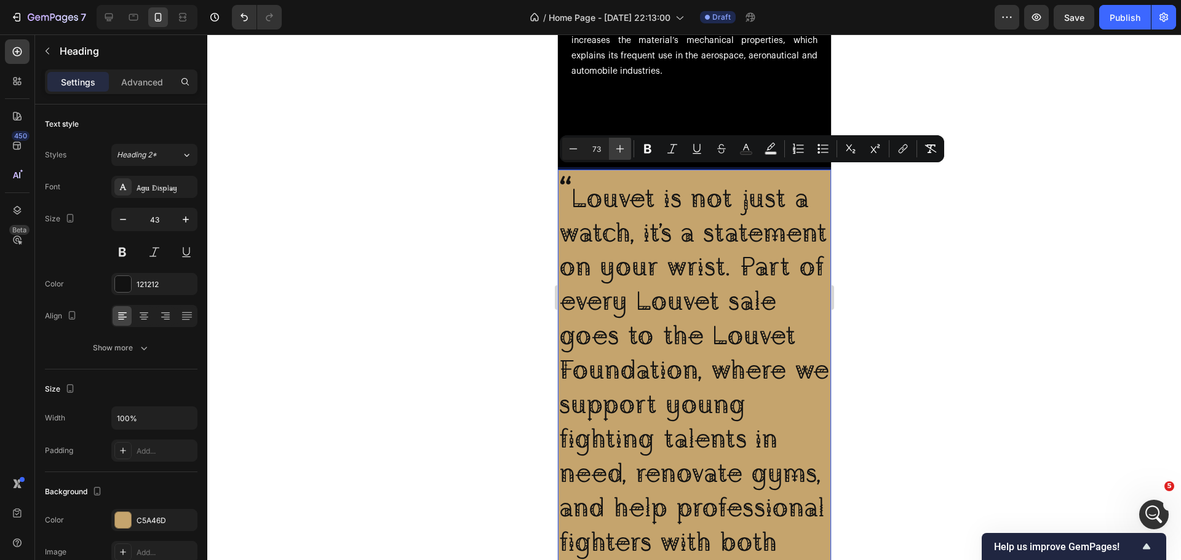
click at [624, 156] on button "Plus" at bounding box center [620, 149] width 22 height 22
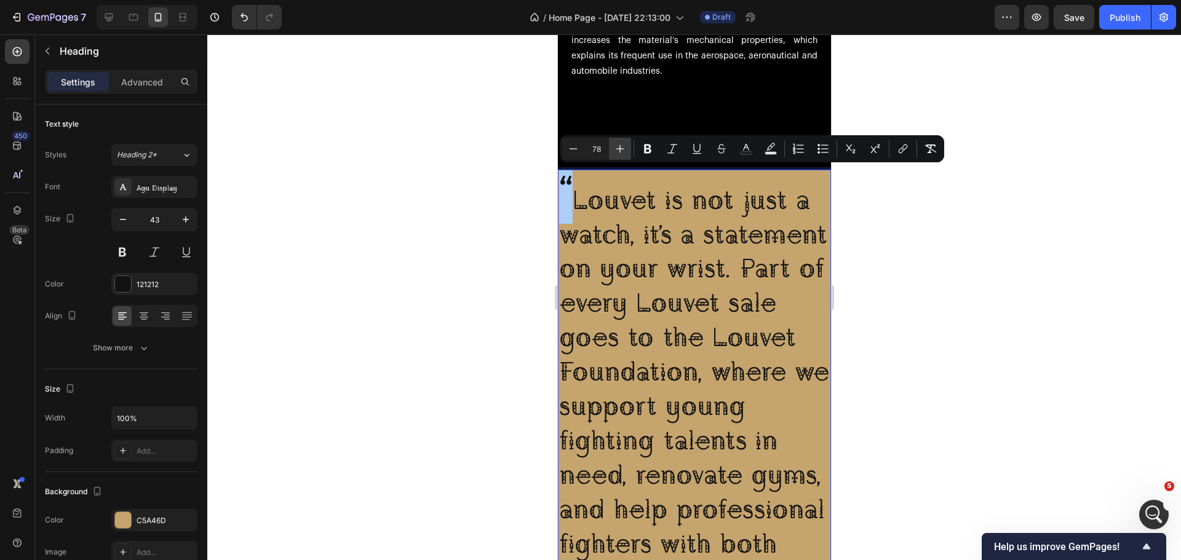
click at [624, 156] on button "Plus" at bounding box center [620, 149] width 22 height 22
type input "80"
click at [668, 255] on p "" Louvet is not just a watch, it’s a statement on your wrist. Part of every Lou…" at bounding box center [693, 434] width 271 height 526
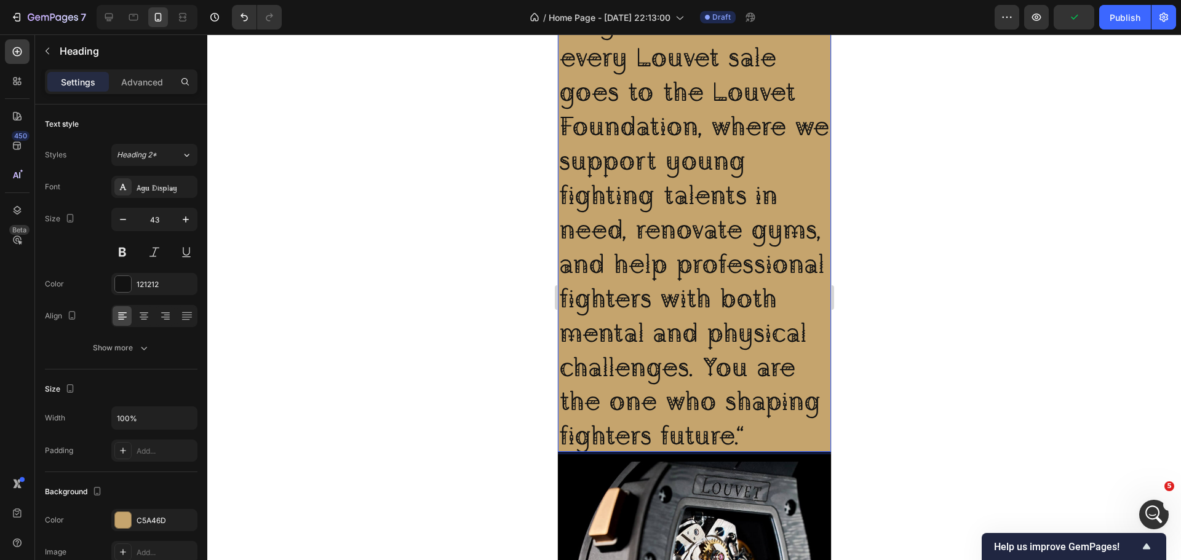
scroll to position [3116, 0]
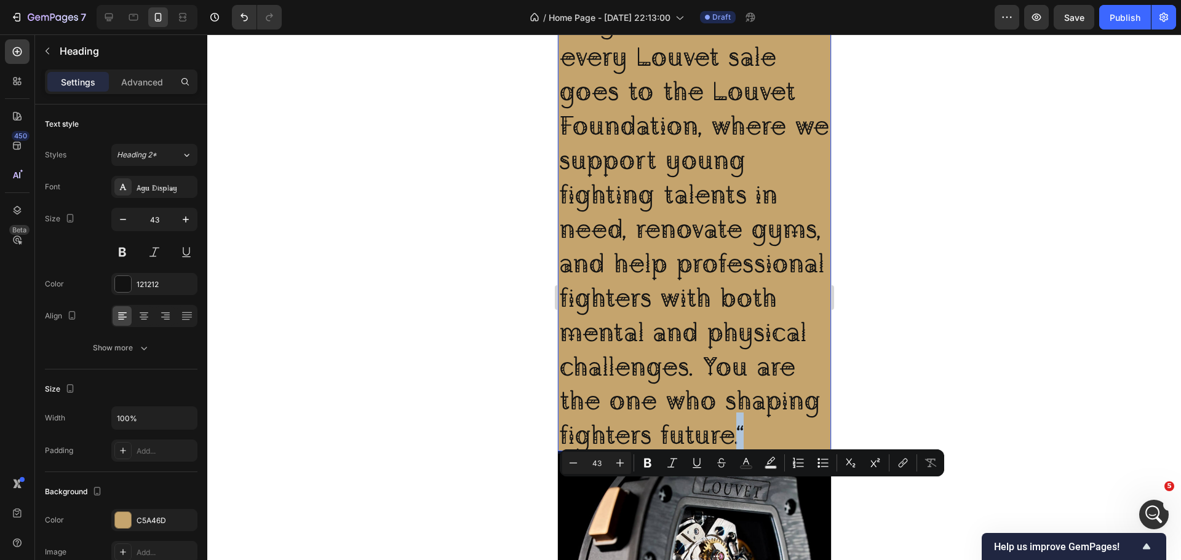
click at [742, 451] on p "" Louvet is not just a watch, it’s a statement on your wrist. Part of every Lou…" at bounding box center [693, 188] width 271 height 526
click at [593, 462] on input "43" at bounding box center [596, 463] width 25 height 15
click at [593, 461] on input "43" at bounding box center [596, 463] width 25 height 15
type input "80"
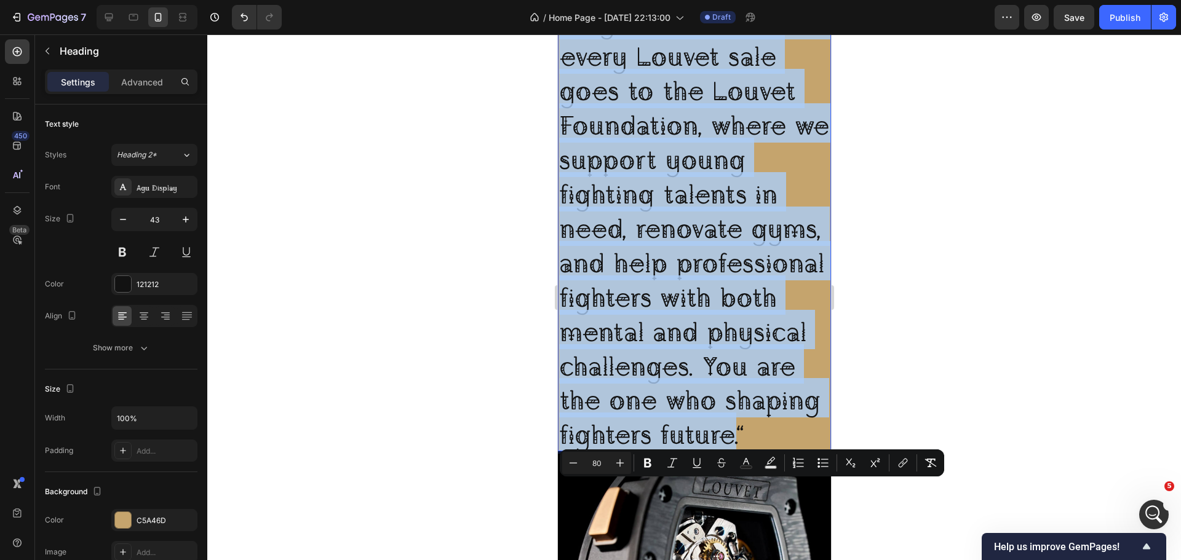
scroll to position [0, 0]
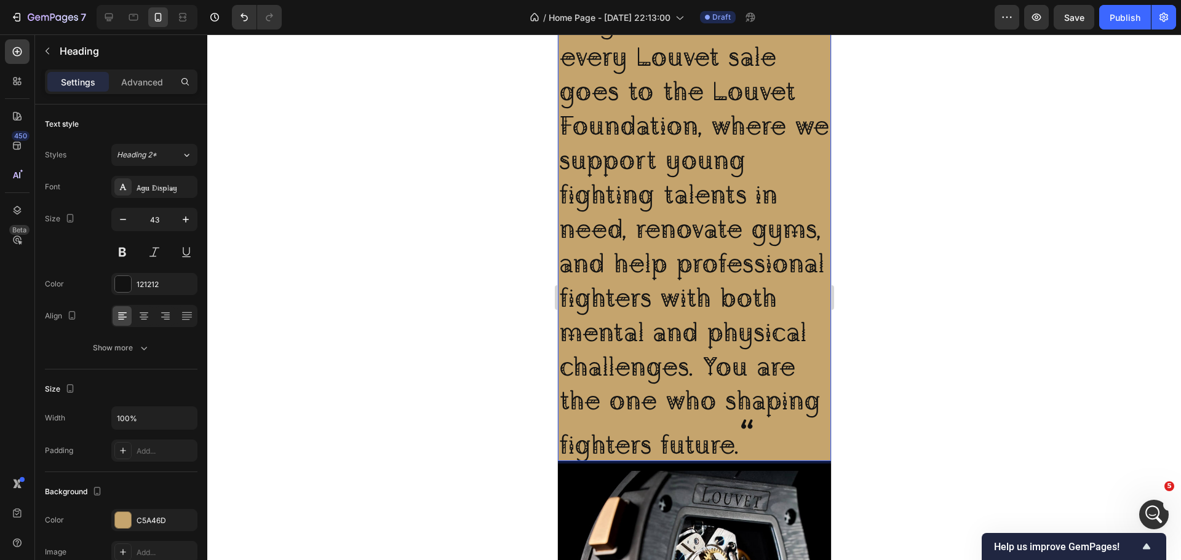
click at [625, 409] on p "" Louvet is not just a watch, it’s a statement on your wrist. Part of every Lou…" at bounding box center [693, 193] width 271 height 536
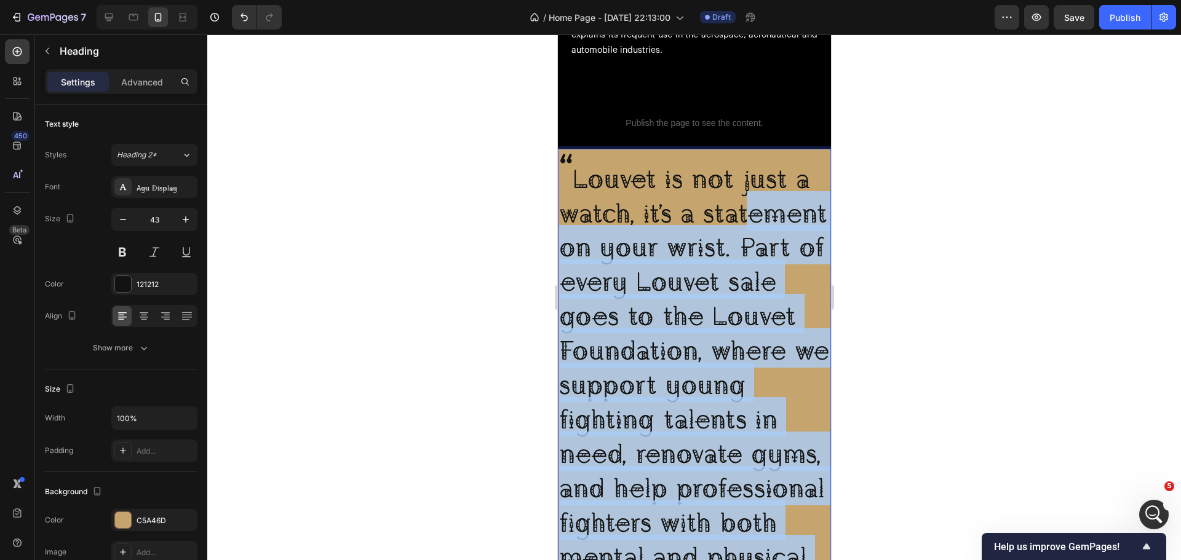
scroll to position [2870, 0]
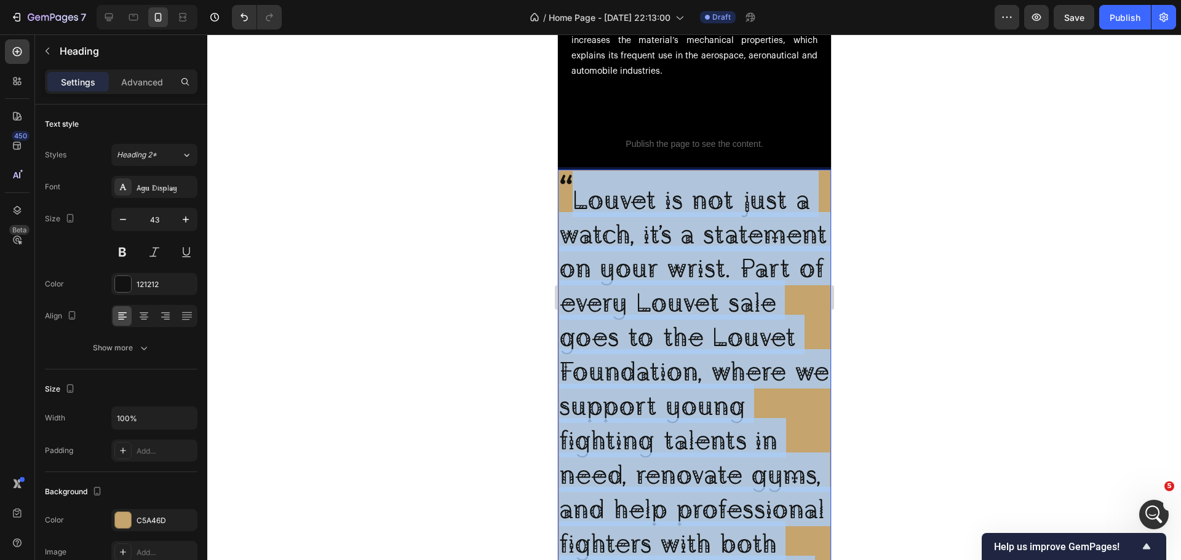
drag, startPoint x: 742, startPoint y: 518, endPoint x: 574, endPoint y: 205, distance: 355.2
click at [574, 205] on p "" Louvet is not just a watch, it’s a statement on your wrist. Part of every Lou…" at bounding box center [693, 439] width 271 height 536
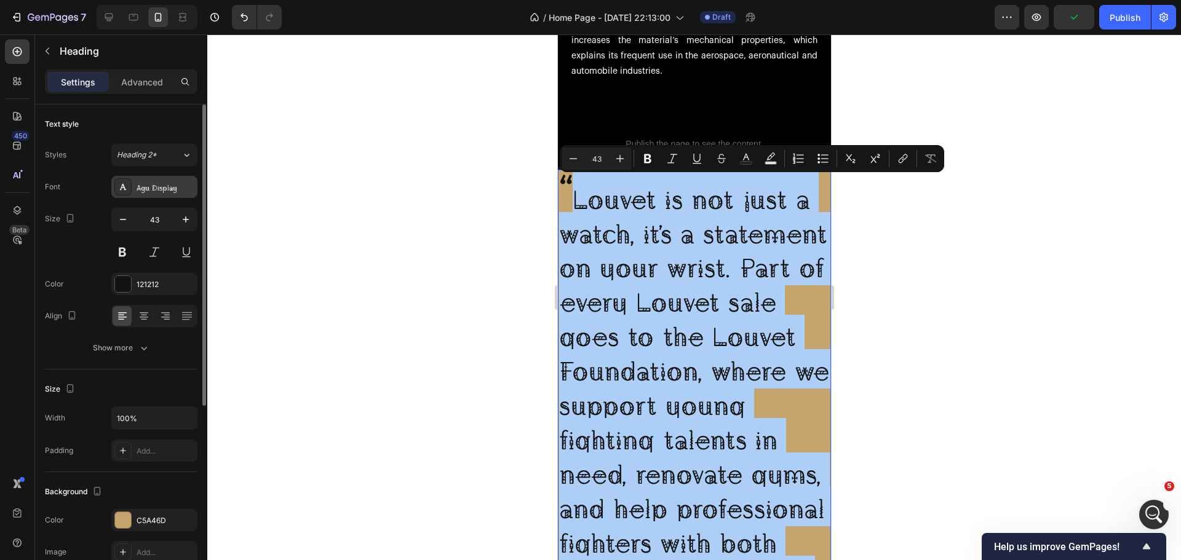
click at [175, 193] on div "Agu Display" at bounding box center [154, 187] width 86 height 22
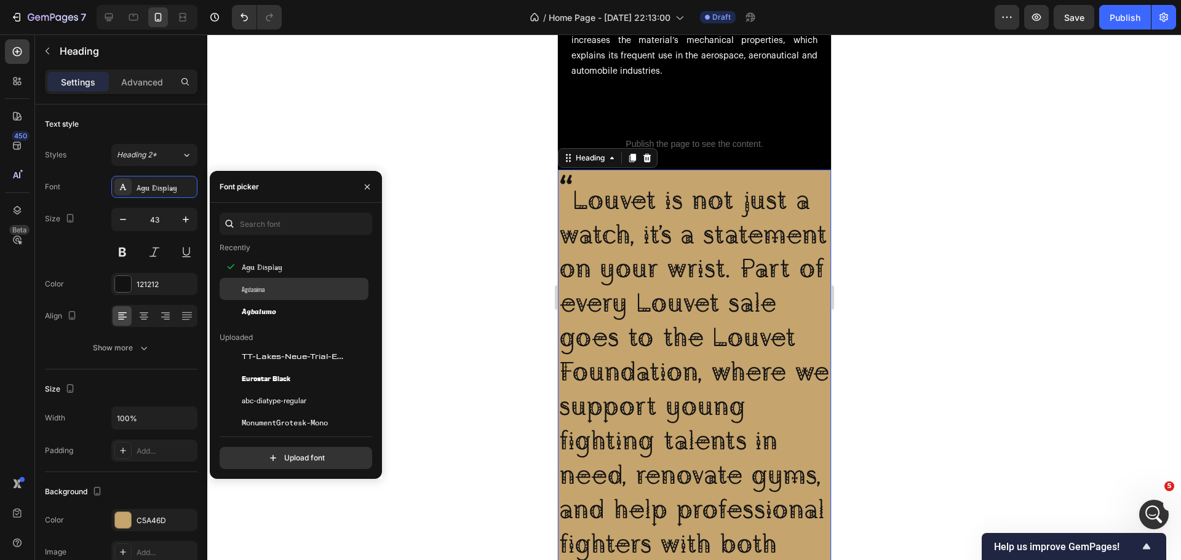
scroll to position [246, 0]
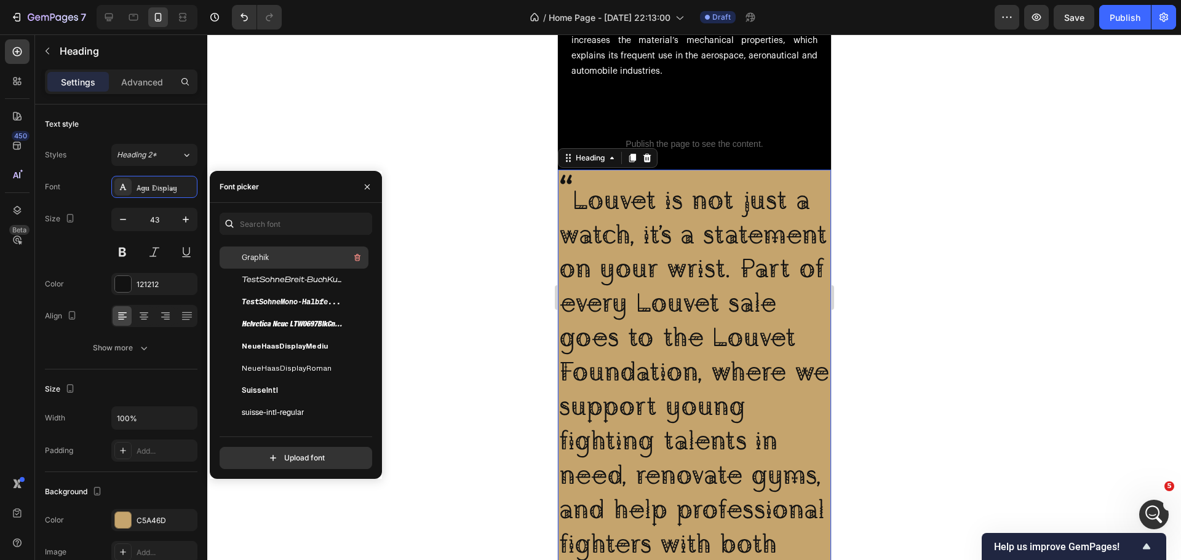
click at [301, 260] on div "Graphik" at bounding box center [304, 257] width 124 height 15
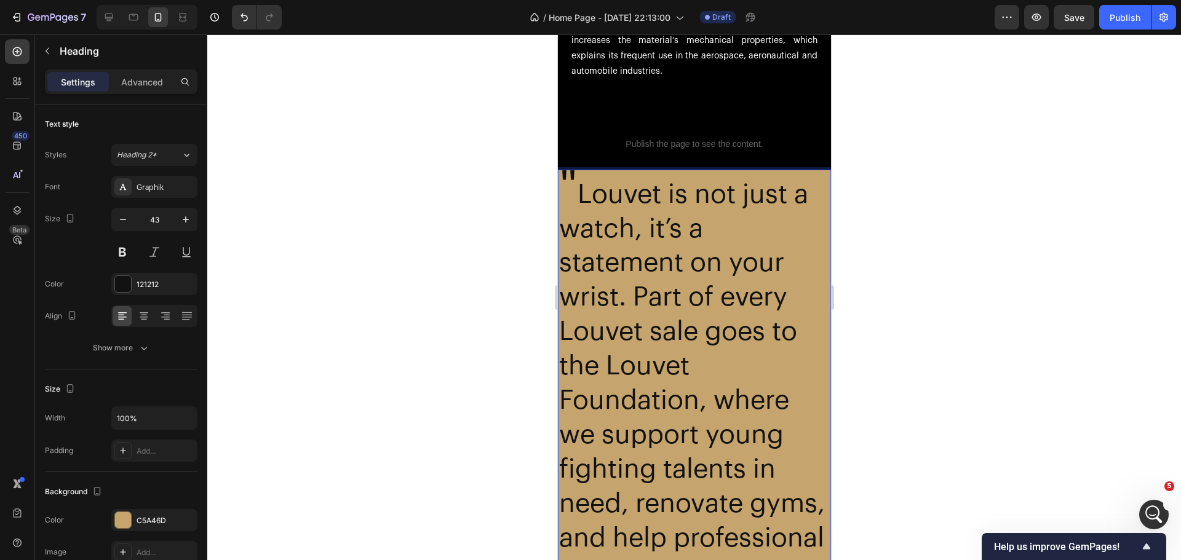
click at [578, 197] on p "" Louvet is not just a watch, it’s a statement on your wrist. Part of every Lou…" at bounding box center [693, 453] width 271 height 564
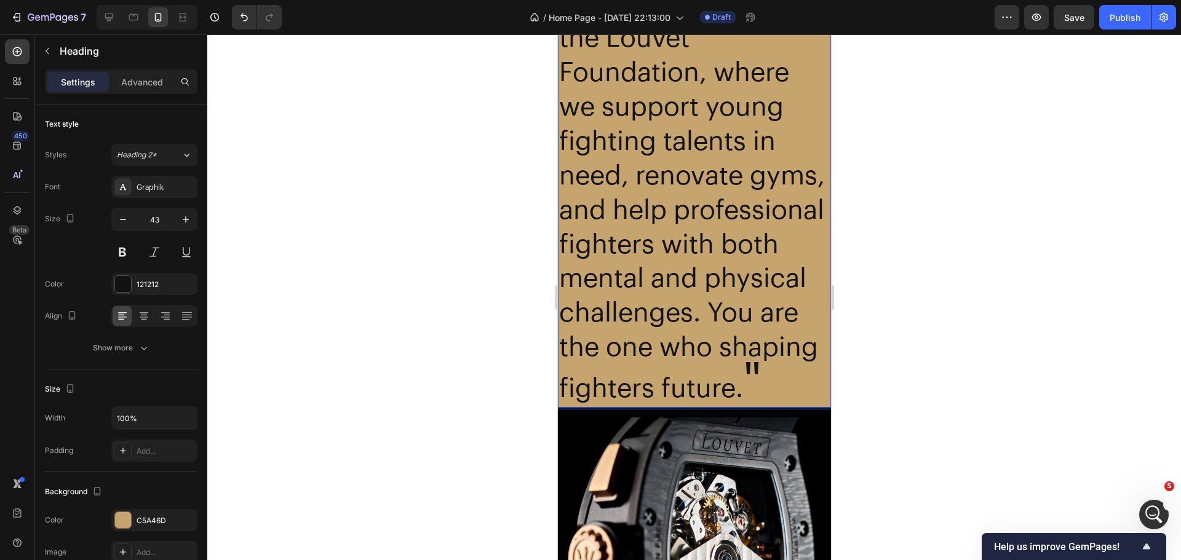
scroll to position [3228, 0]
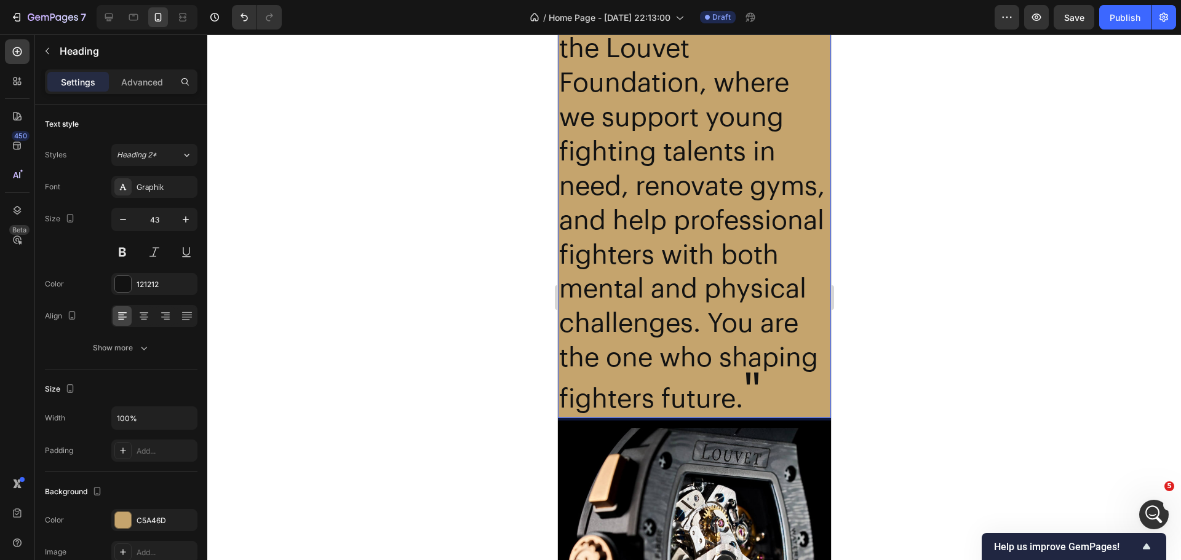
click at [763, 417] on p "" ⁠⁠⁠⁠⁠⁠⁠ Louvet is not just a watch, it’s a statement on your wrist. Part of e…" at bounding box center [693, 114] width 271 height 605
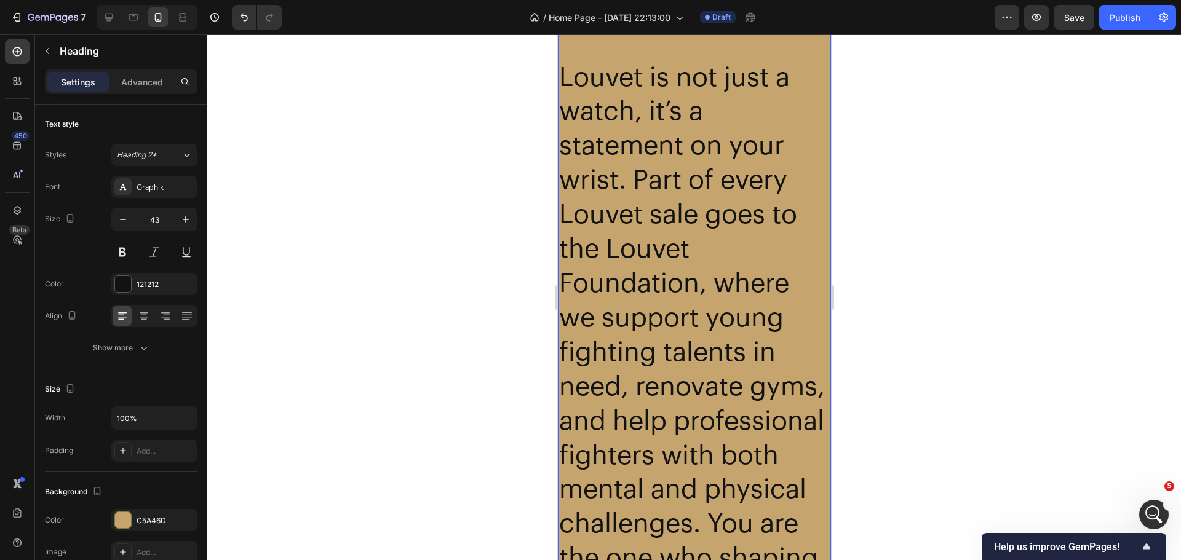
scroll to position [2982, 0]
